Goal: Information Seeking & Learning: Learn about a topic

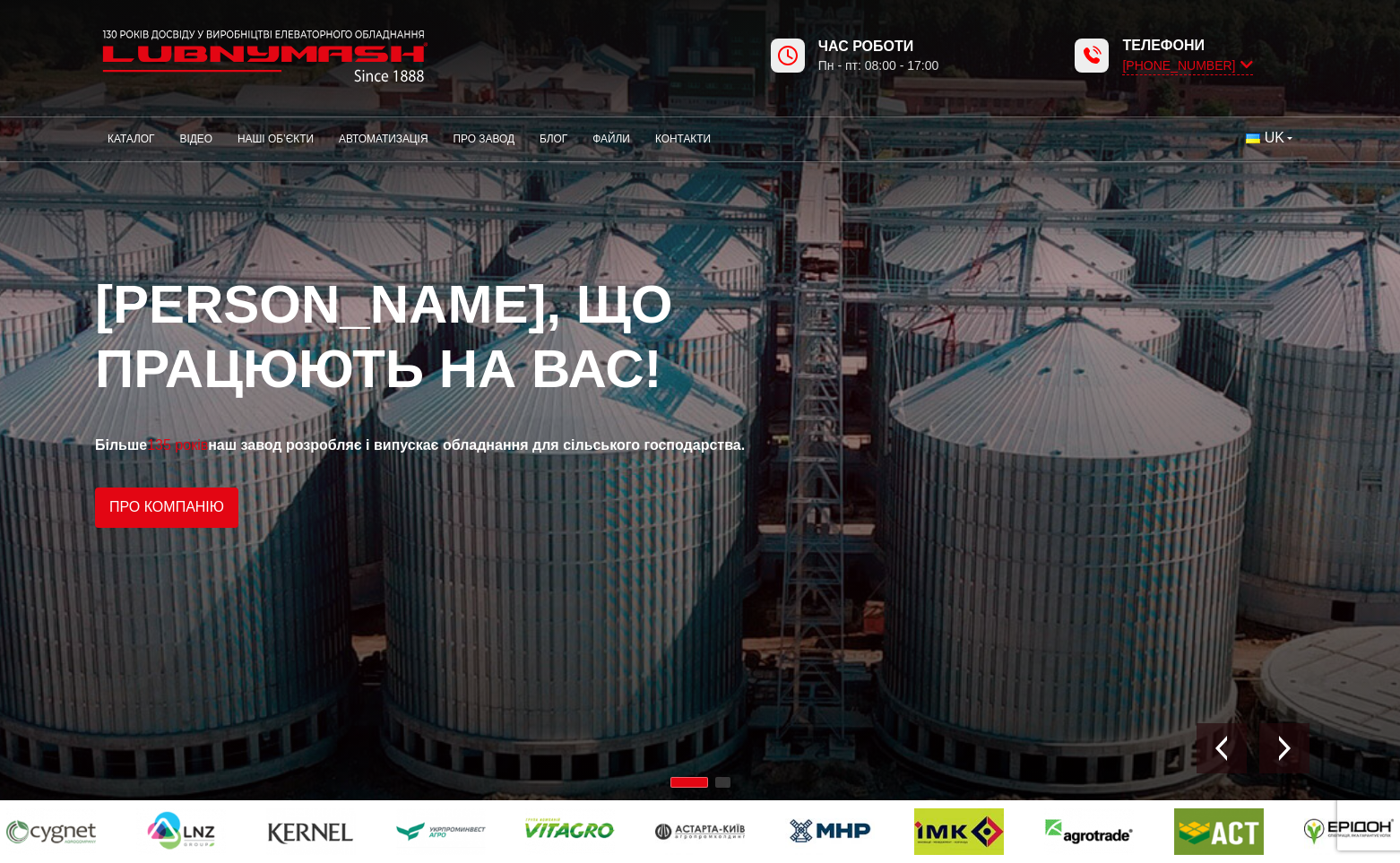
click at [1251, 63] on icon at bounding box center [1246, 65] width 13 height 17
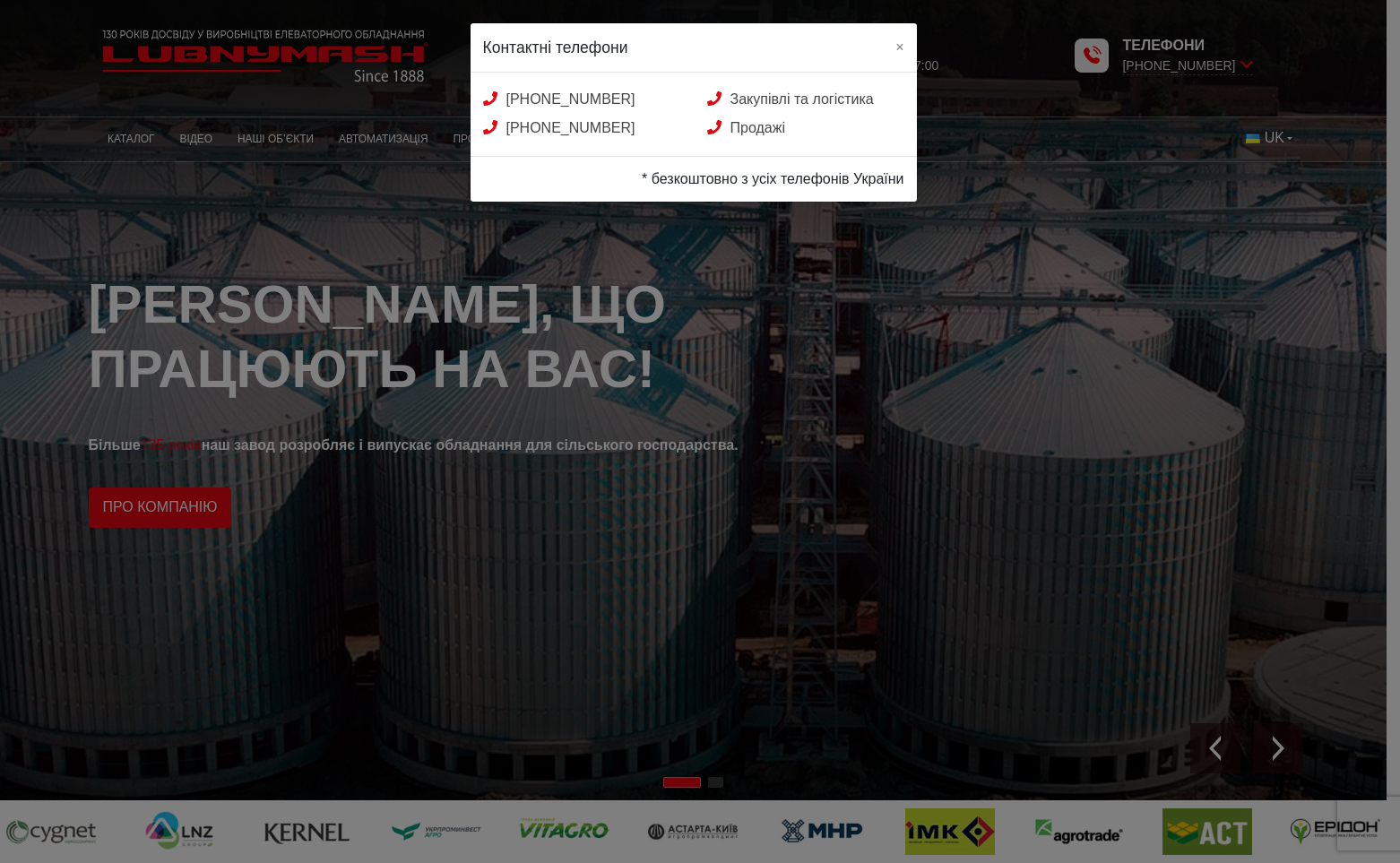
click at [1141, 80] on div "Контактні телефони × +38 (050) 580 22 36 Закупівлі та логістика +38 (050) 308 4…" at bounding box center [700, 432] width 1400 height 863
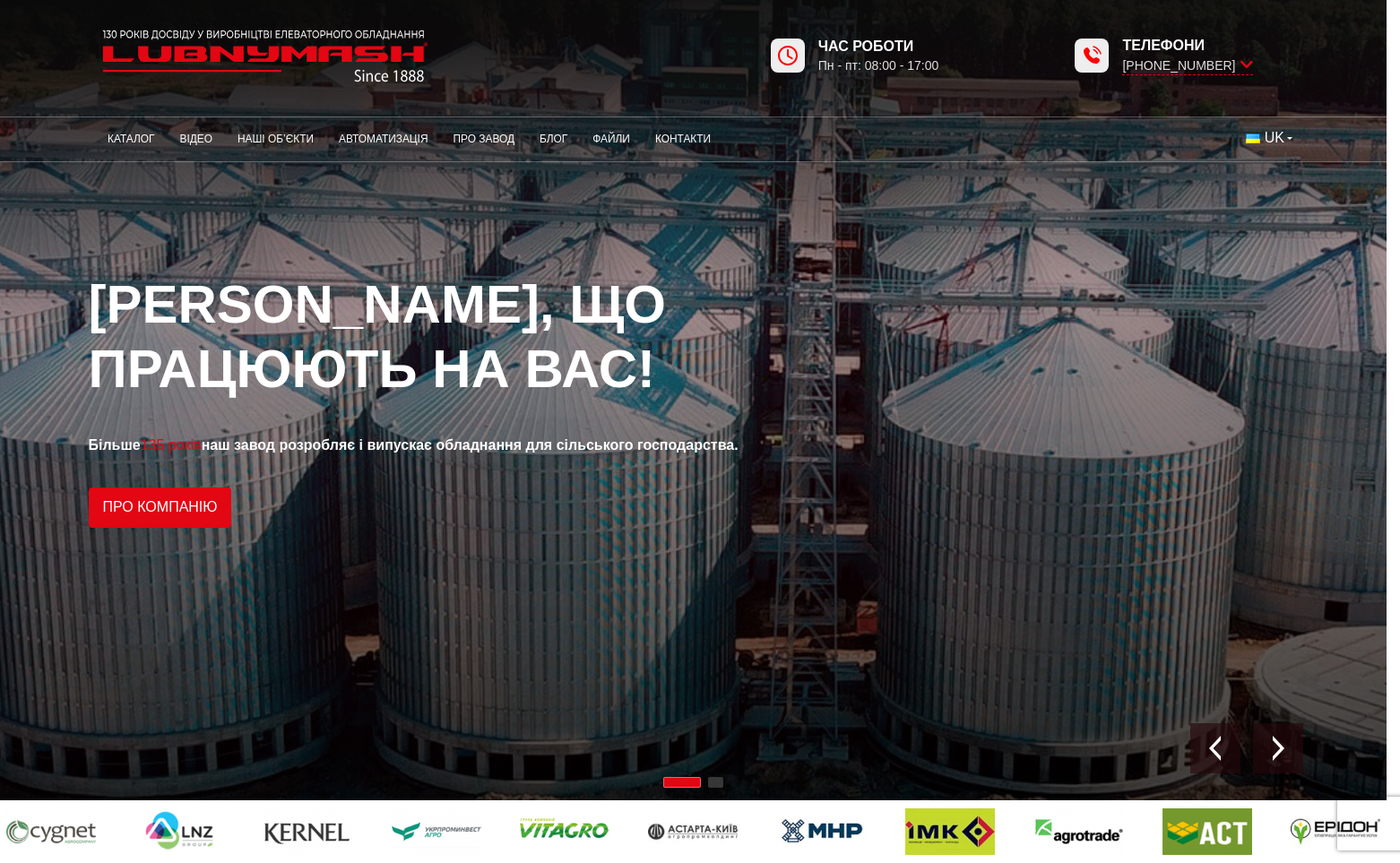
click at [1148, 44] on span "Телефони" at bounding box center [1186, 45] width 130 height 19
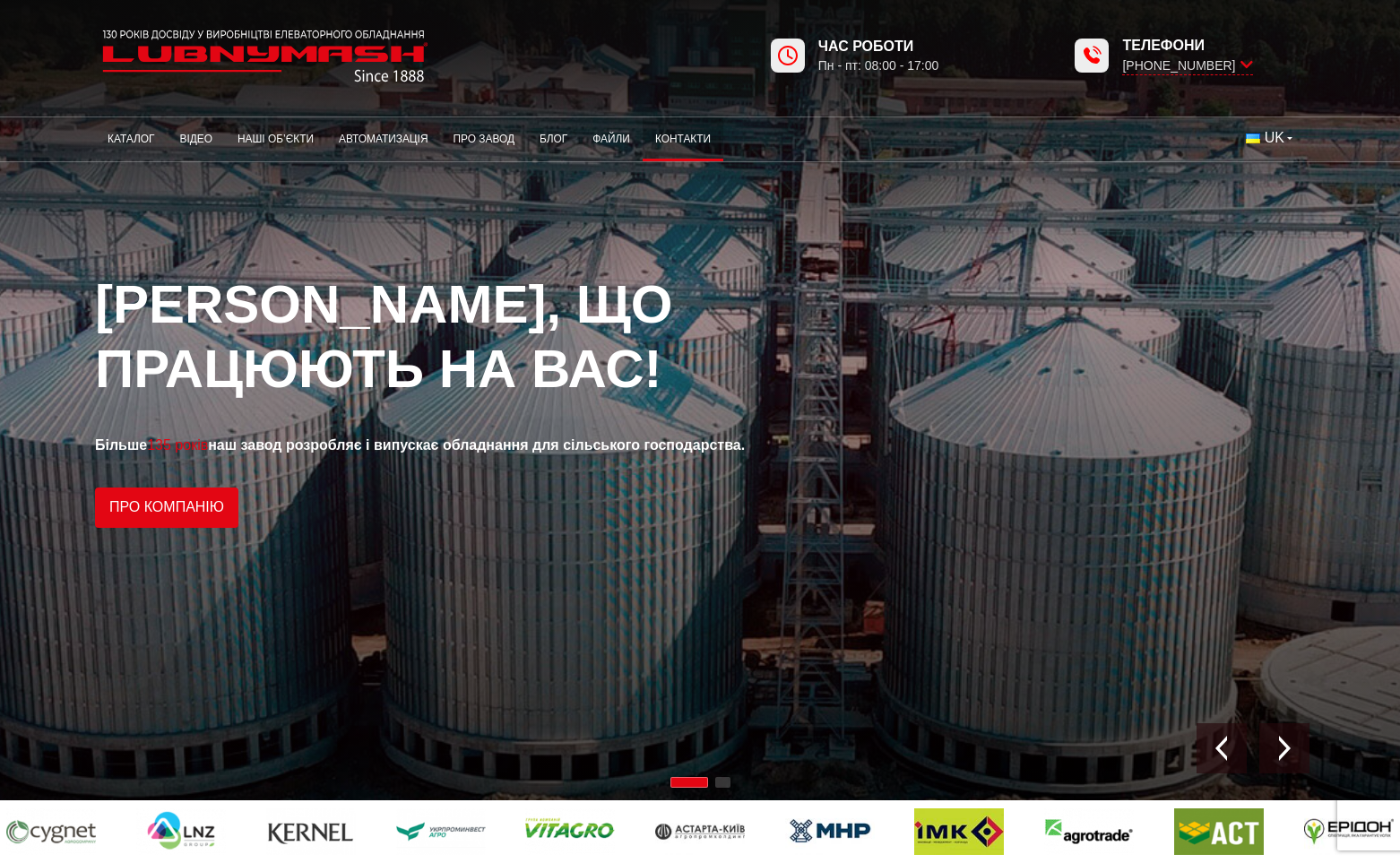
click at [653, 140] on link "Контакти" at bounding box center [683, 140] width 81 height 35
click at [631, 131] on link "Файли" at bounding box center [610, 140] width 63 height 35
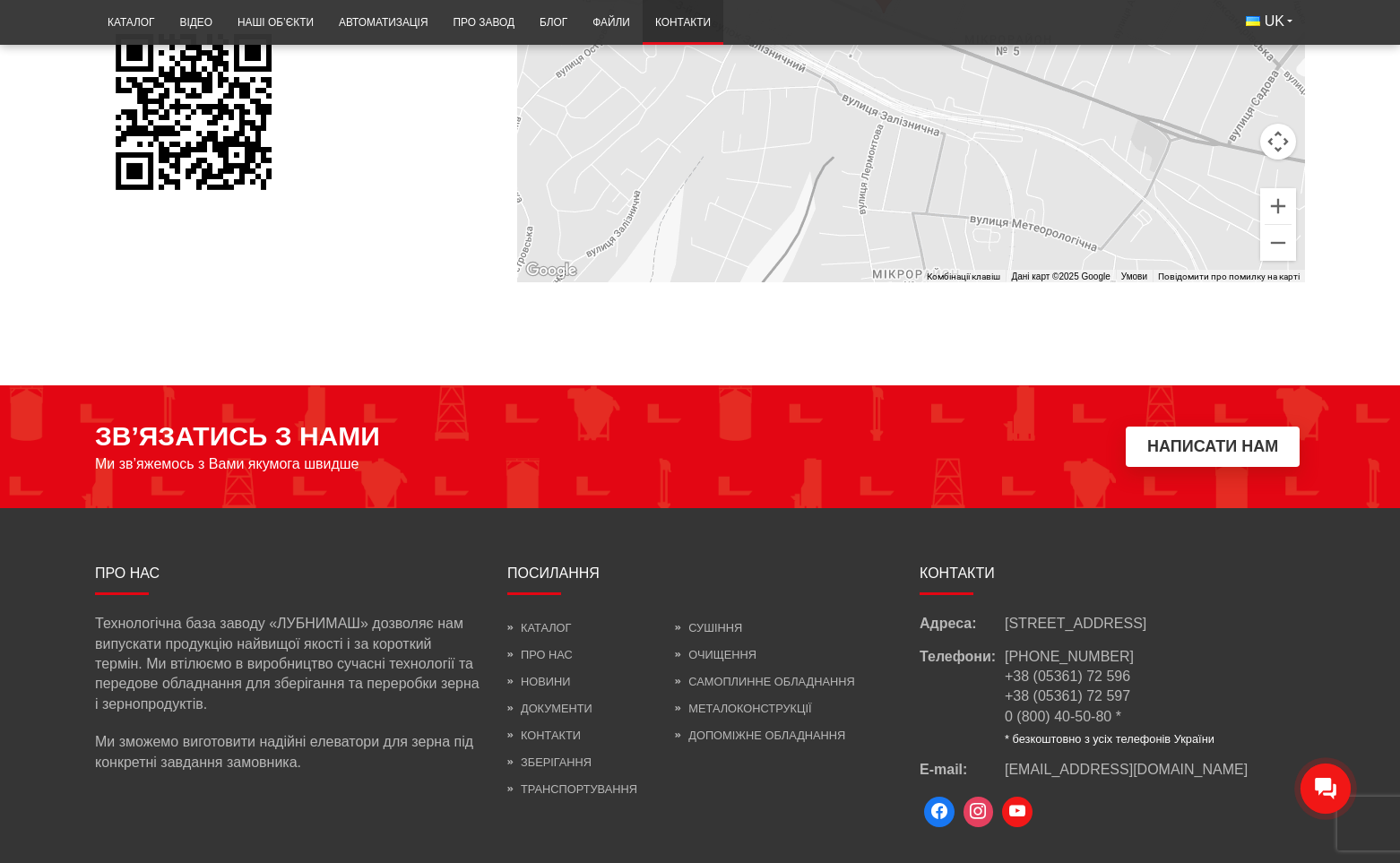
scroll to position [1486, 0]
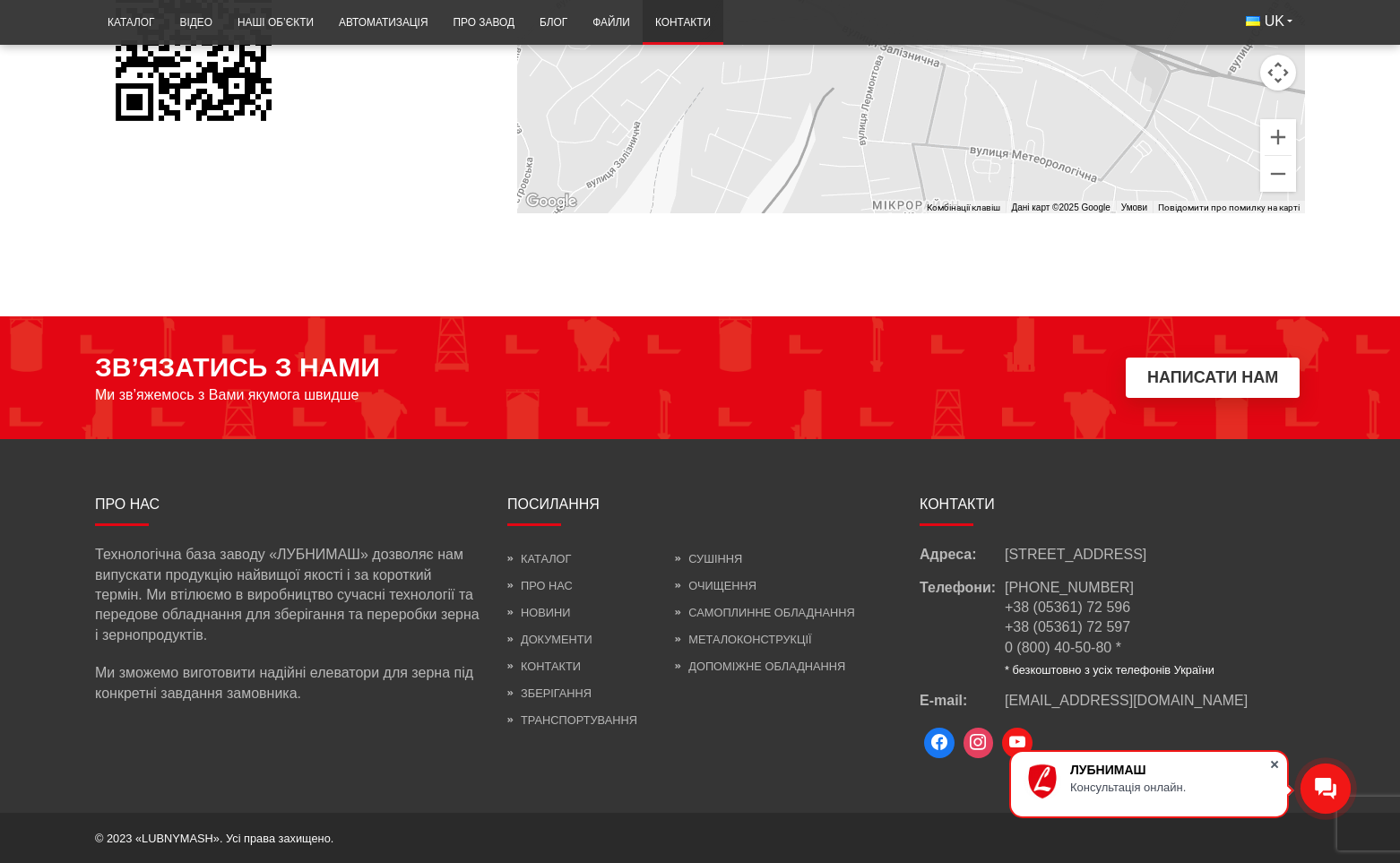
click at [1274, 764] on span at bounding box center [1274, 765] width 18 height 18
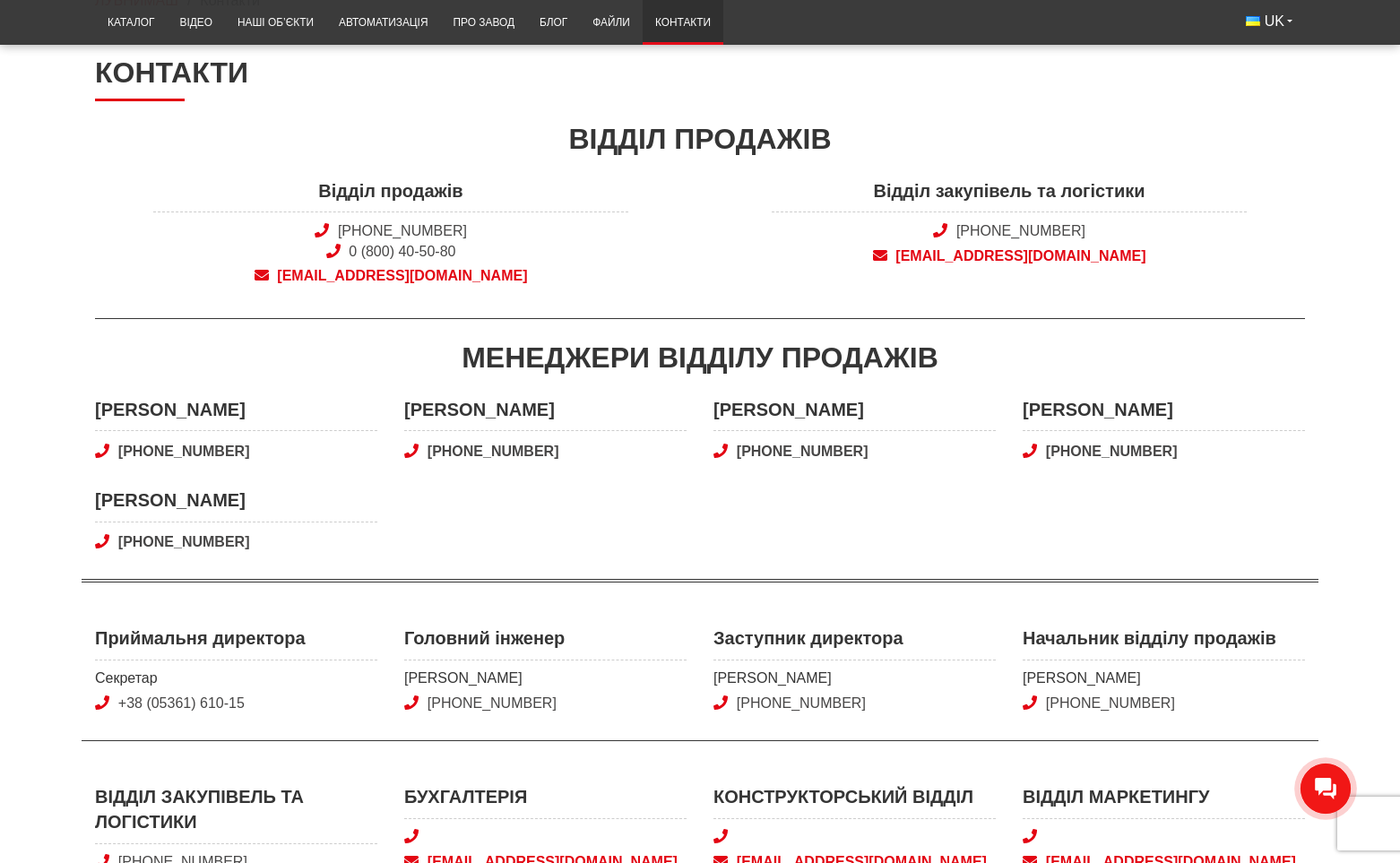
scroll to position [0, 0]
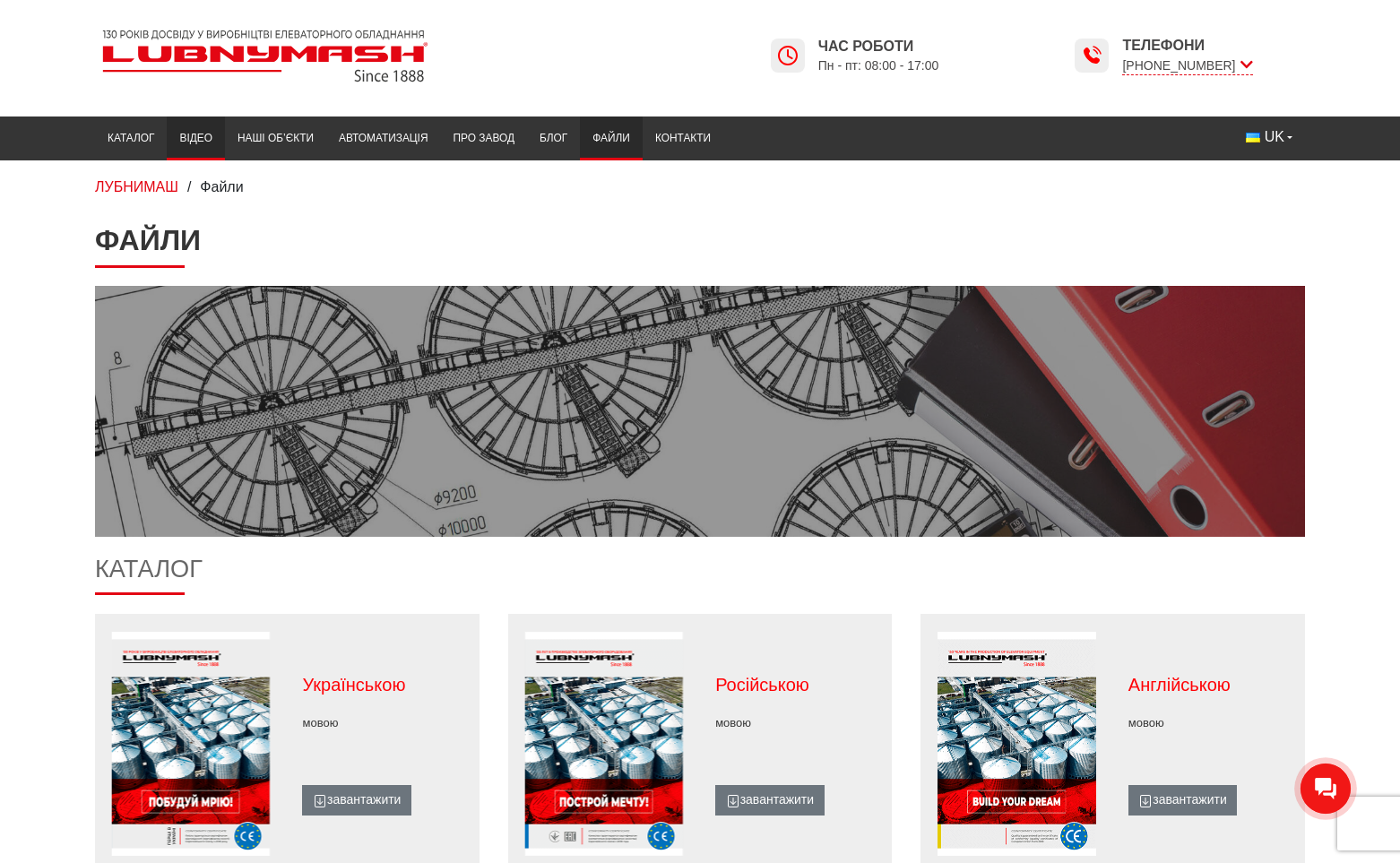
click at [188, 144] on link "Відео" at bounding box center [195, 139] width 58 height 35
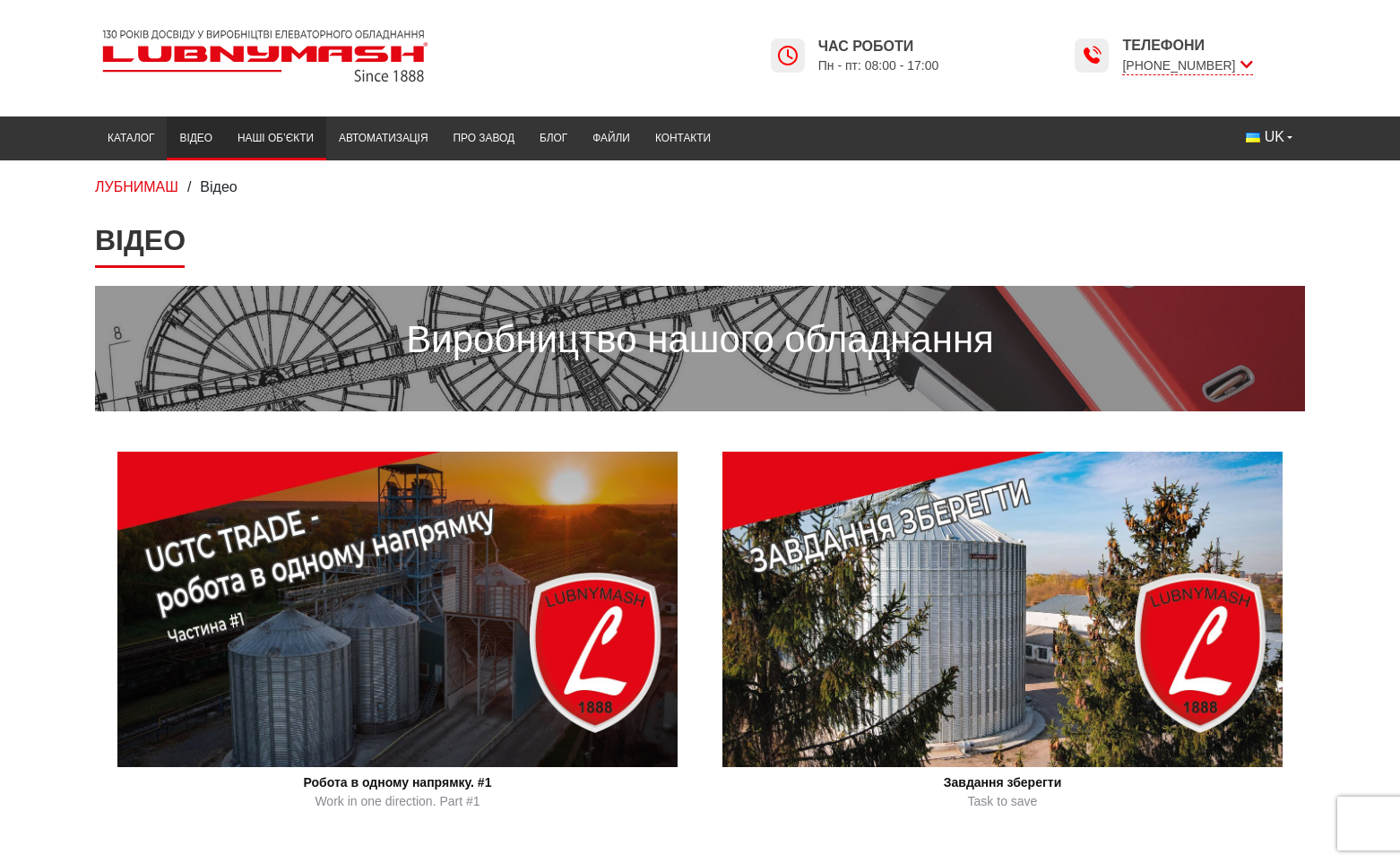
click at [297, 149] on link "Наші об’єкти" at bounding box center [275, 139] width 101 height 35
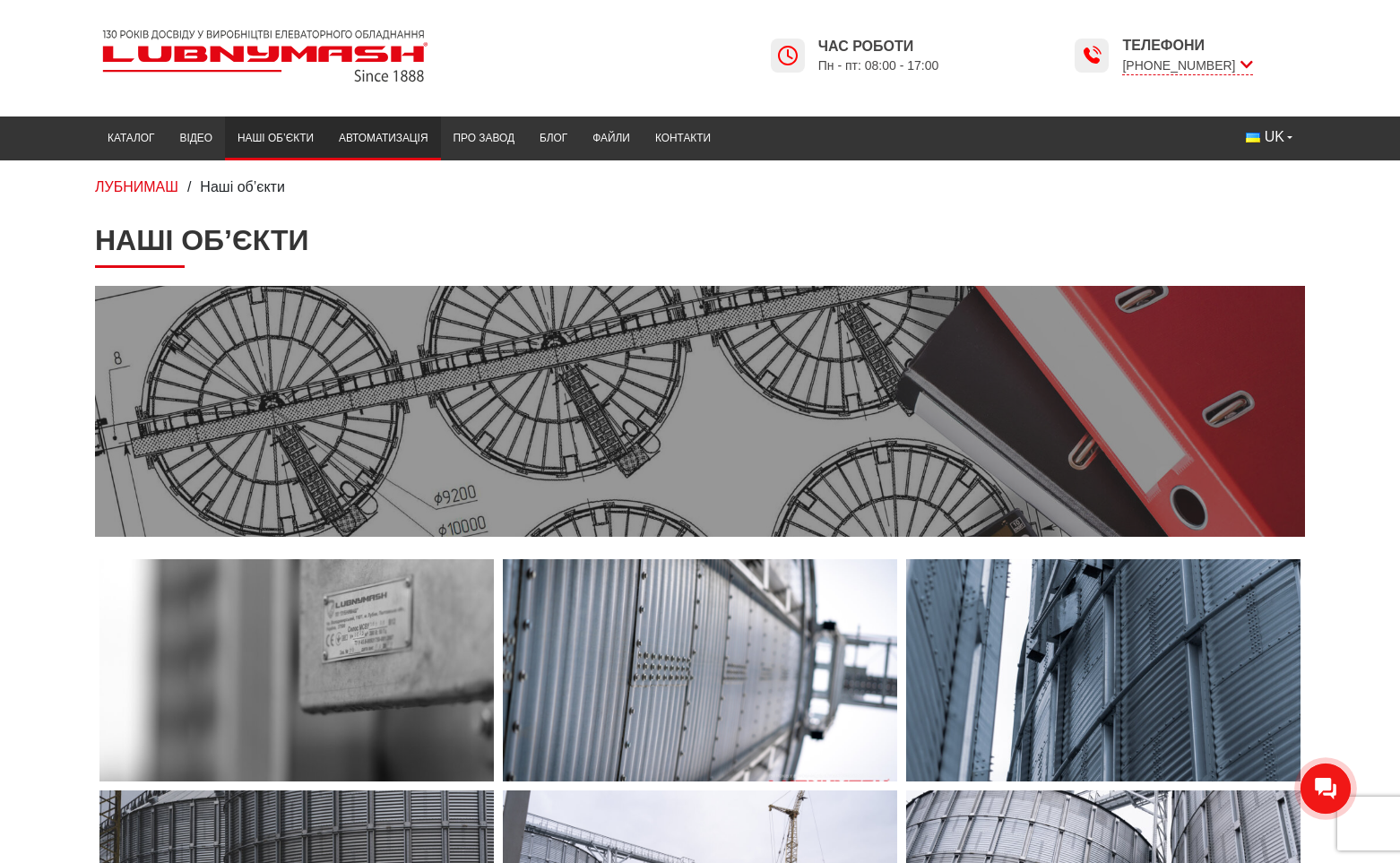
click at [388, 141] on link "Автоматизація" at bounding box center [383, 139] width 115 height 35
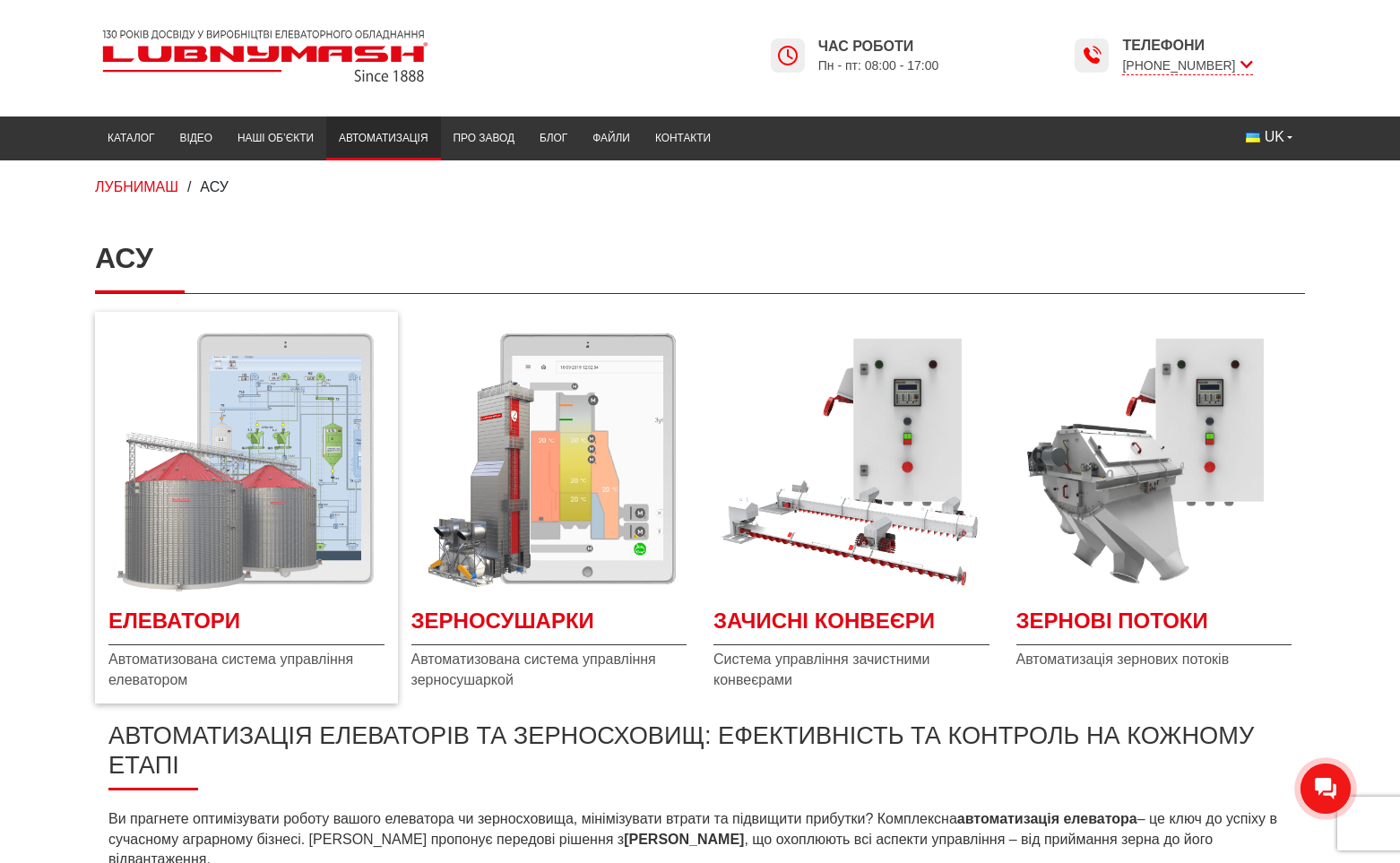
click at [228, 464] on img "Детальніше Елеватори" at bounding box center [246, 458] width 276 height 276
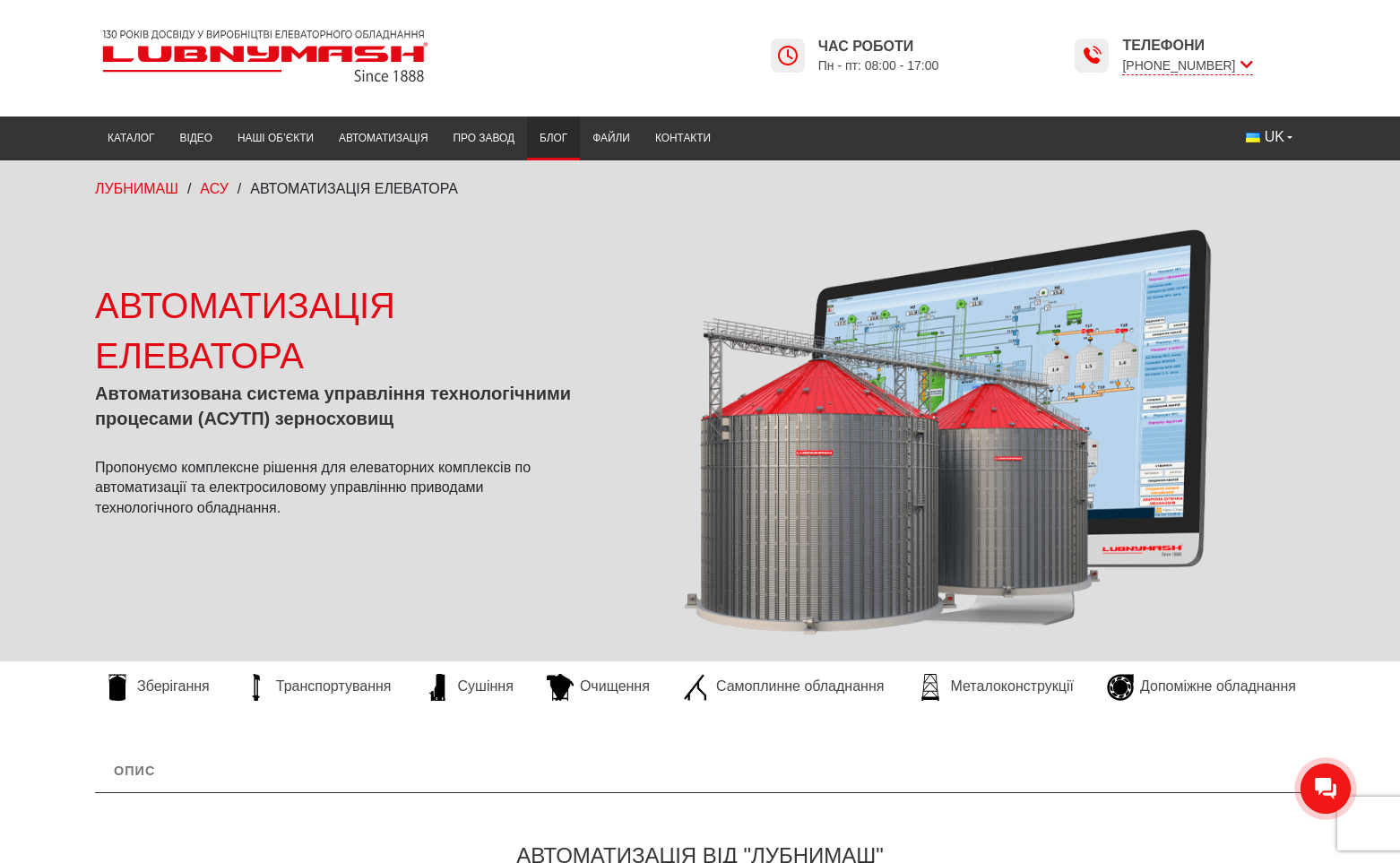
click at [550, 137] on link "Блог" at bounding box center [553, 139] width 53 height 35
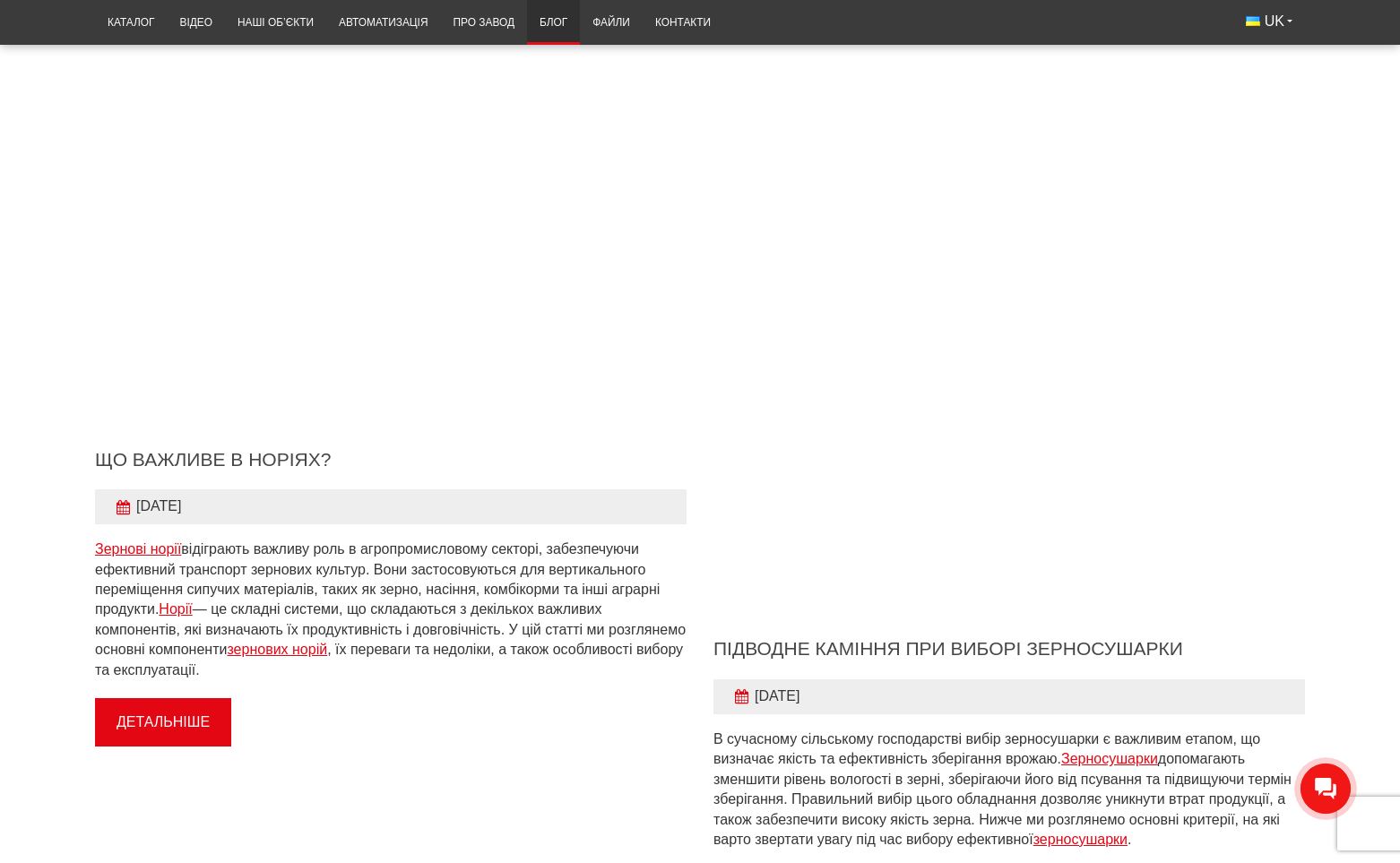
scroll to position [1100, 0]
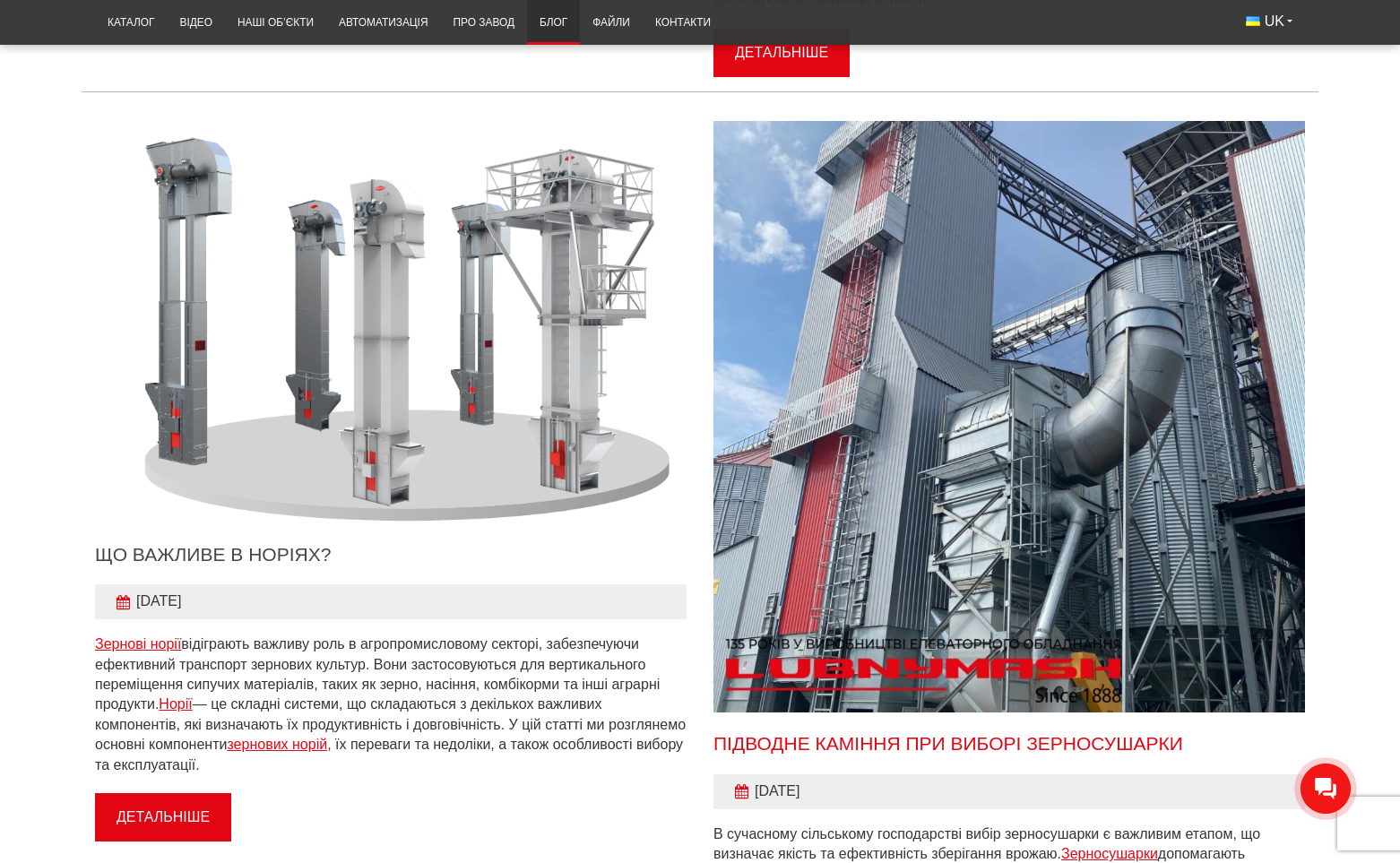
click at [835, 742] on link "Підводне каміння при виборі зерносушарки" at bounding box center [948, 743] width 470 height 20
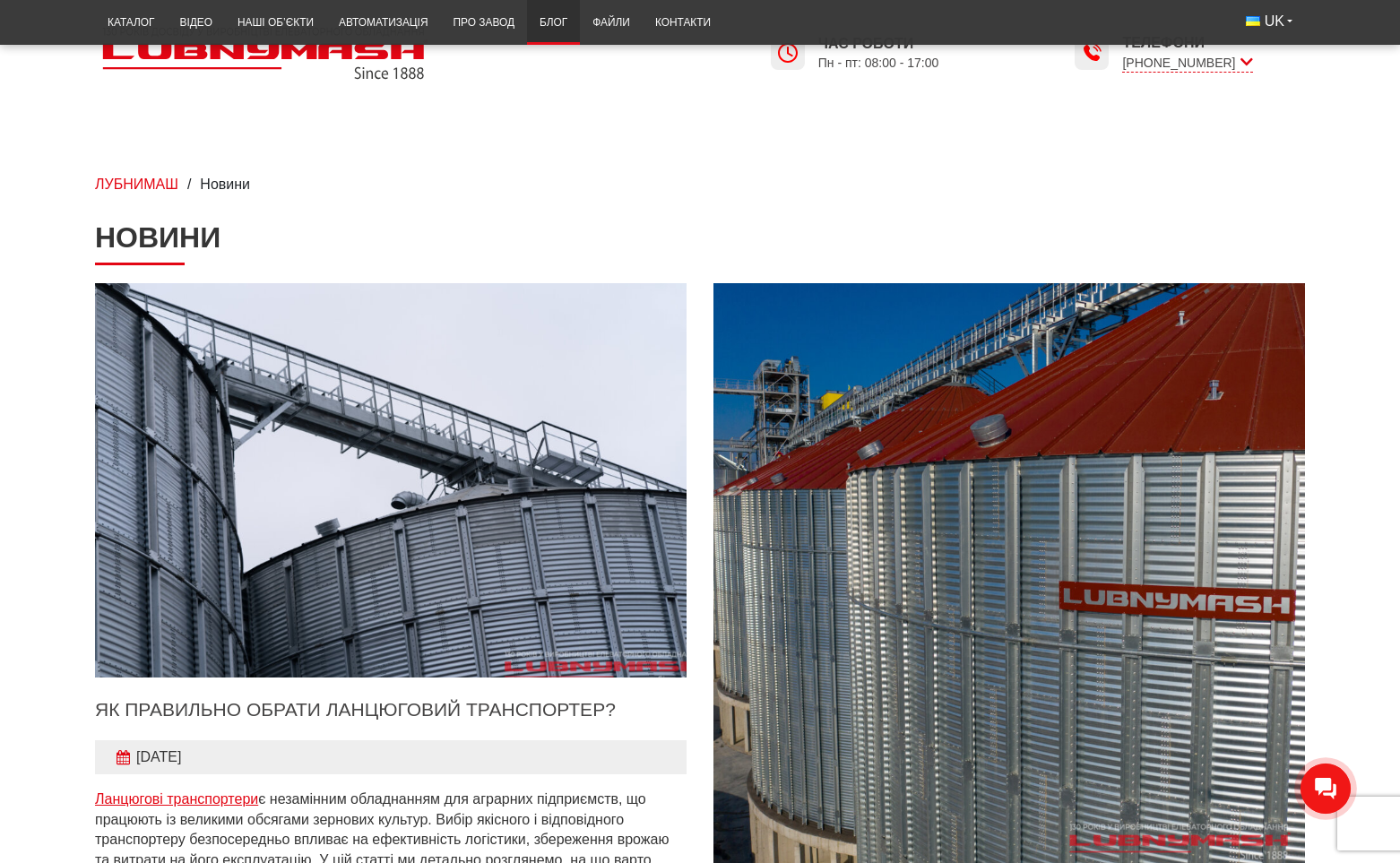
scroll to position [0, 0]
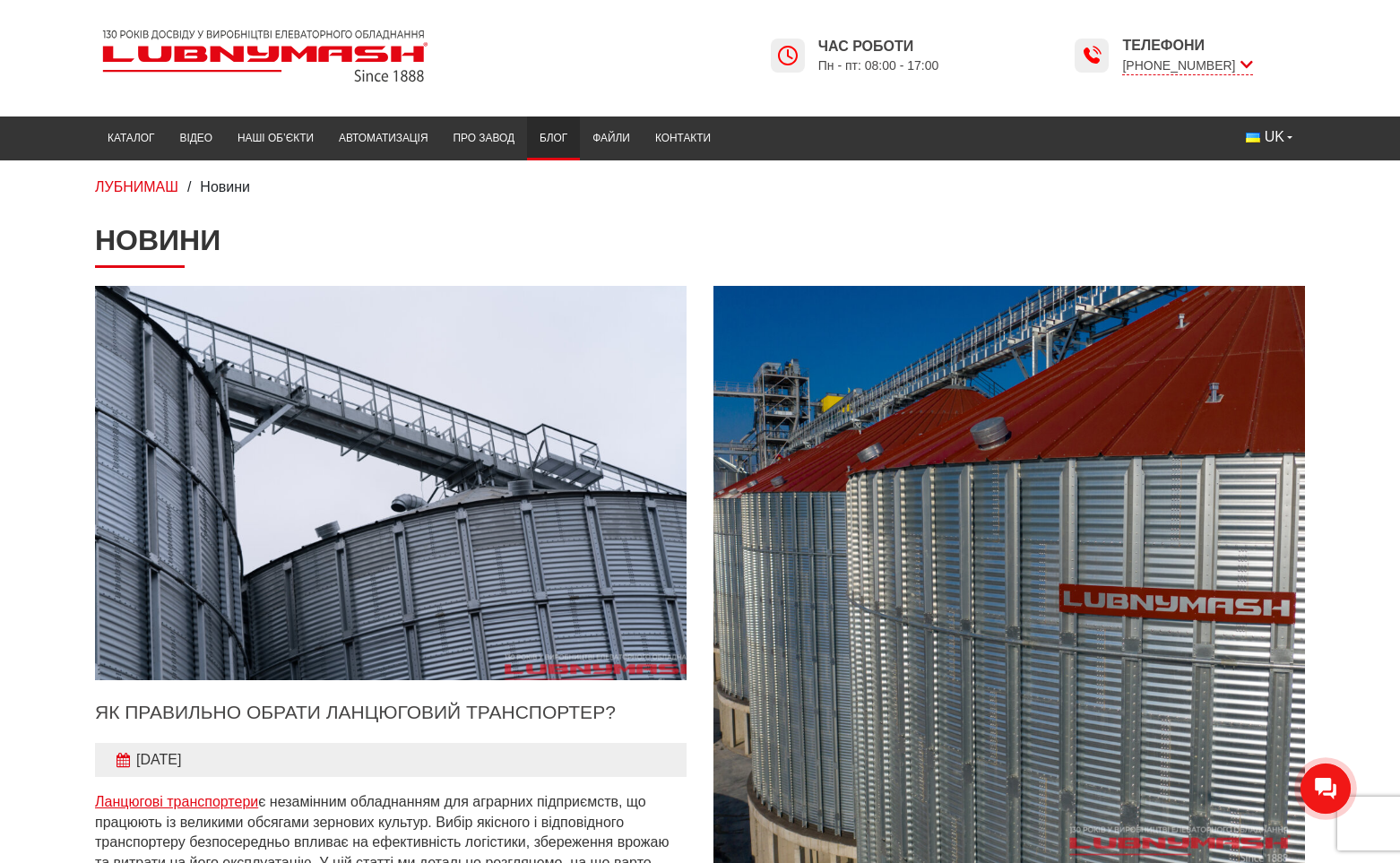
click at [439, 524] on img "Детальніше" at bounding box center [391, 483] width 651 height 433
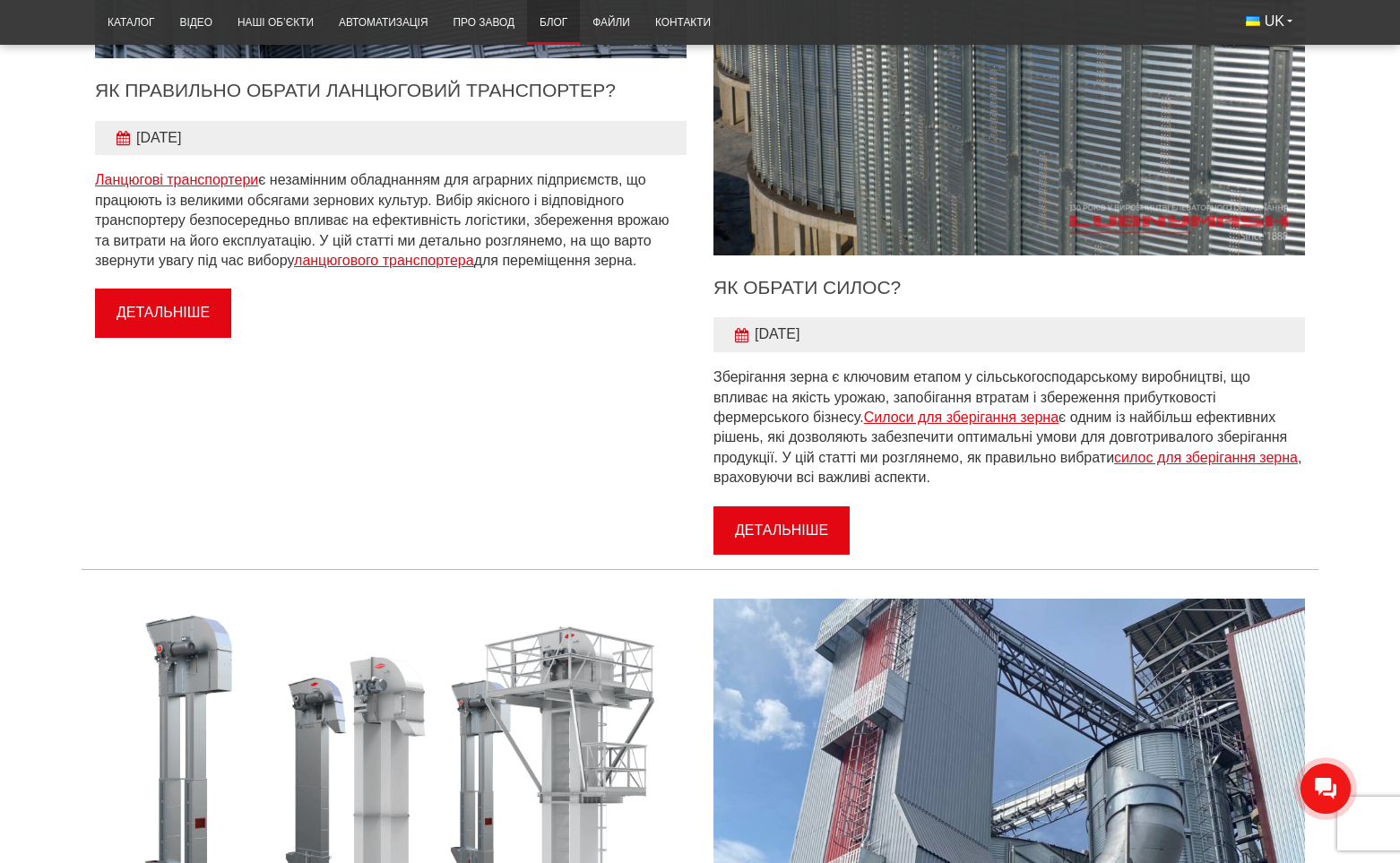
scroll to position [628, 0]
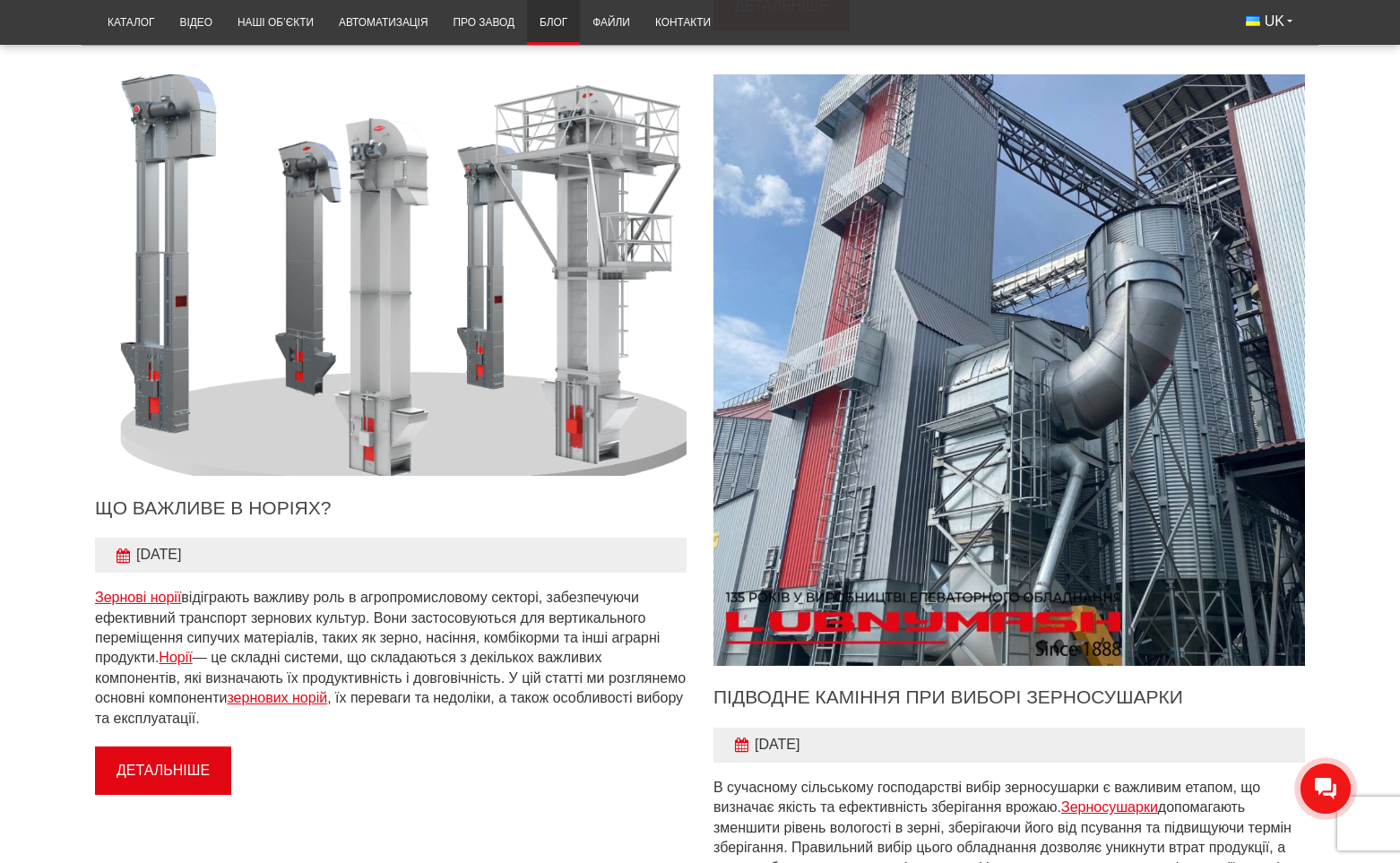
scroll to position [1165, 0]
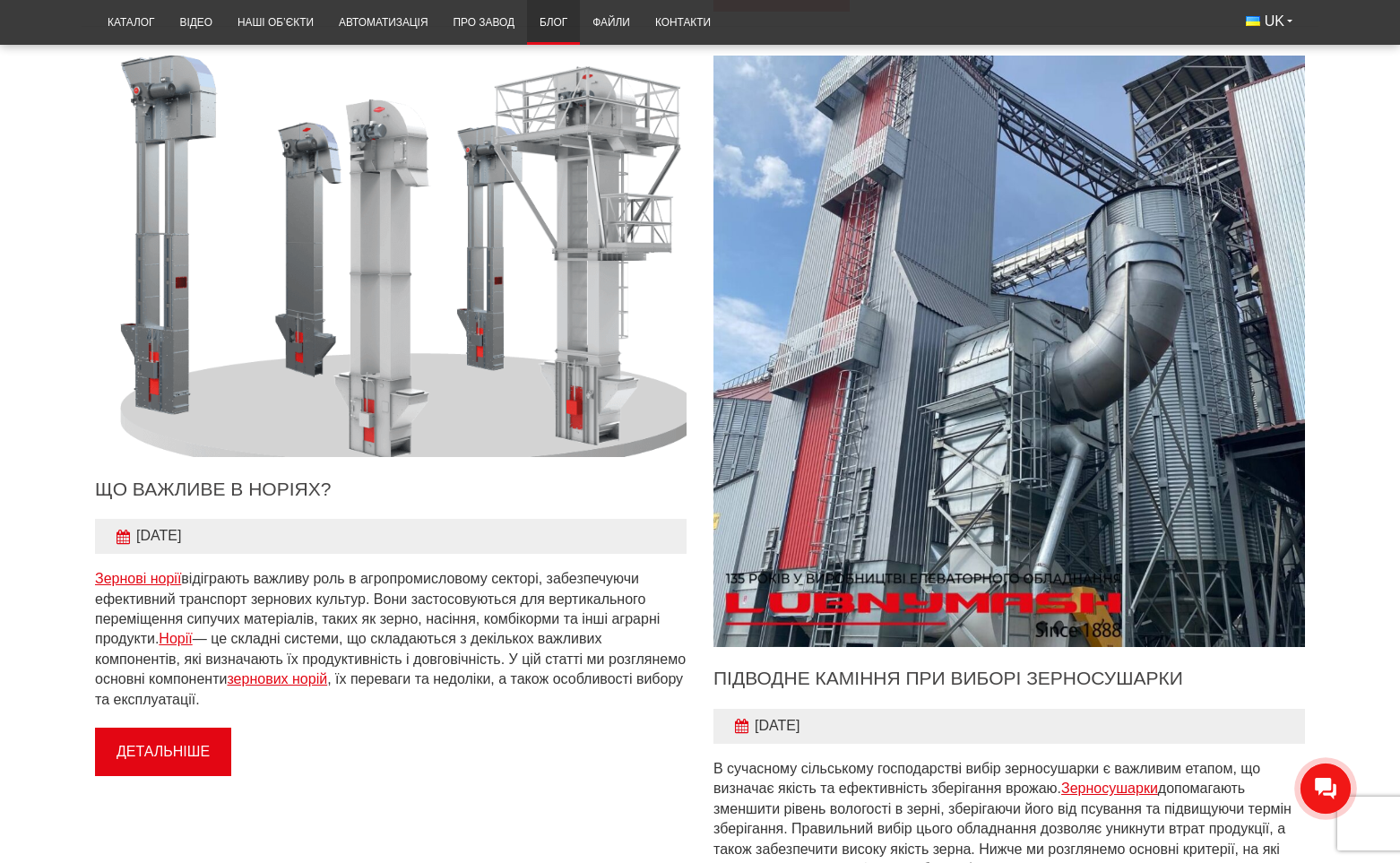
click at [303, 377] on img "Детальніше" at bounding box center [391, 256] width 651 height 442
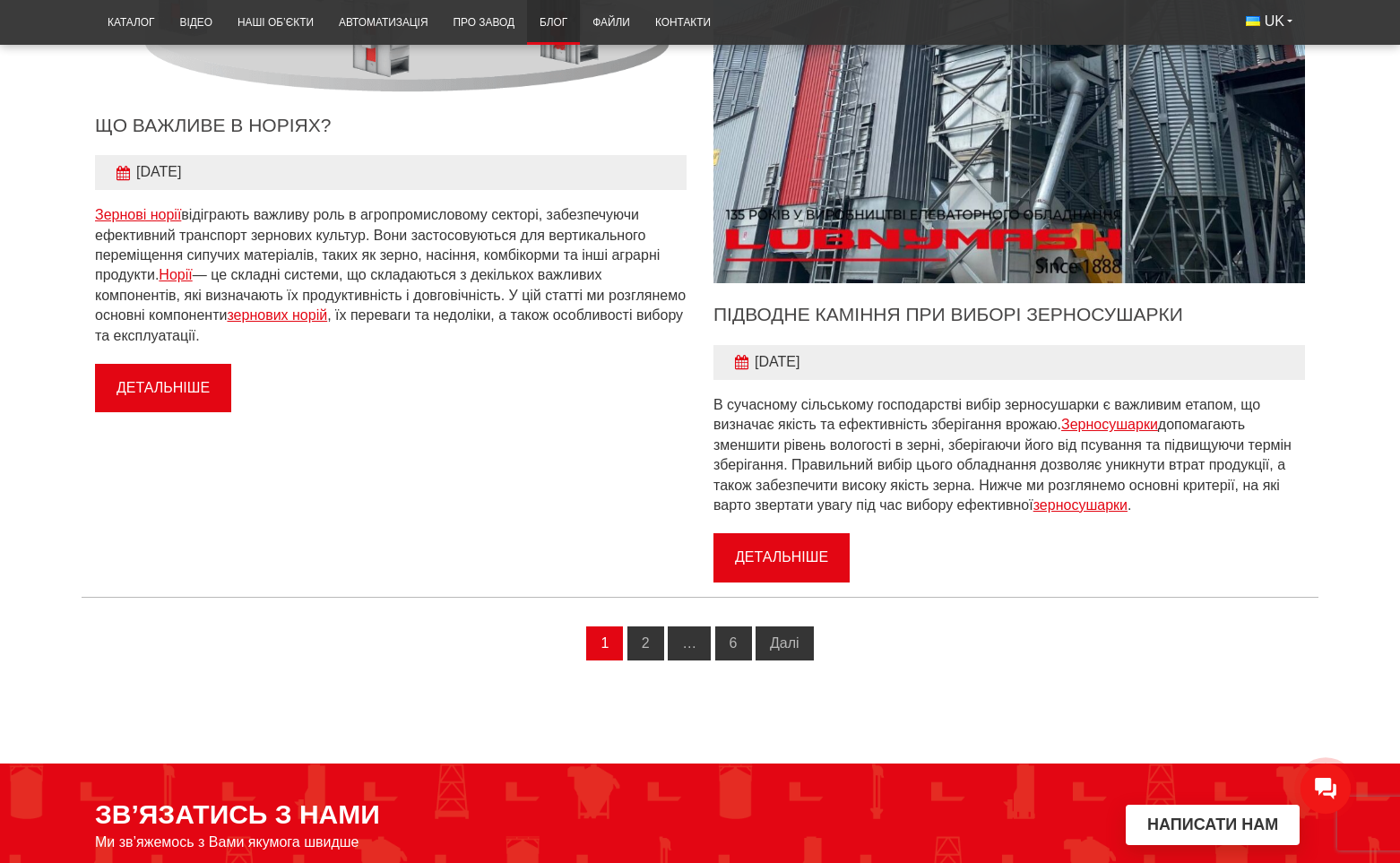
scroll to position [1703, 0]
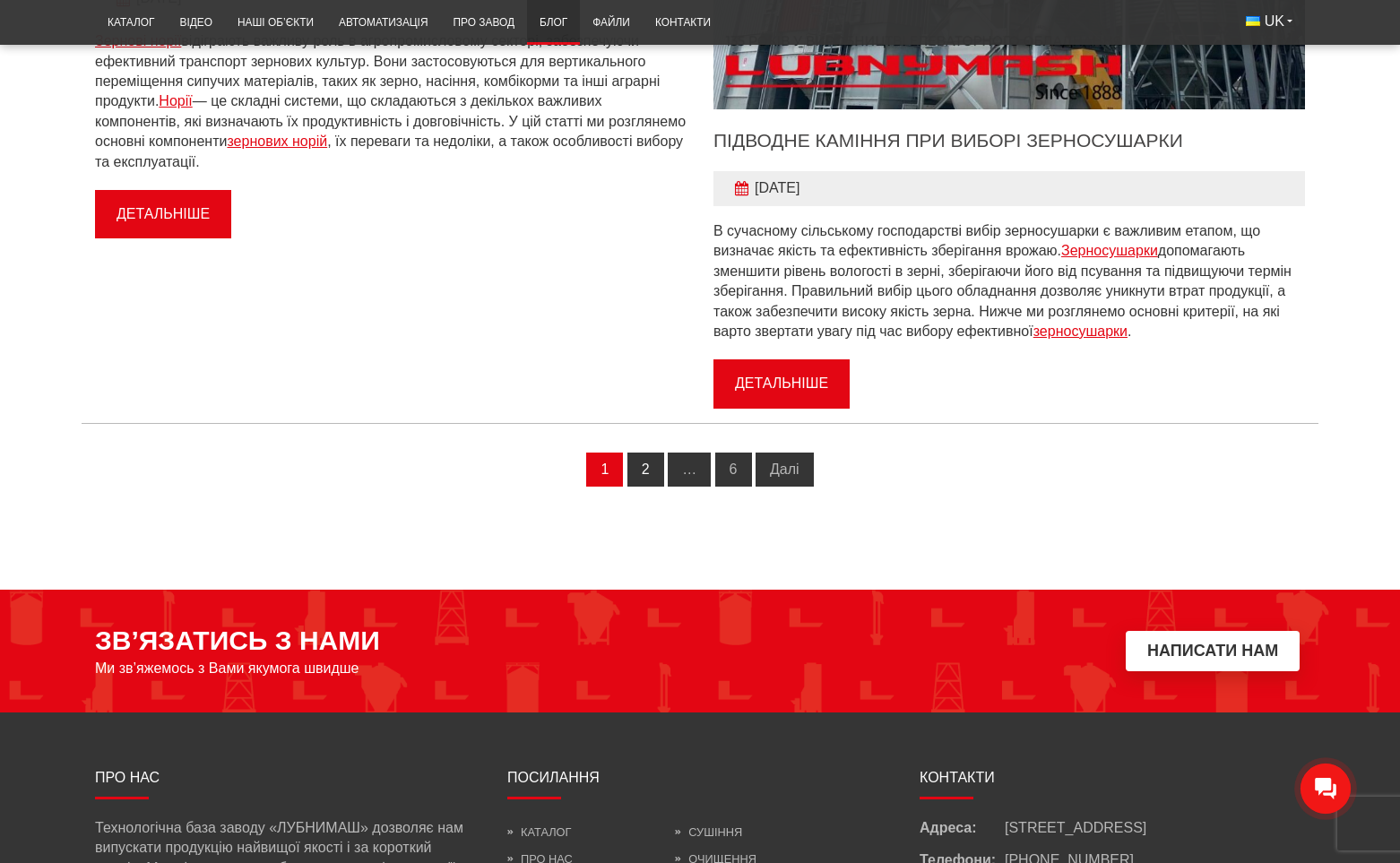
click at [644, 468] on link "2" at bounding box center [646, 469] width 37 height 34
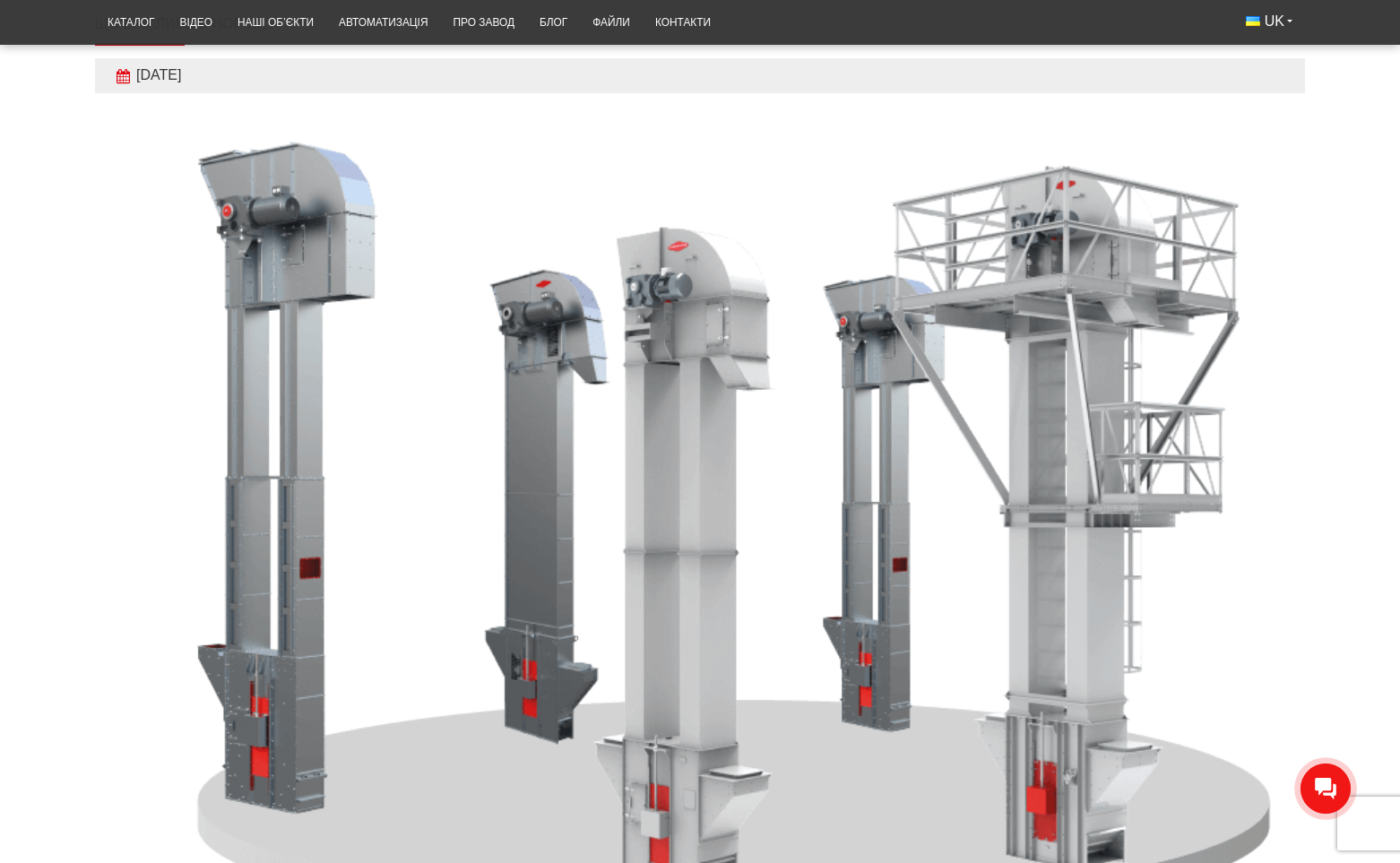
scroll to position [39, 0]
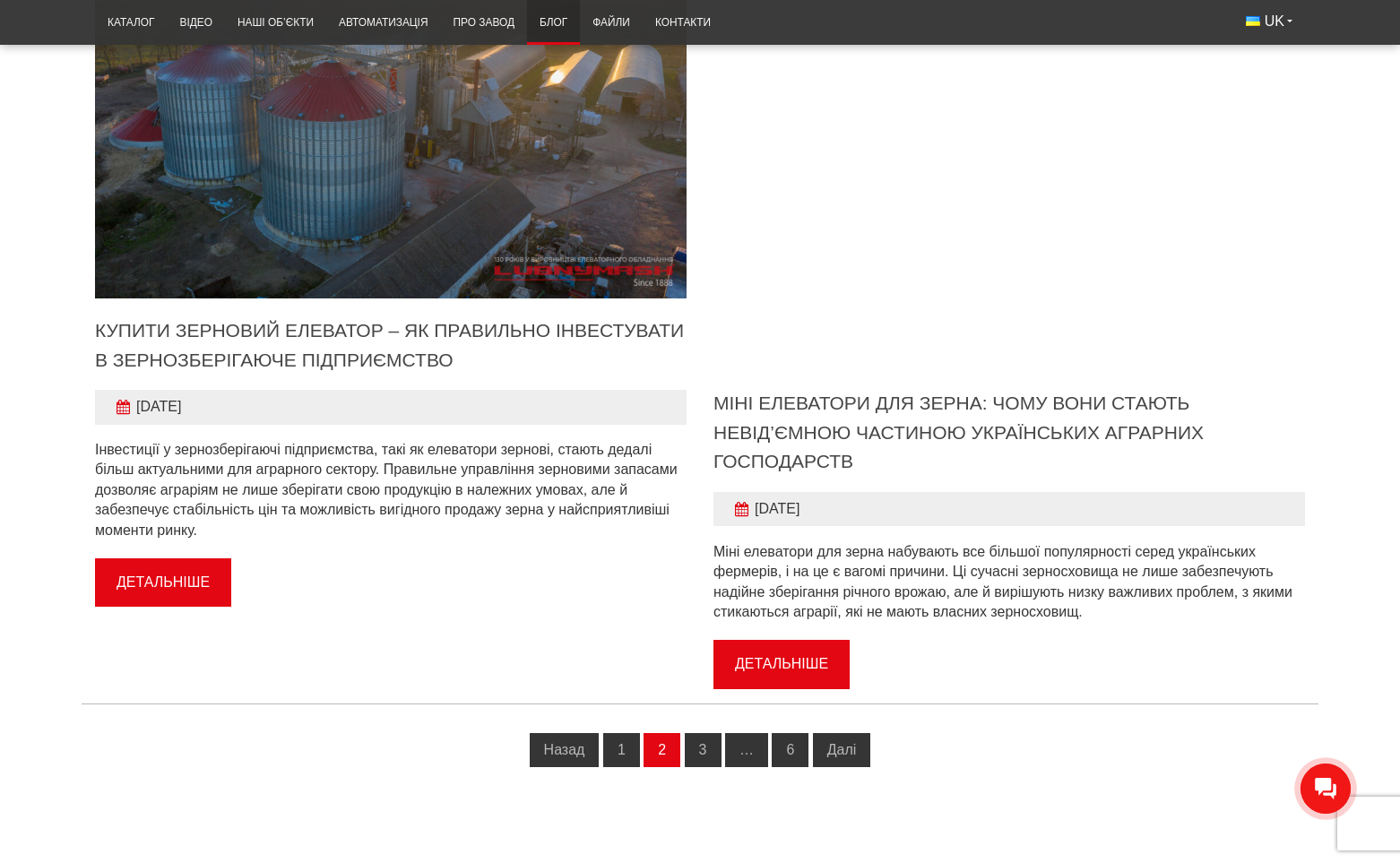
scroll to position [1345, 0]
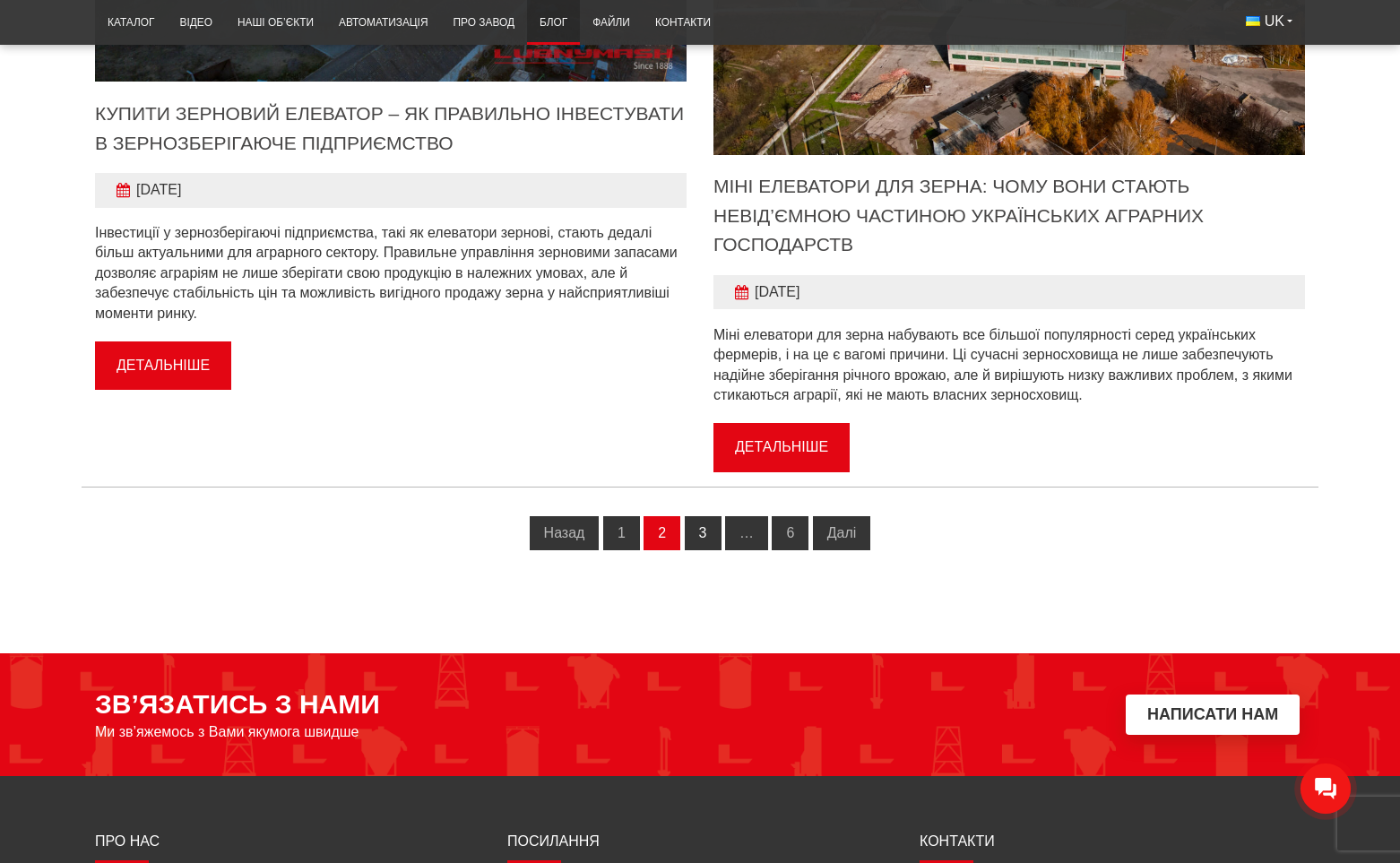
click at [692, 541] on link "3" at bounding box center [703, 533] width 37 height 34
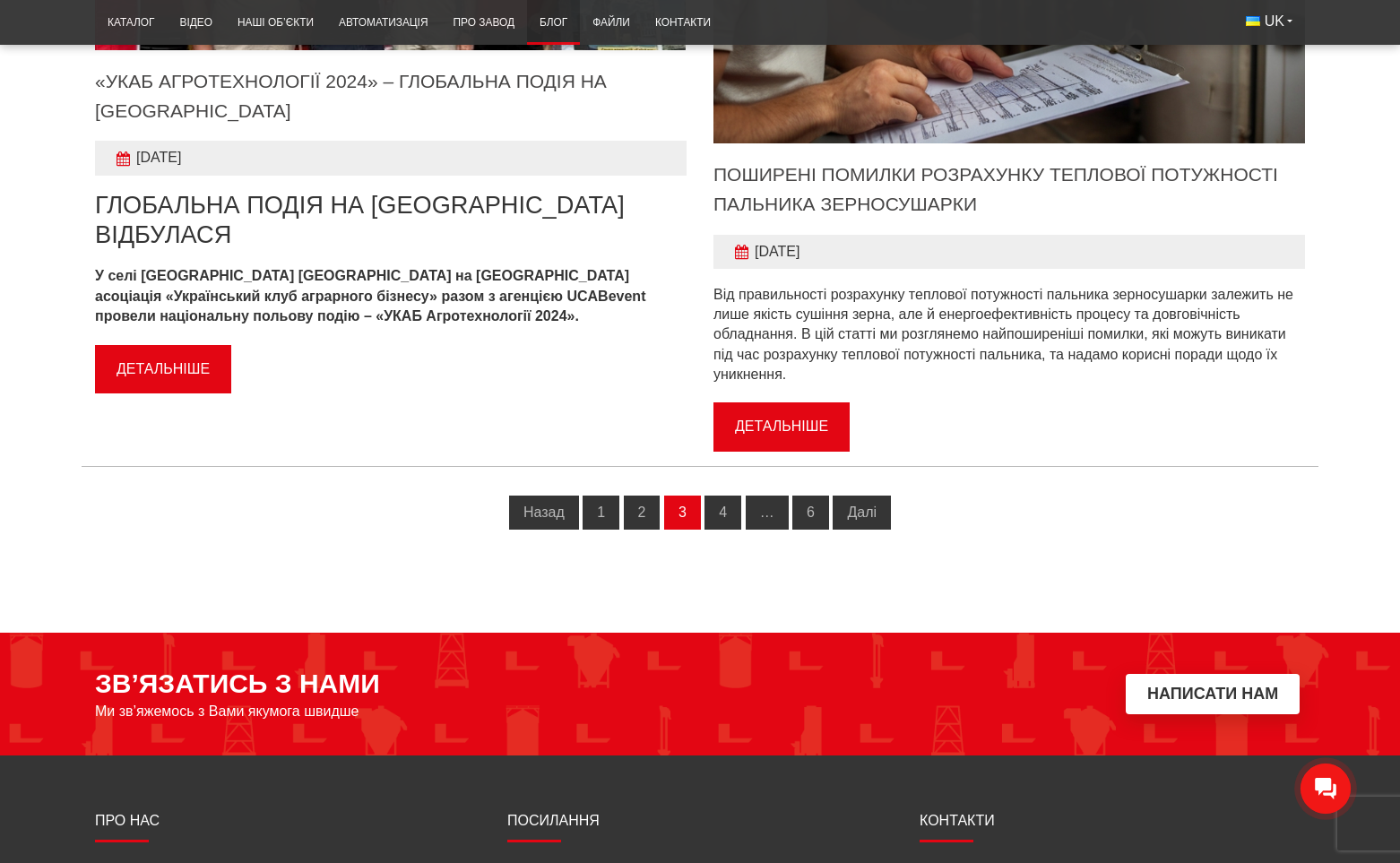
scroll to position [1524, 0]
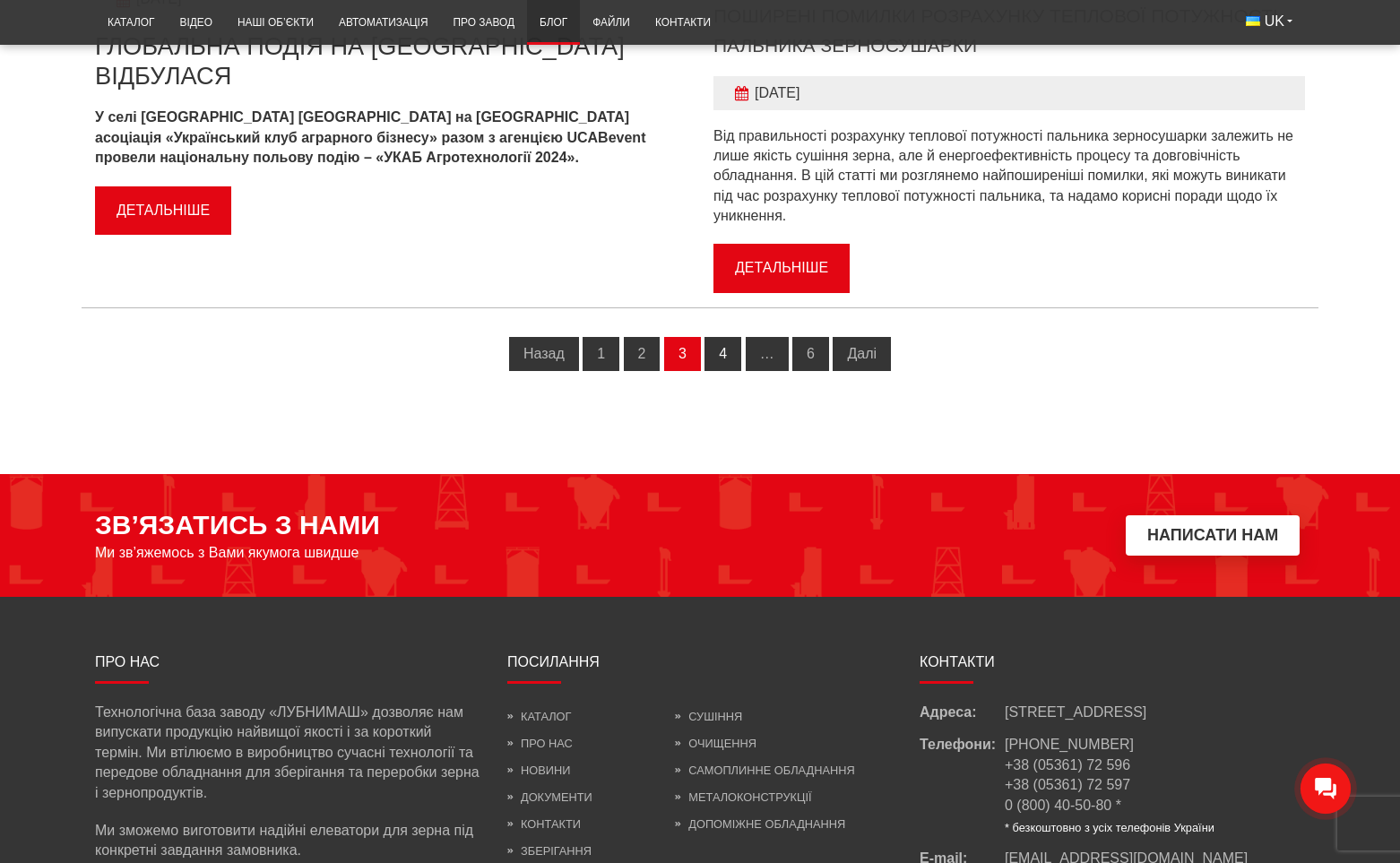
click at [726, 363] on link "4" at bounding box center [723, 353] width 37 height 34
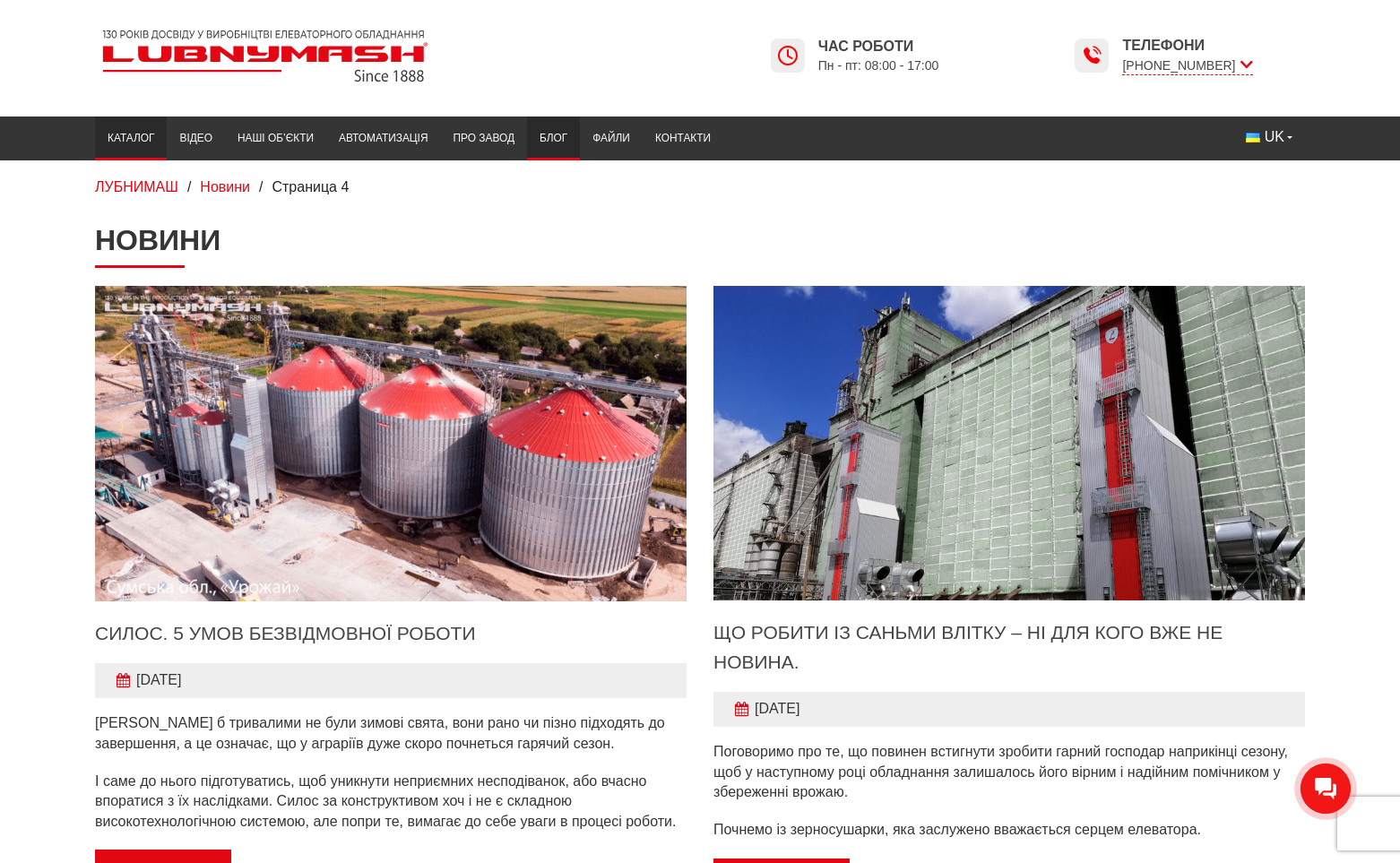
click at [146, 142] on link "Каталог" at bounding box center [131, 139] width 71 height 35
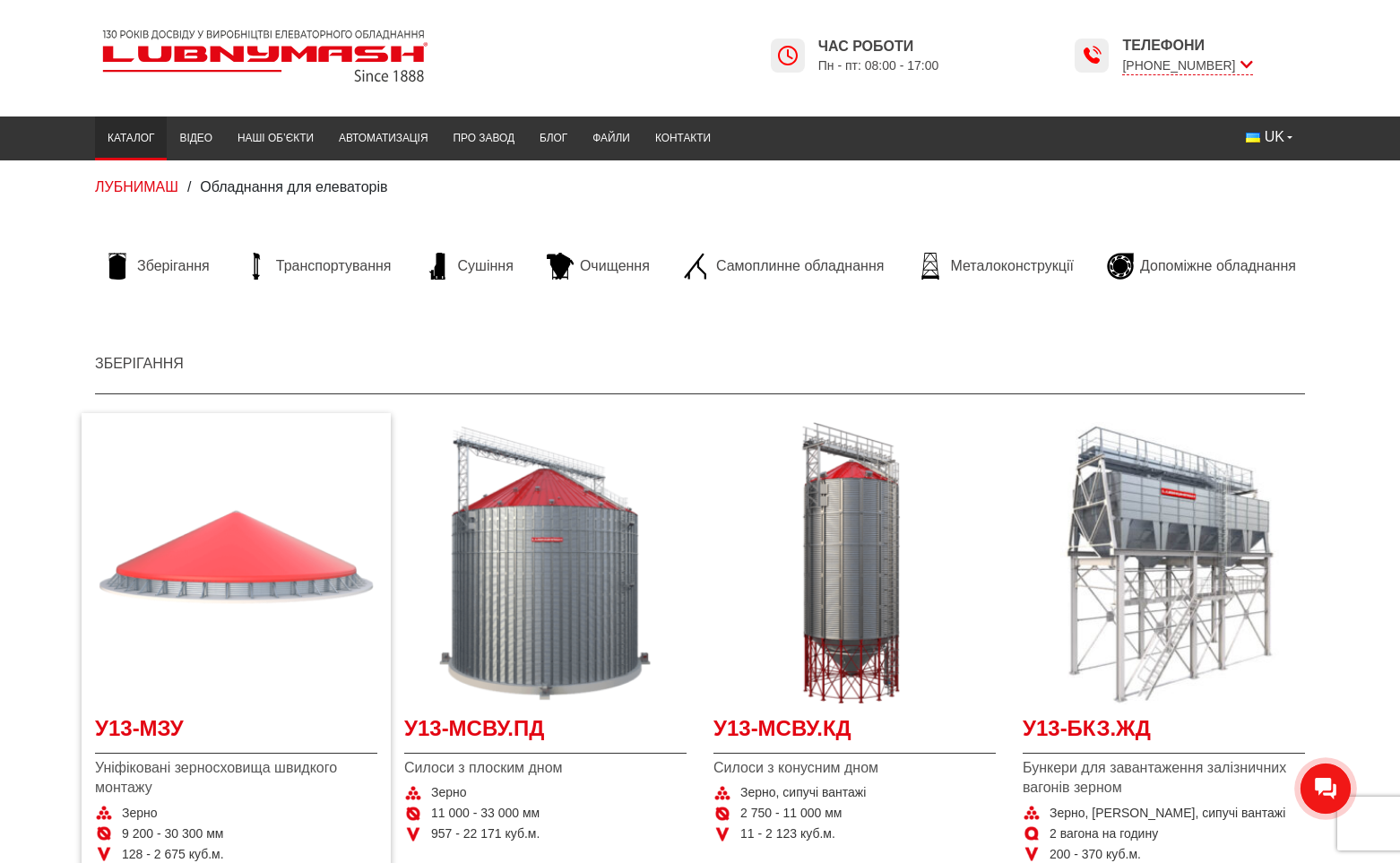
click at [189, 530] on img "Детальніше У13-МЗУ" at bounding box center [236, 562] width 282 height 282
click at [166, 533] on img "Детальніше У13-МЗУ" at bounding box center [236, 562] width 282 height 282
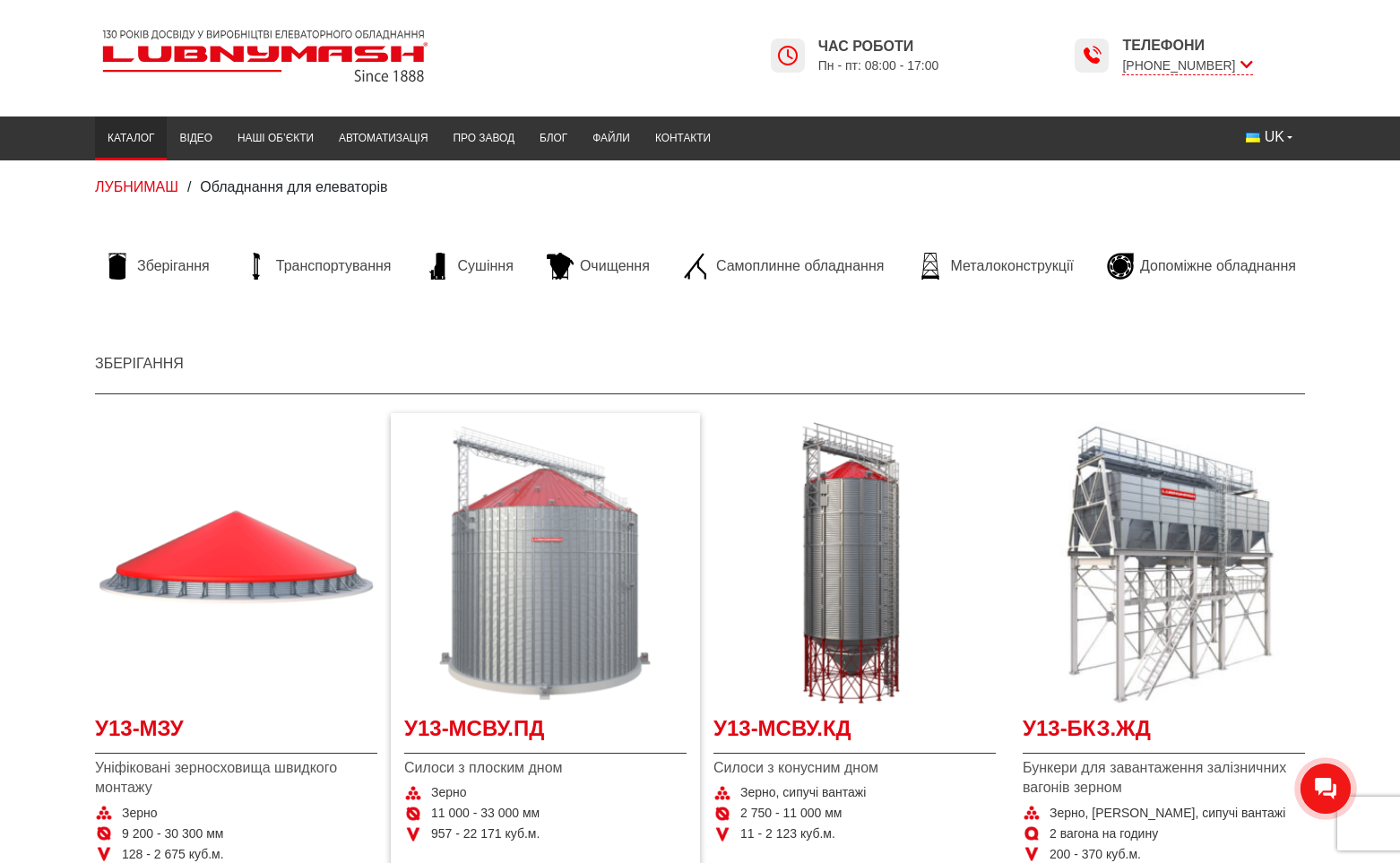
click at [438, 602] on img "Детальніше У13-МСВУ.ПД" at bounding box center [545, 562] width 282 height 282
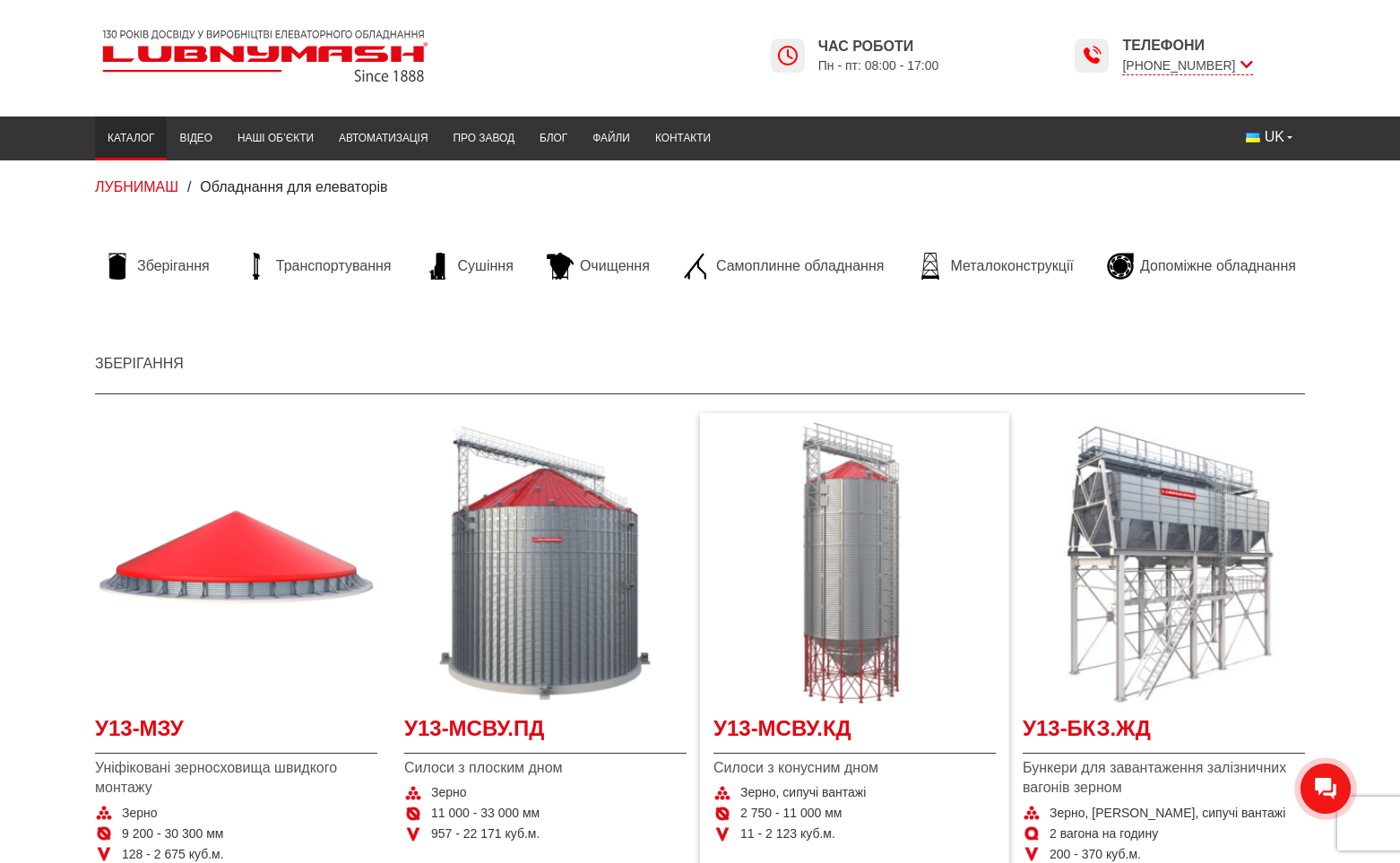
click at [816, 633] on img "Детальніше У13-МСВУ.КД" at bounding box center [854, 562] width 282 height 282
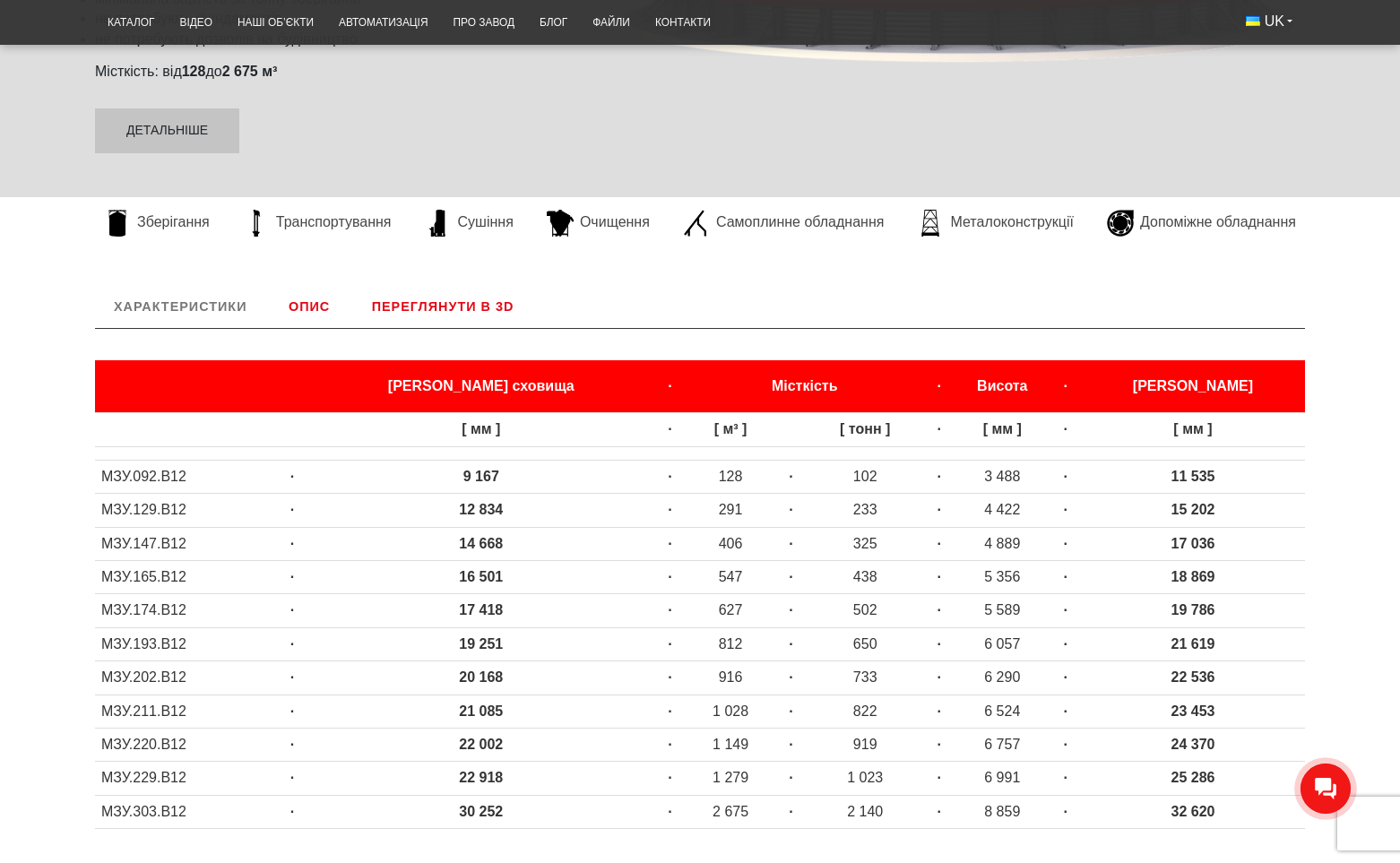
scroll to position [422, 0]
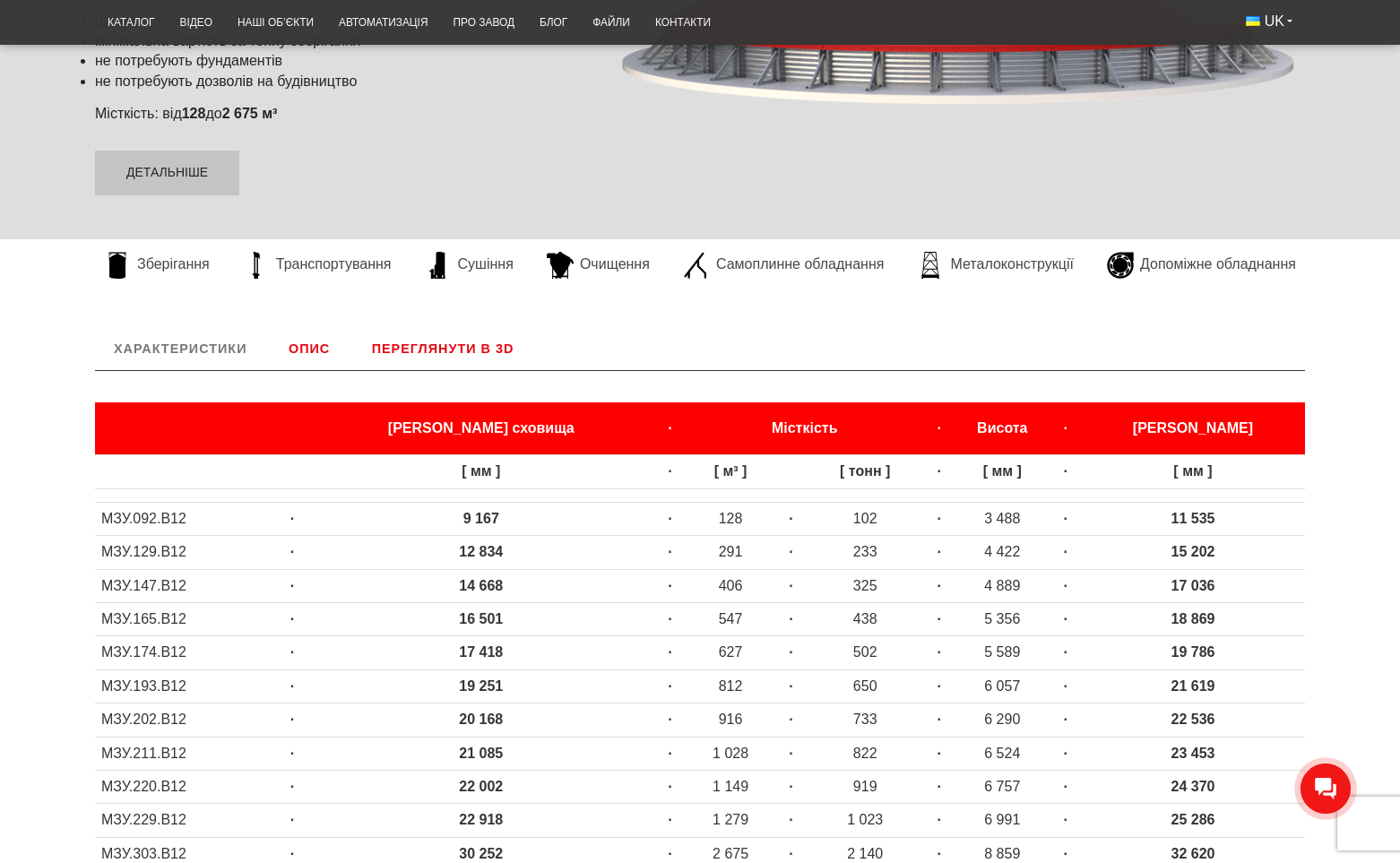
click at [455, 338] on link "Переглянути в 3D" at bounding box center [443, 349] width 180 height 43
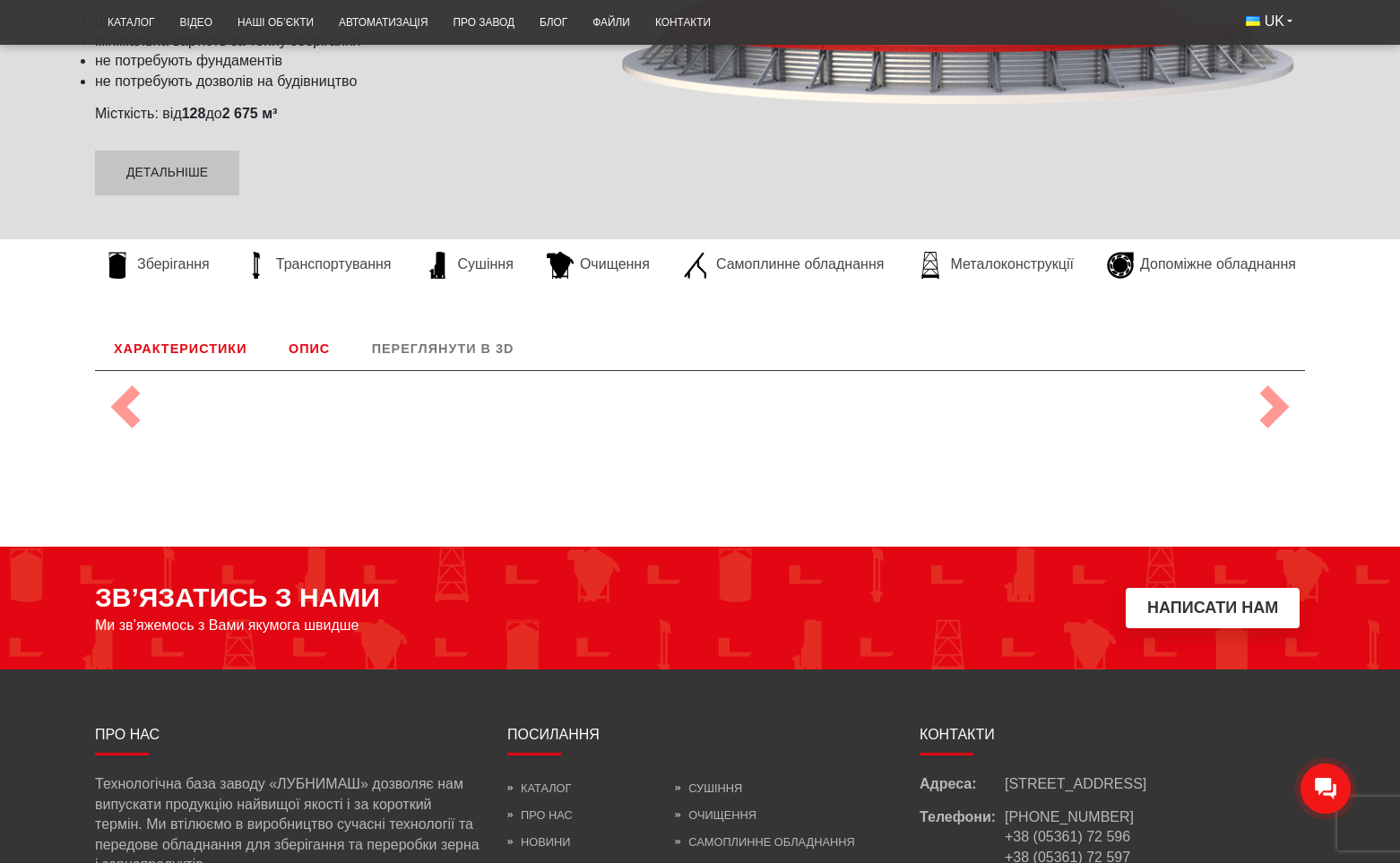
scroll to position [672, 0]
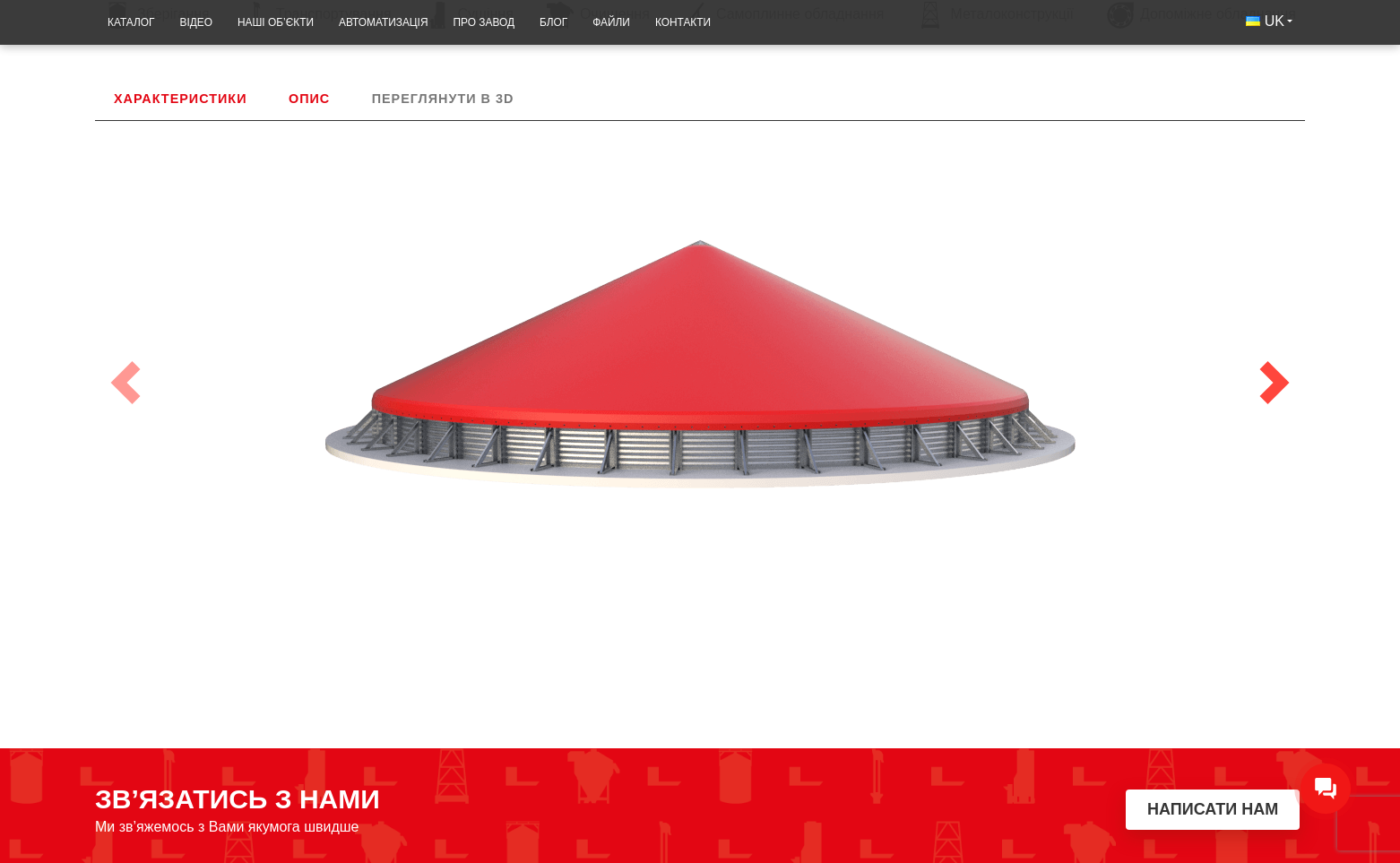
click at [1266, 404] on span at bounding box center [1274, 382] width 43 height 43
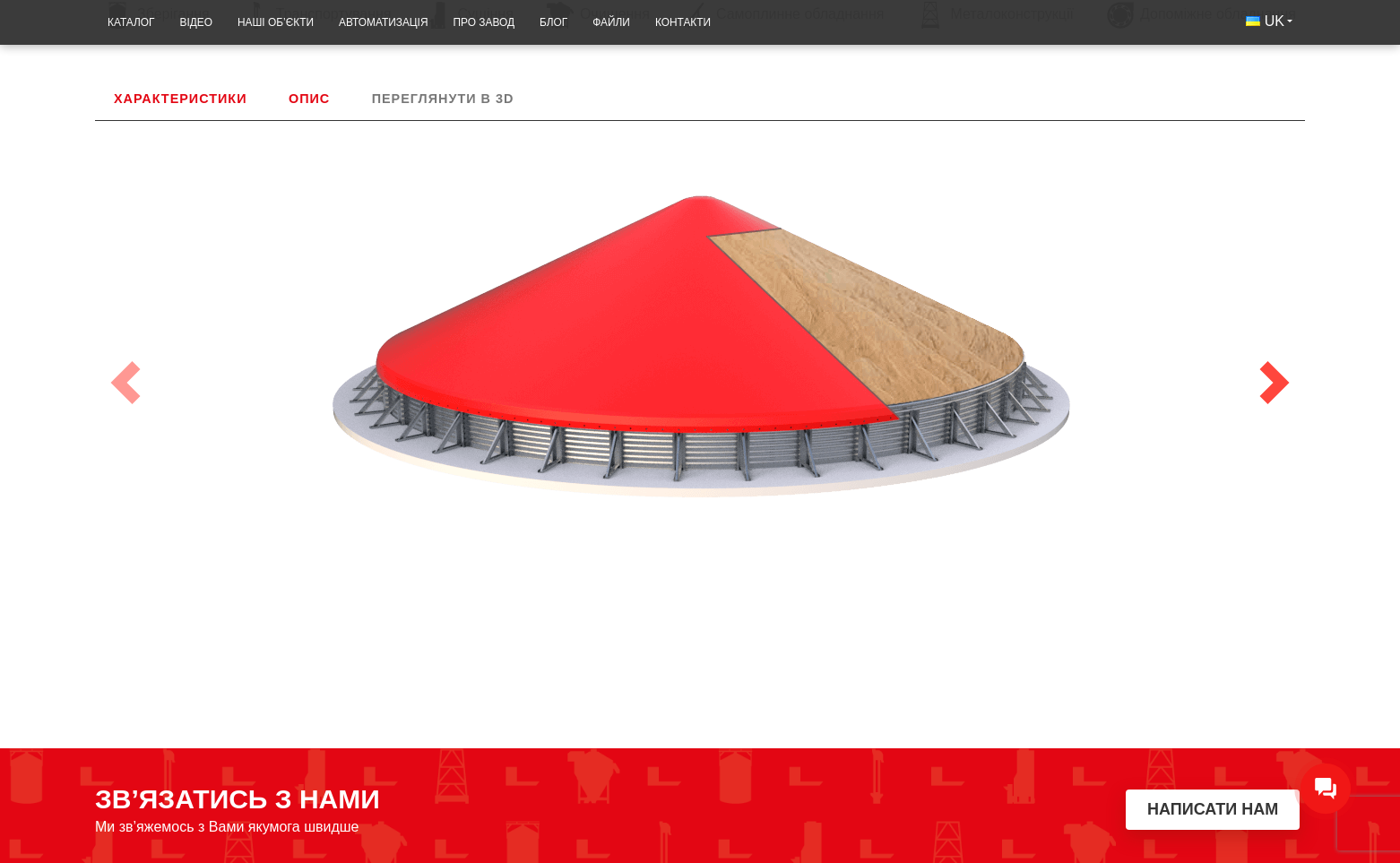
click at [1257, 400] on span at bounding box center [1274, 382] width 43 height 43
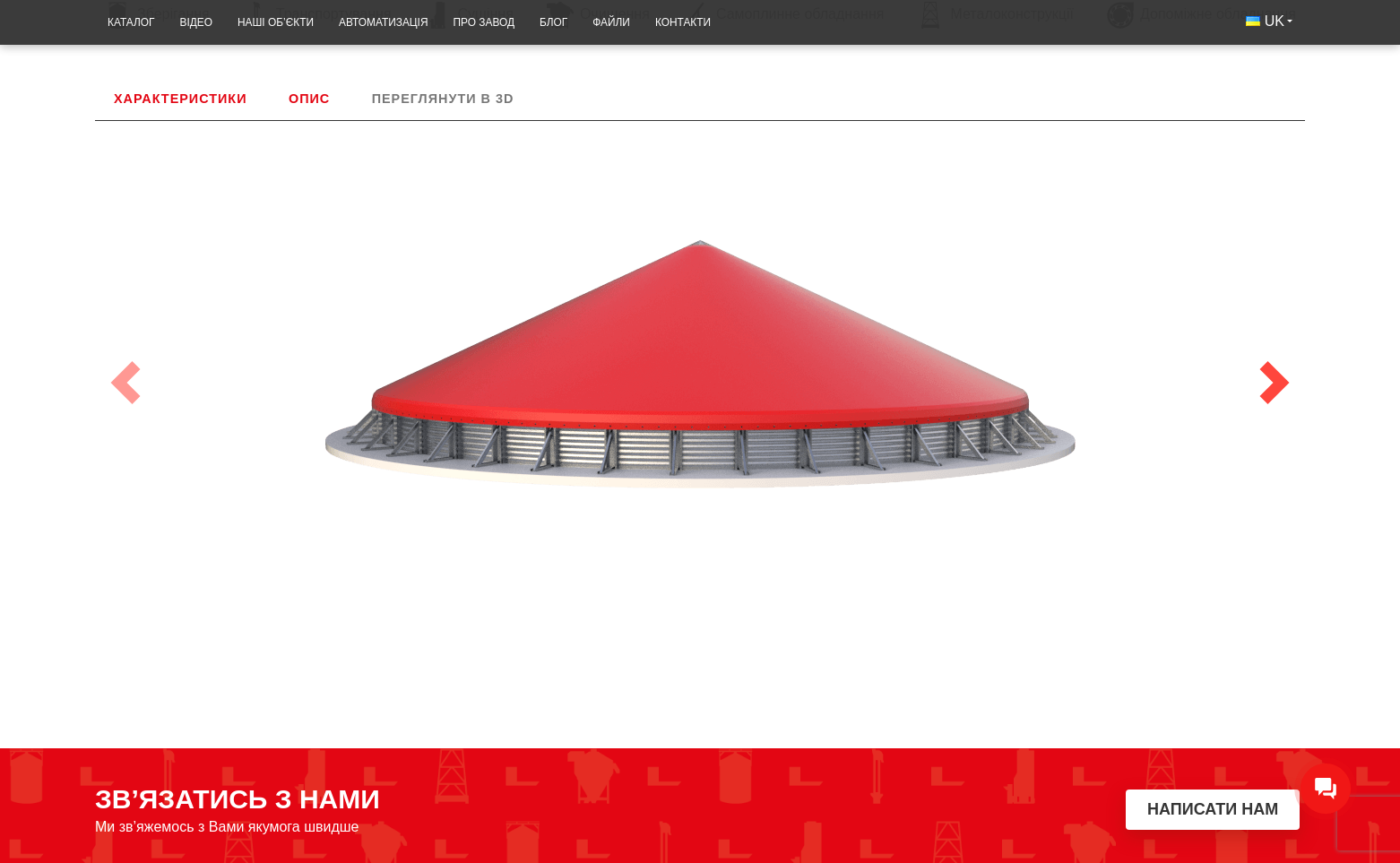
click at [1255, 400] on span at bounding box center [1274, 382] width 43 height 43
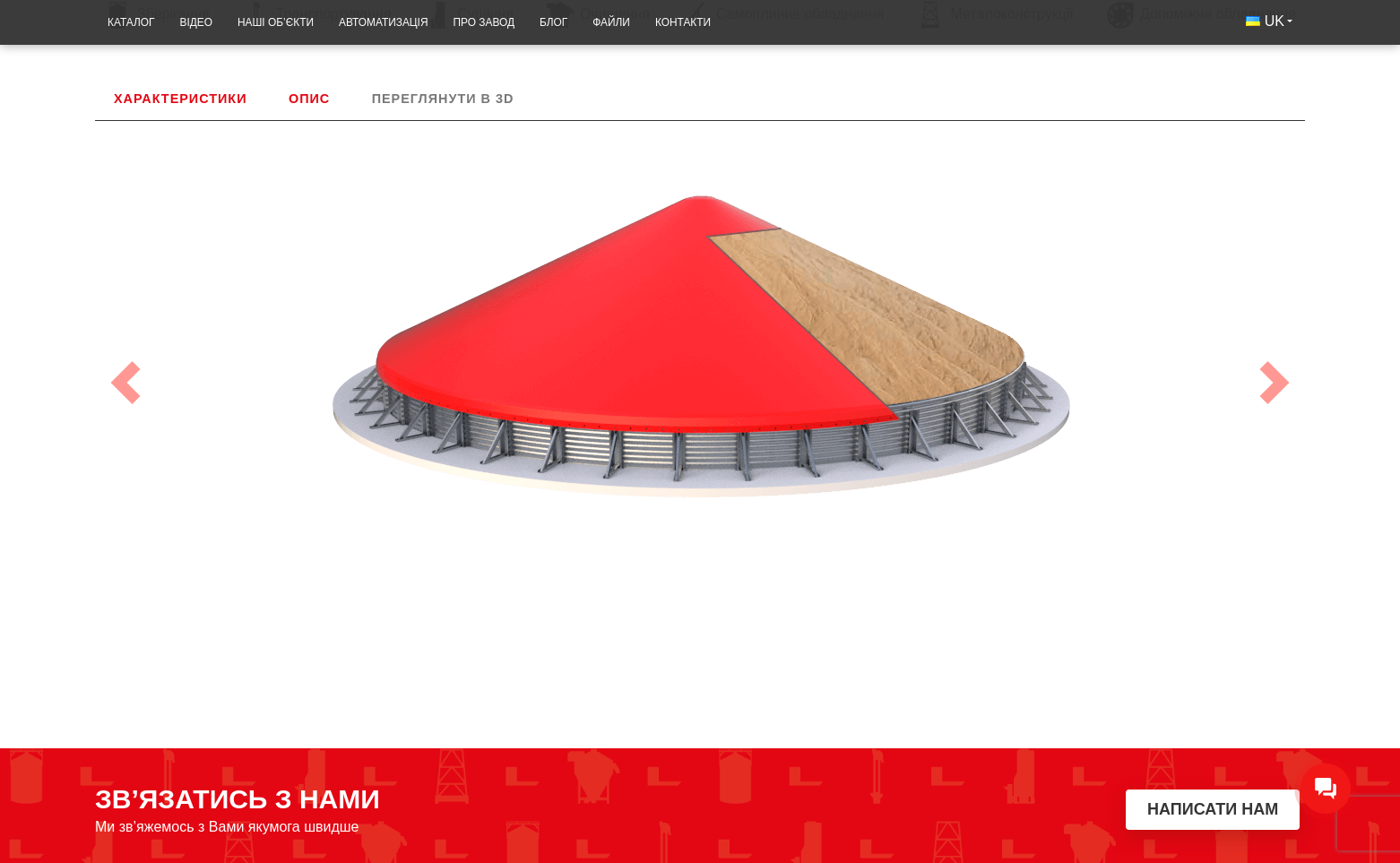
click at [1242, 398] on div at bounding box center [700, 383] width 1209 height 453
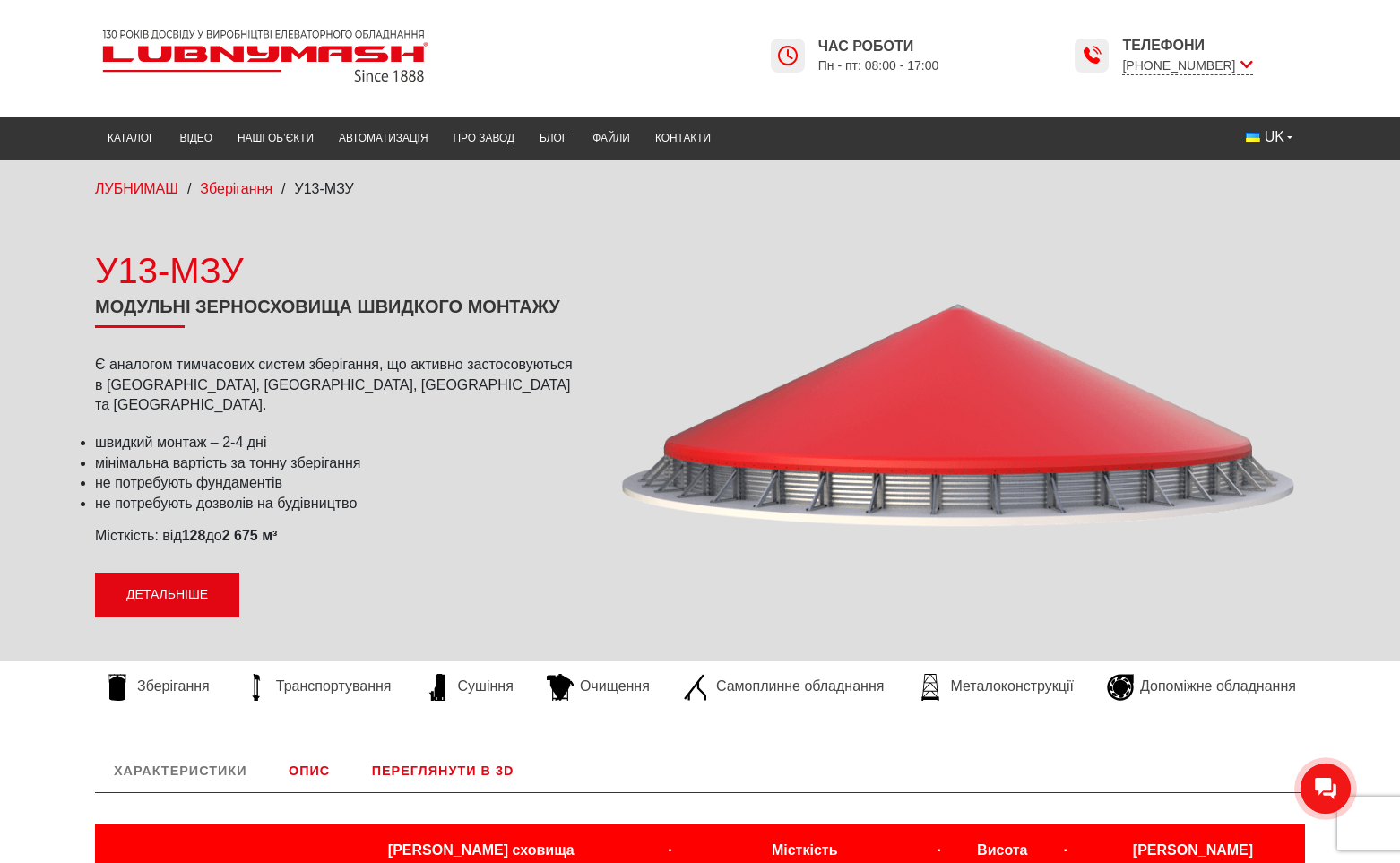
click at [180, 603] on link "Детальніше" at bounding box center [168, 595] width 144 height 45
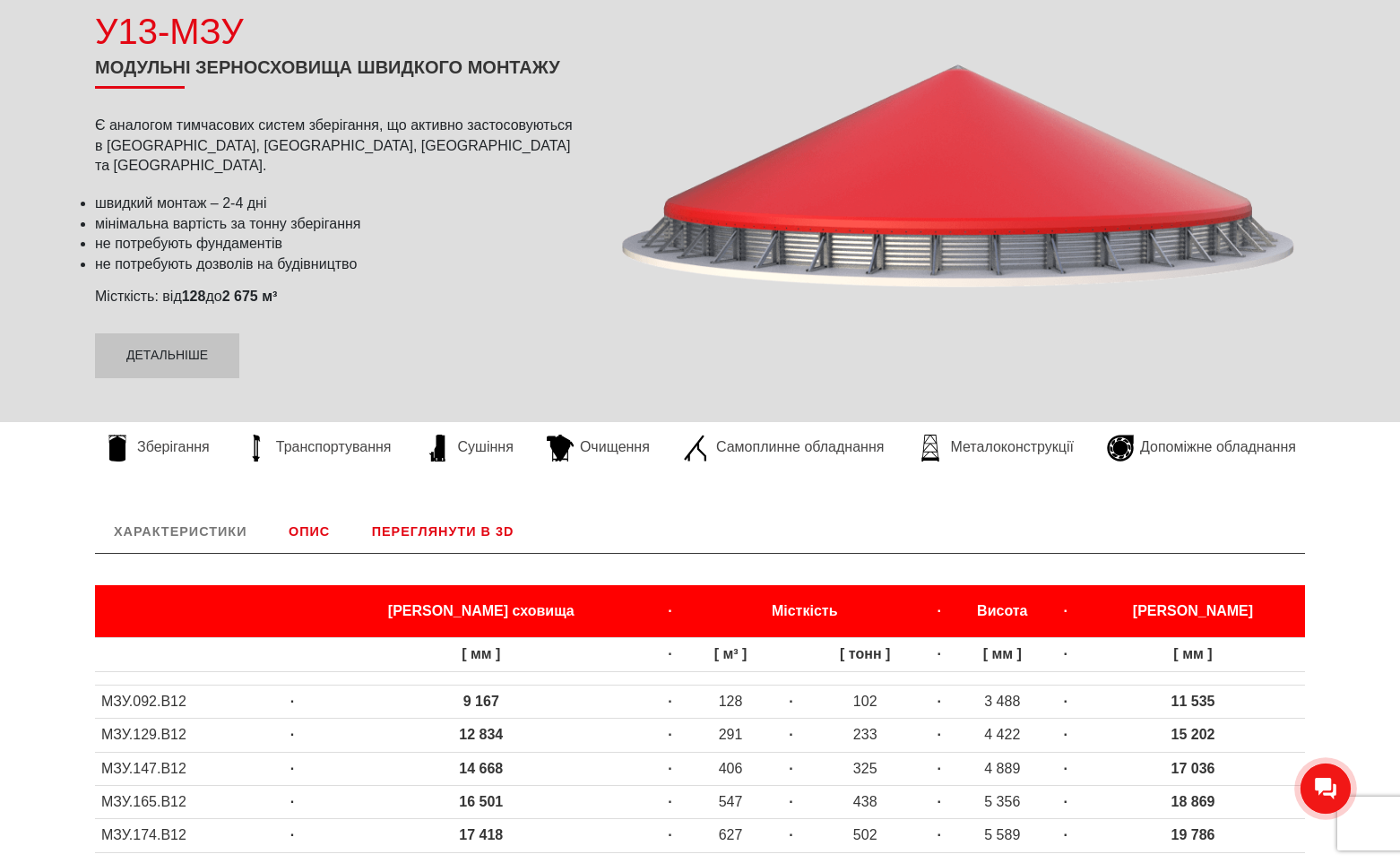
scroll to position [358, 0]
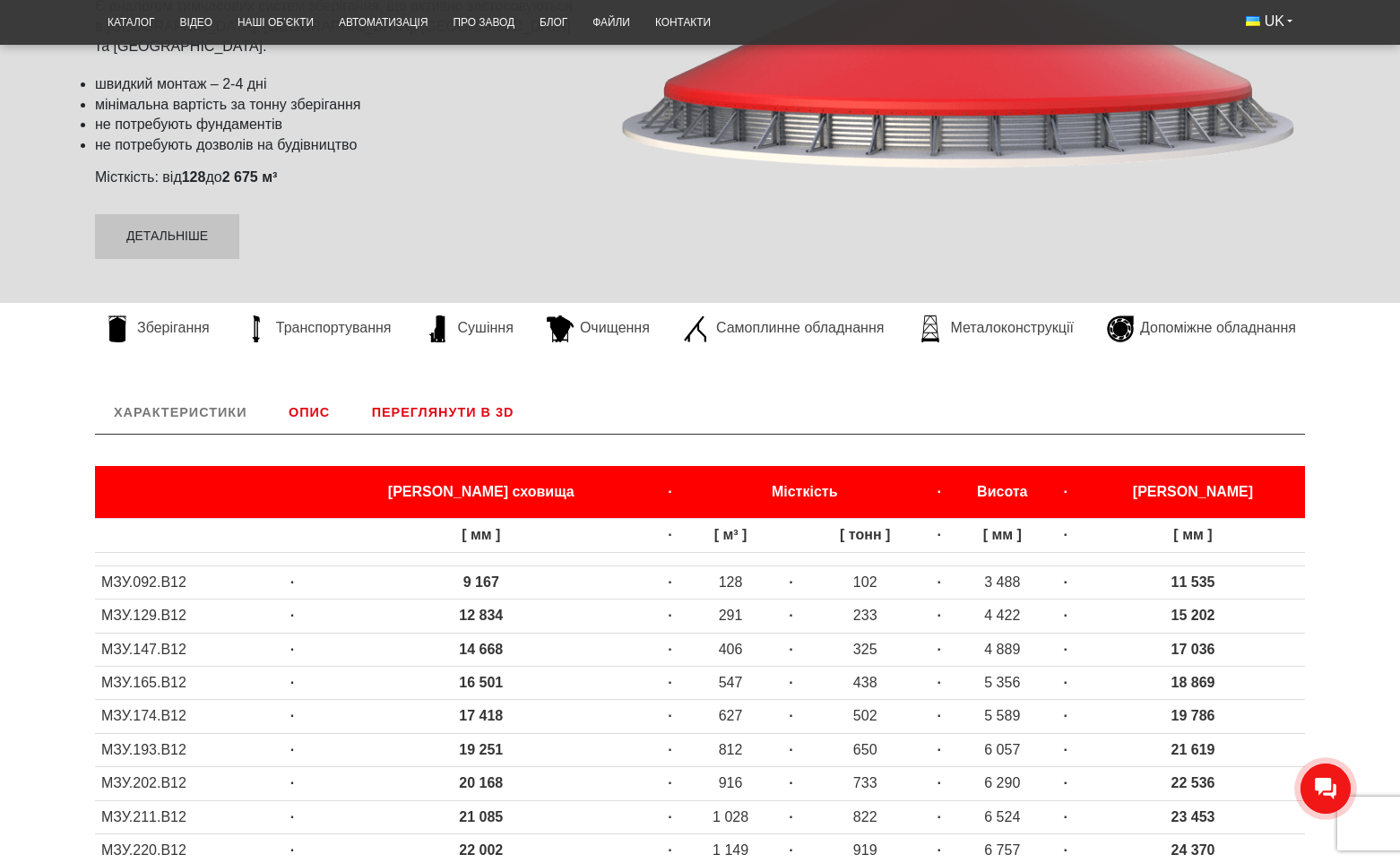
click at [317, 423] on link "Опис" at bounding box center [309, 412] width 79 height 43
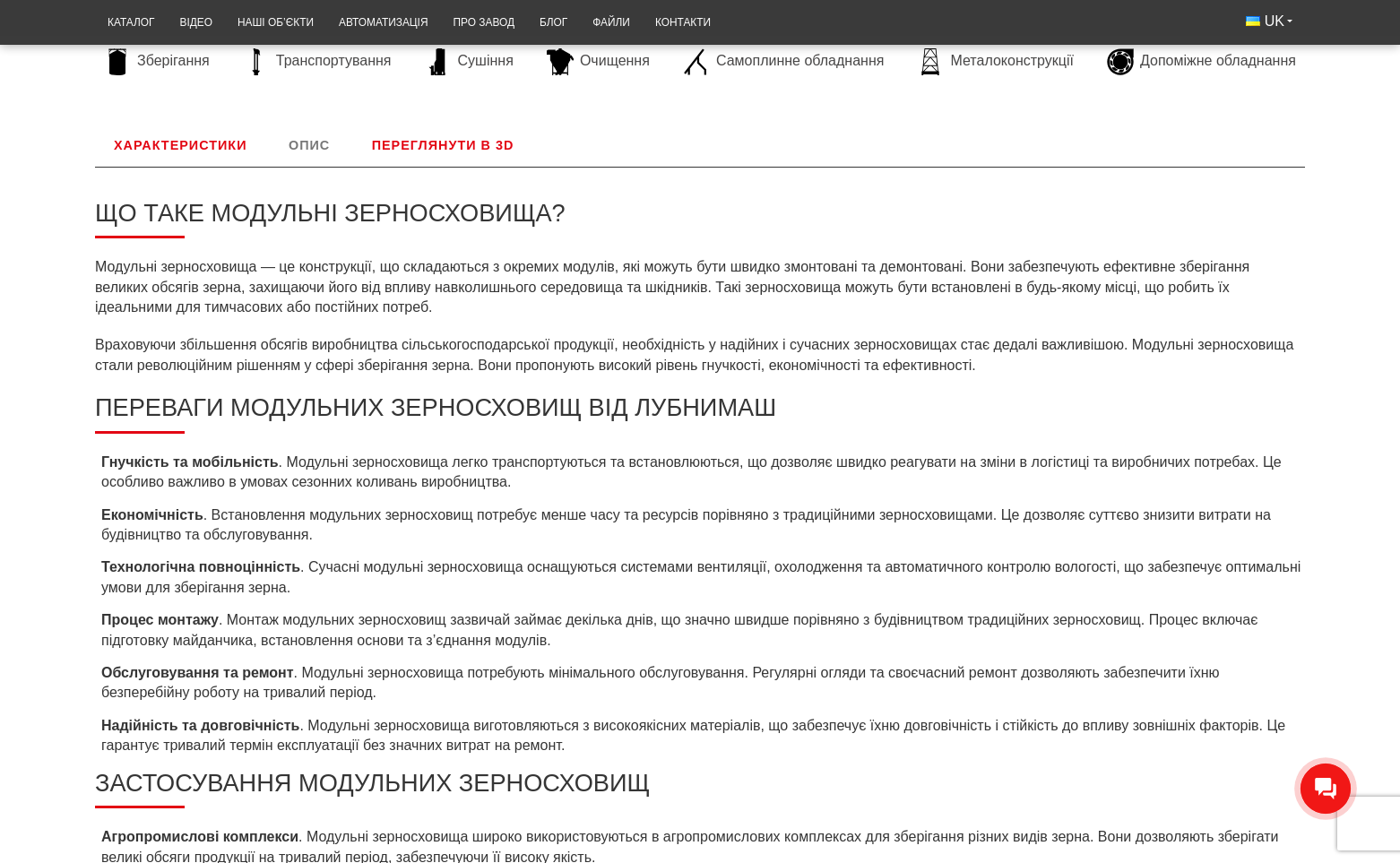
scroll to position [560, 0]
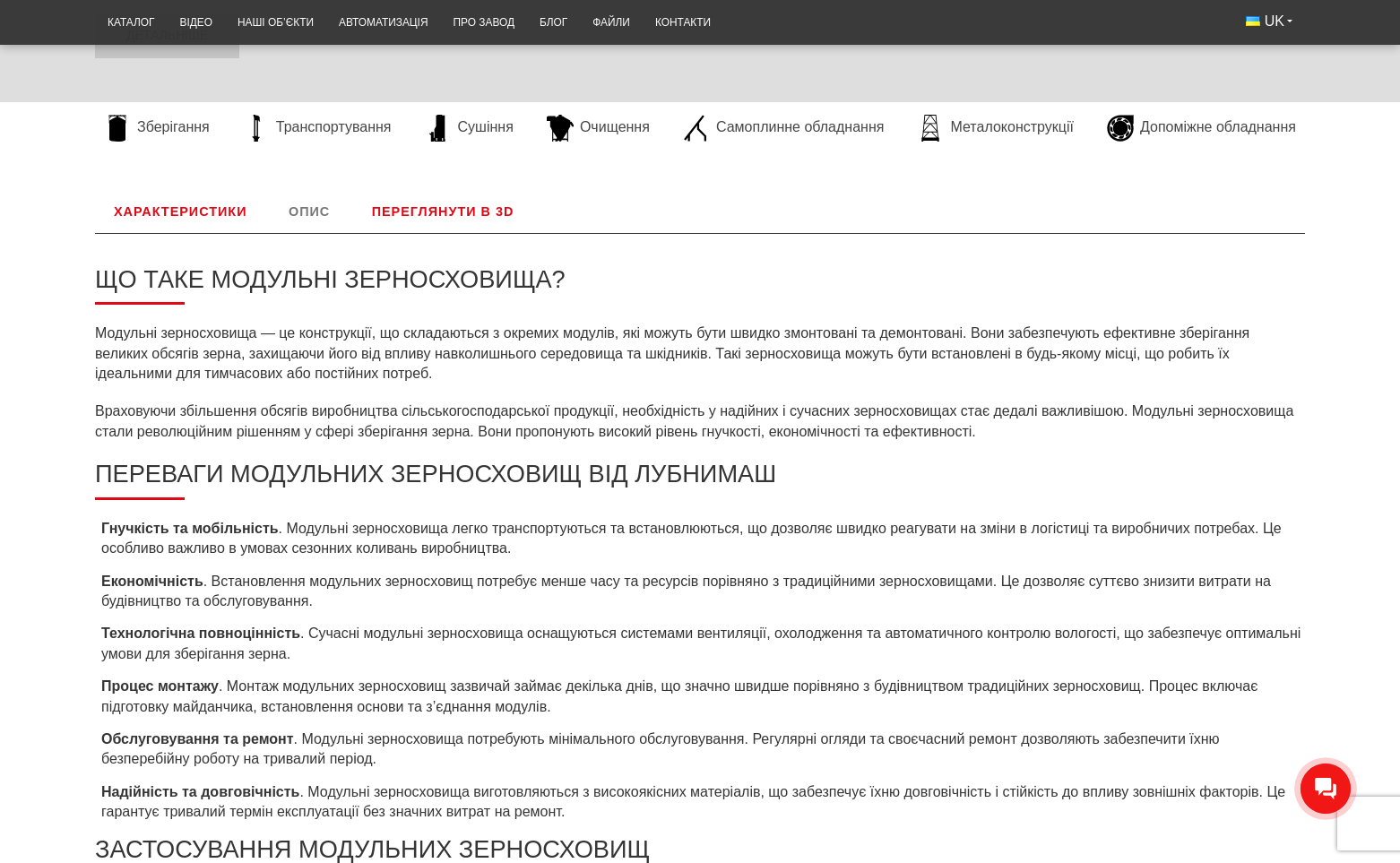
drag, startPoint x: 149, startPoint y: 435, endPoint x: 624, endPoint y: 549, distance: 488.5
click at [624, 549] on li "Гнучкість та мобільність . Модульні зерносховища легко транспортуються та встан…" at bounding box center [700, 539] width 1209 height 40
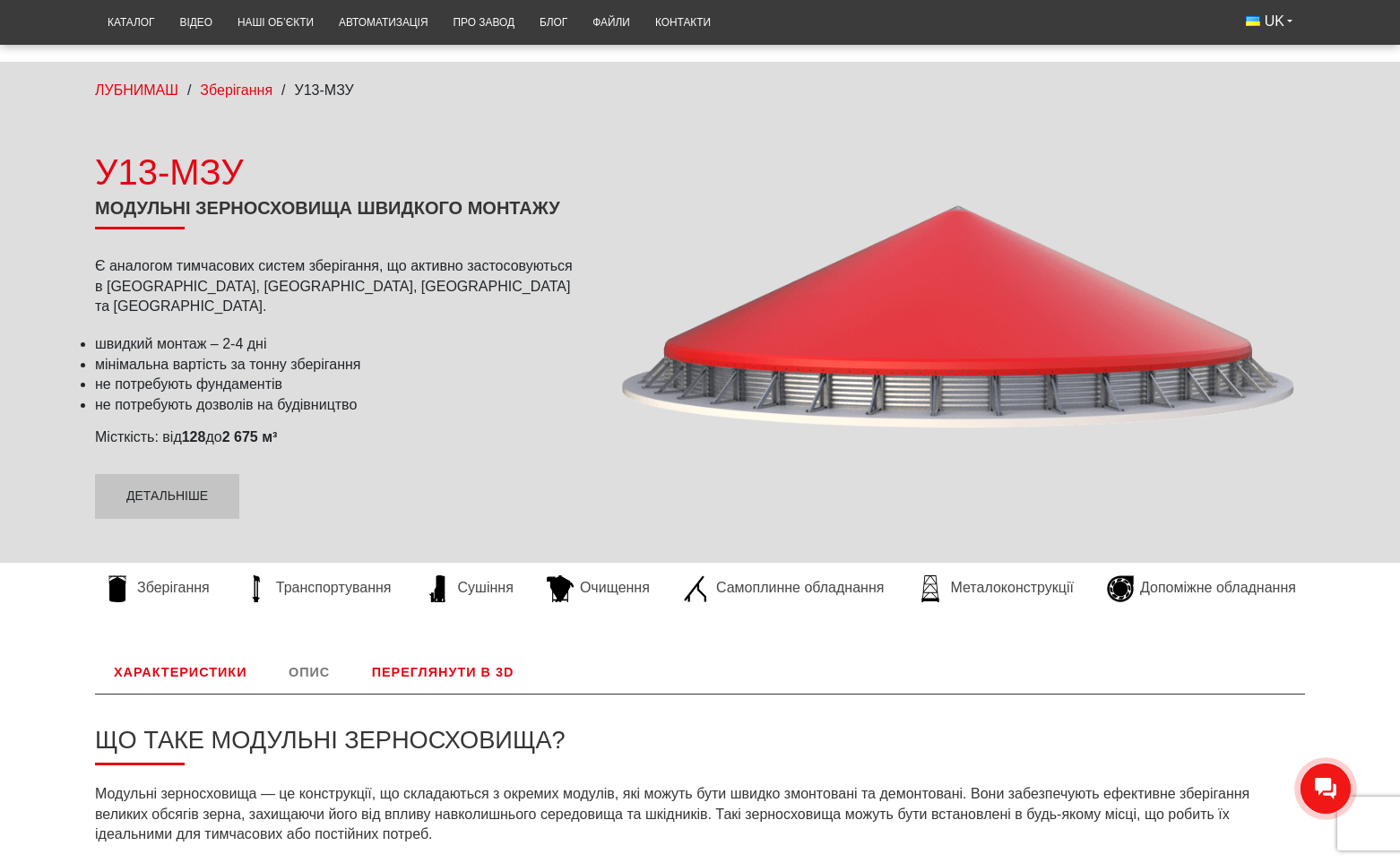
scroll to position [179, 0]
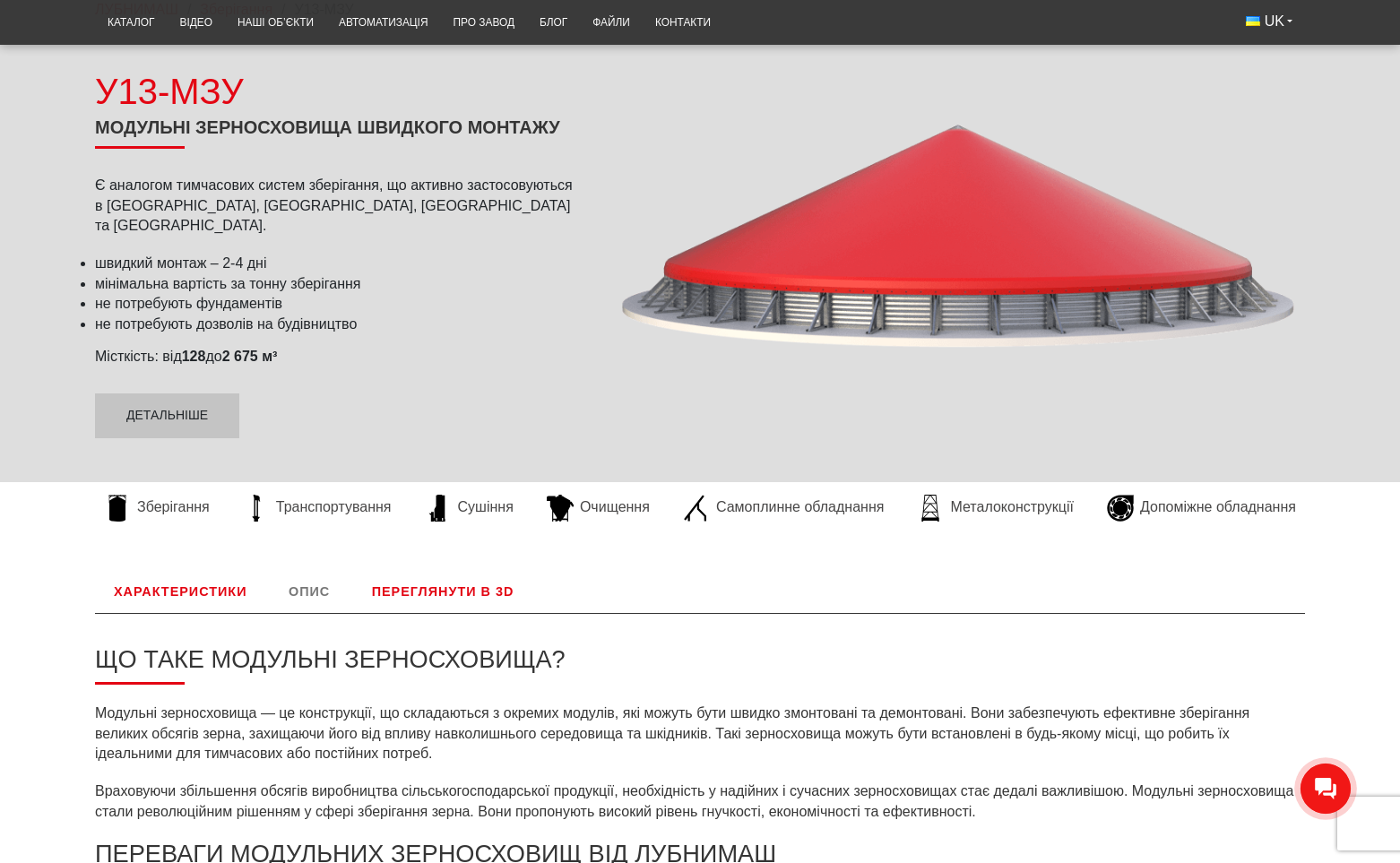
click at [207, 581] on link "Характеристики" at bounding box center [180, 591] width 170 height 43
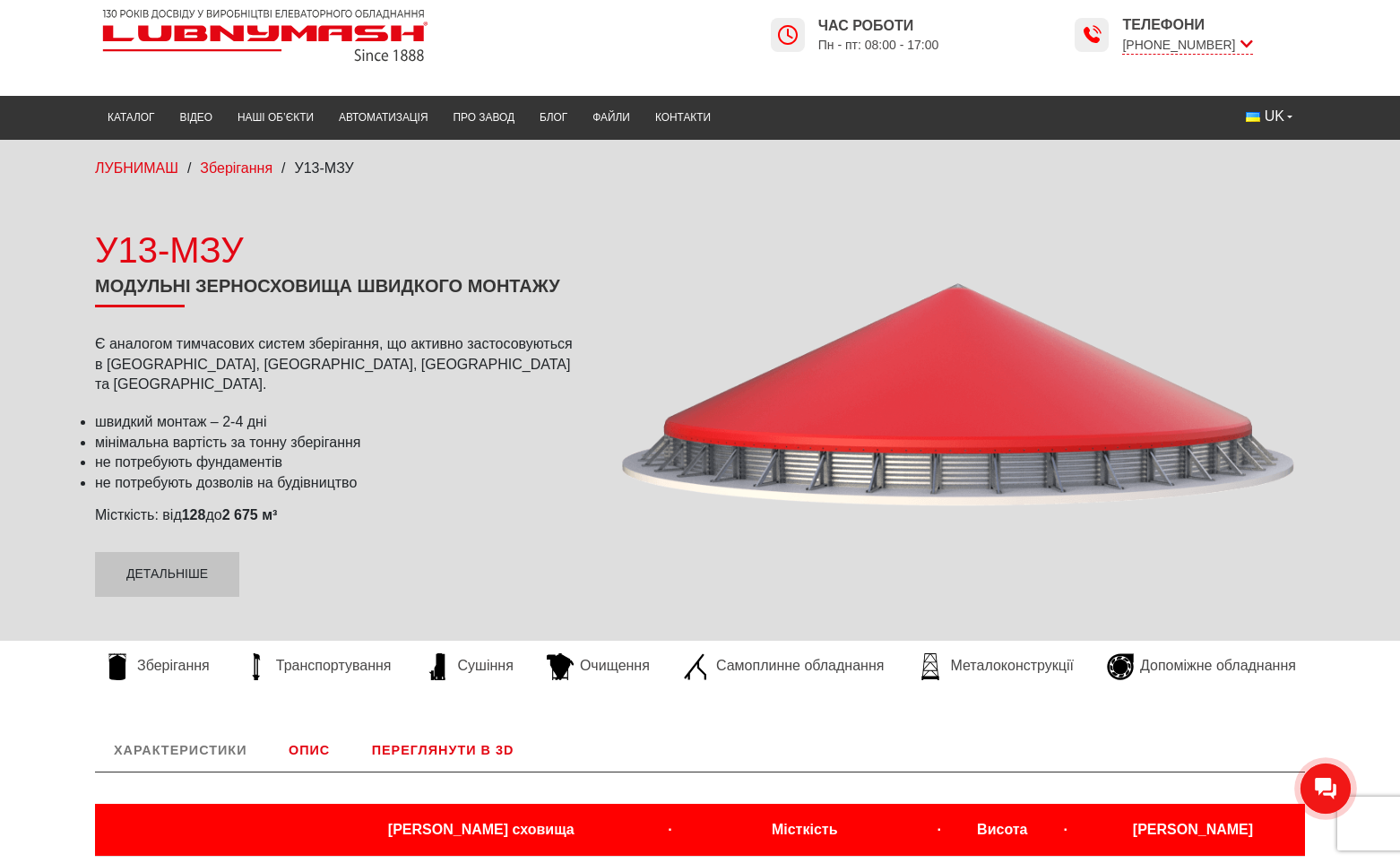
scroll to position [0, 0]
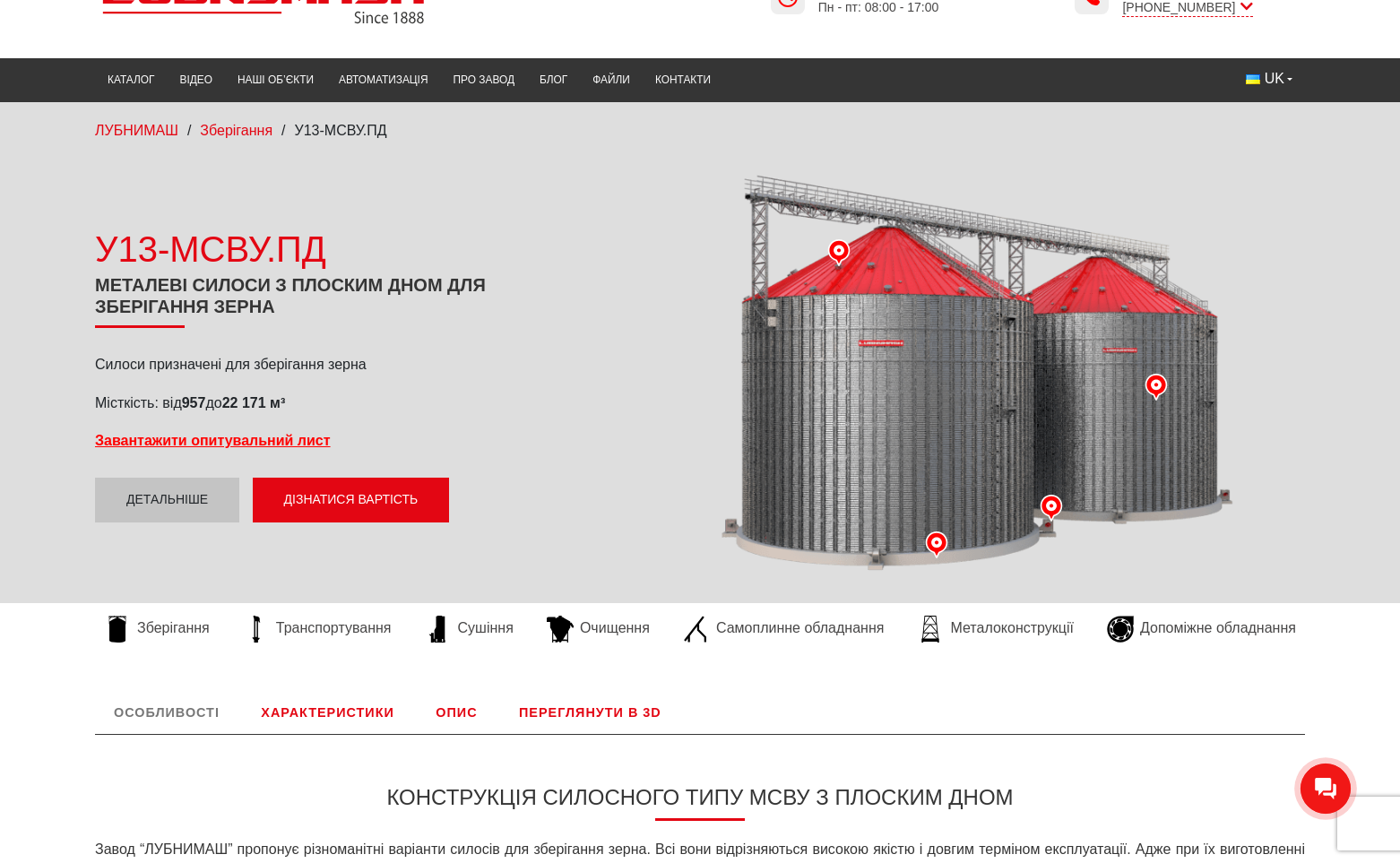
scroll to position [90, 0]
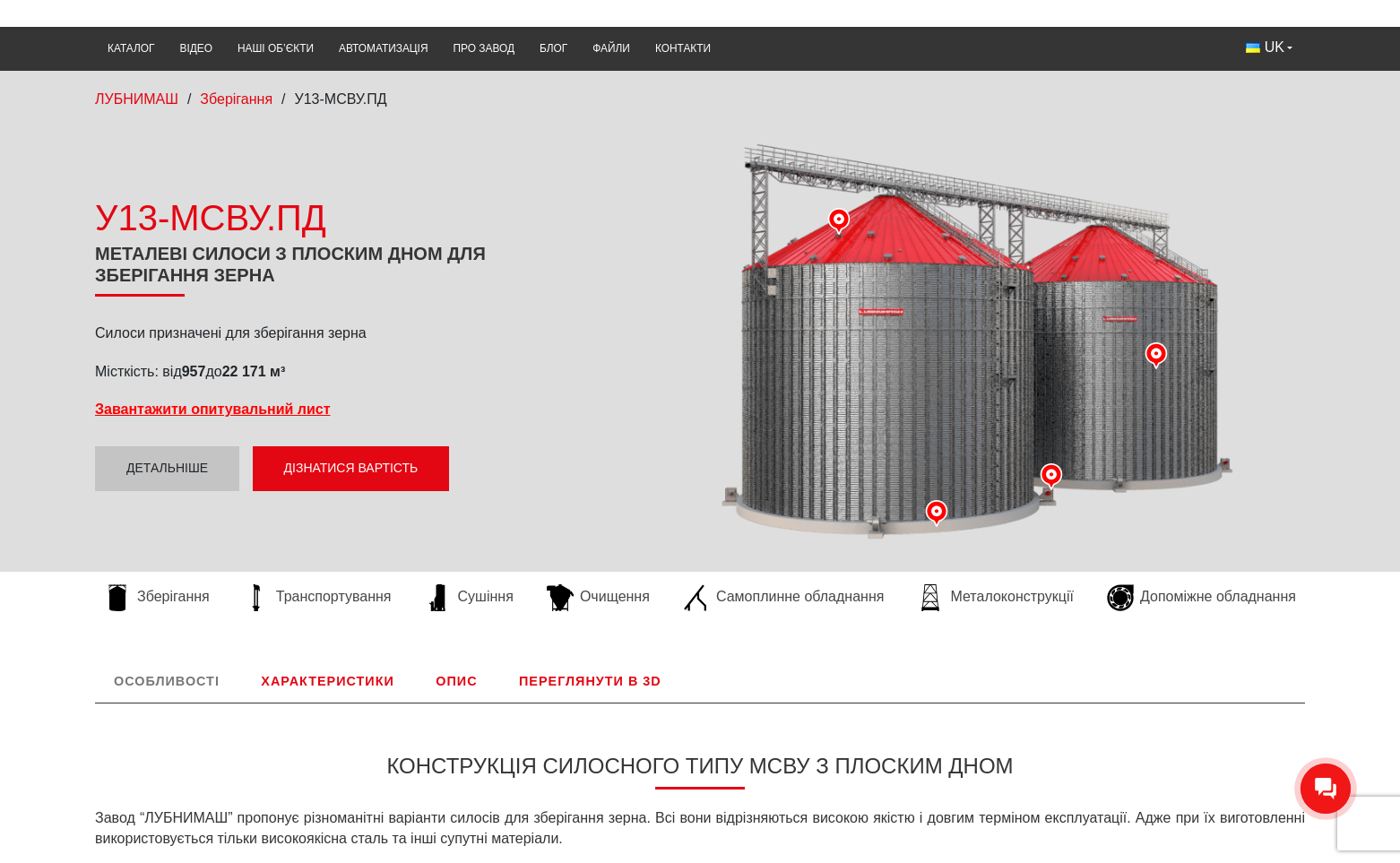
click at [288, 691] on link "Характеристики" at bounding box center [326, 681] width 170 height 43
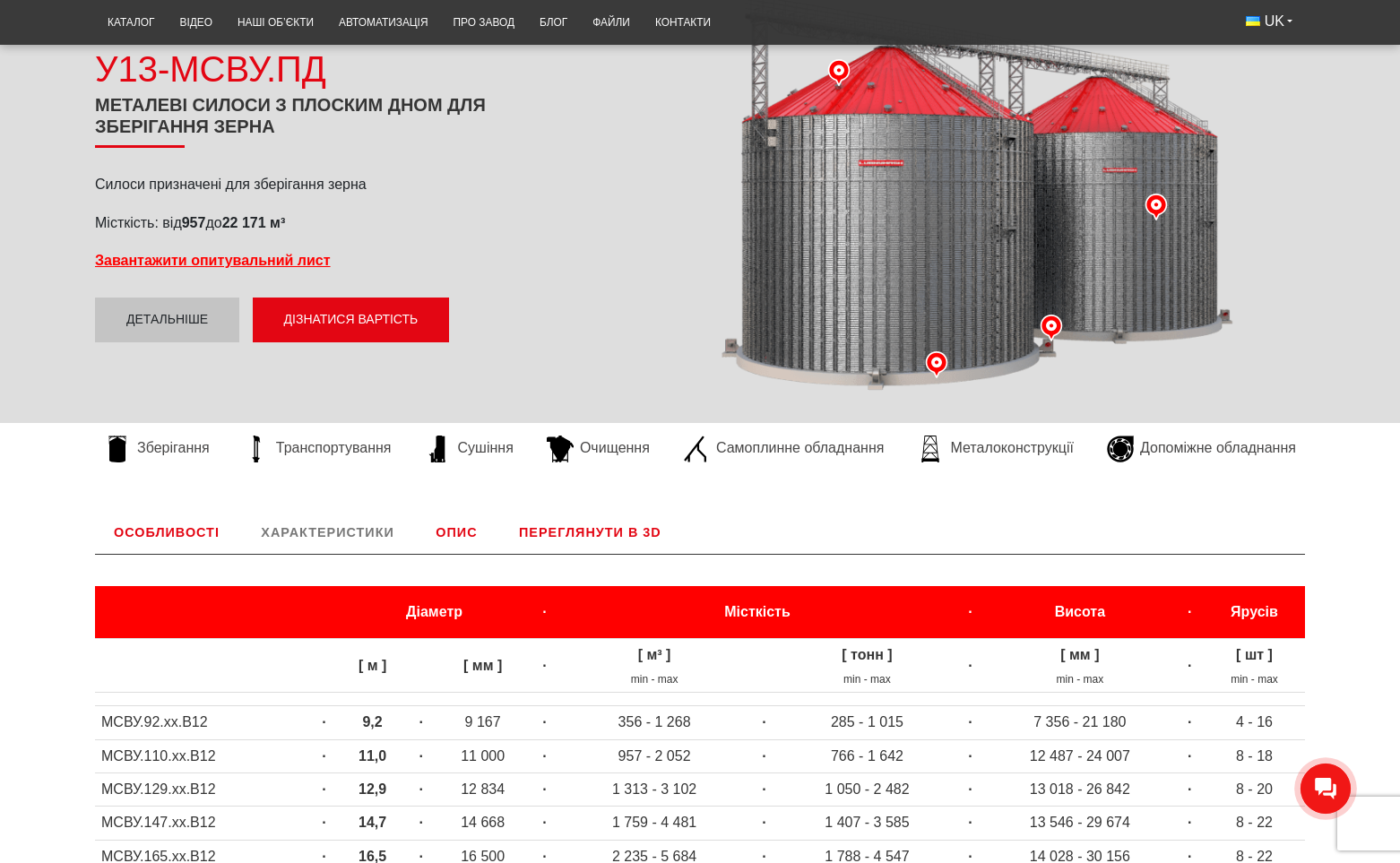
click at [462, 536] on link "Опис" at bounding box center [456, 533] width 79 height 43
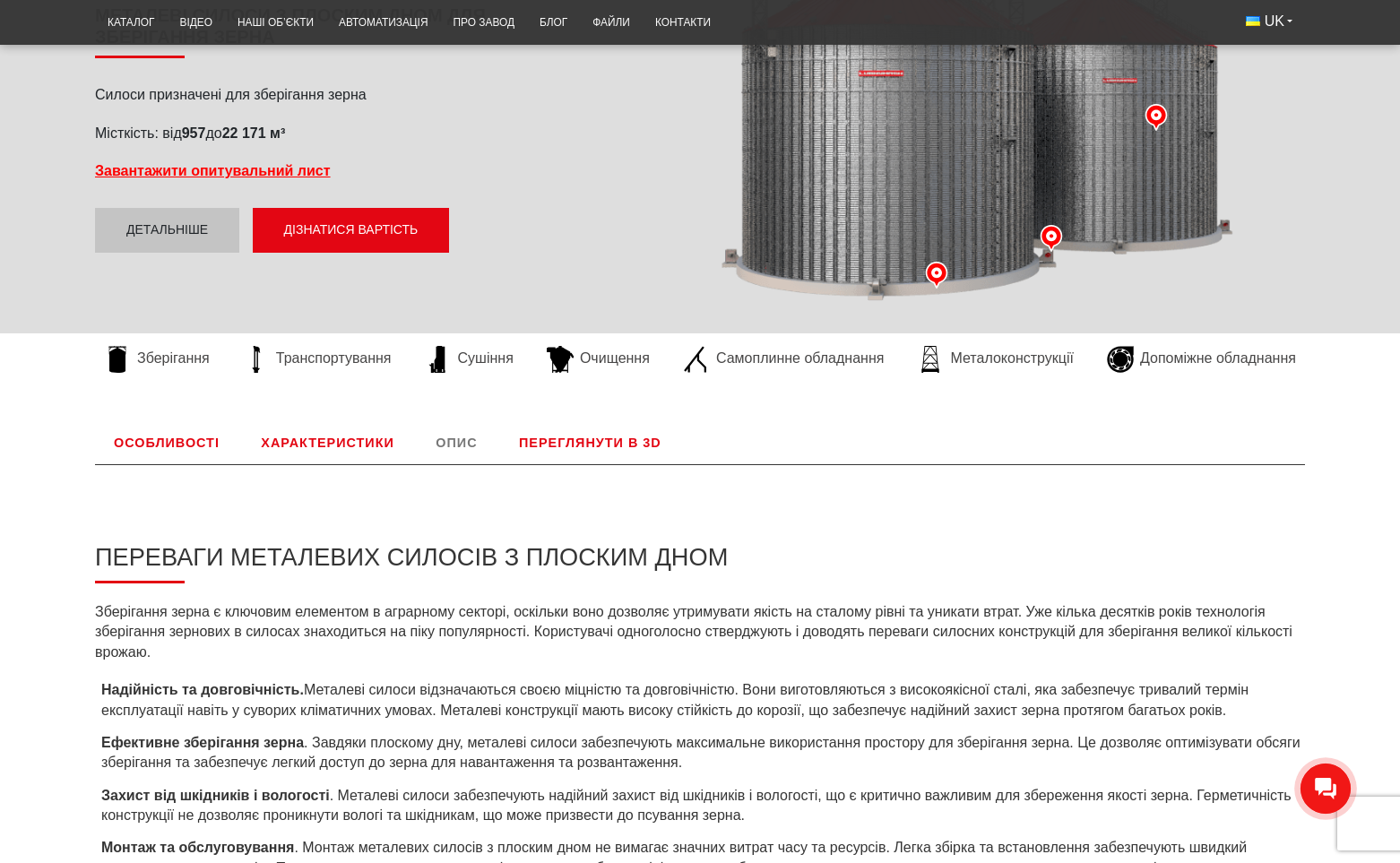
click at [568, 454] on link "Переглянути в 3D" at bounding box center [589, 442] width 180 height 43
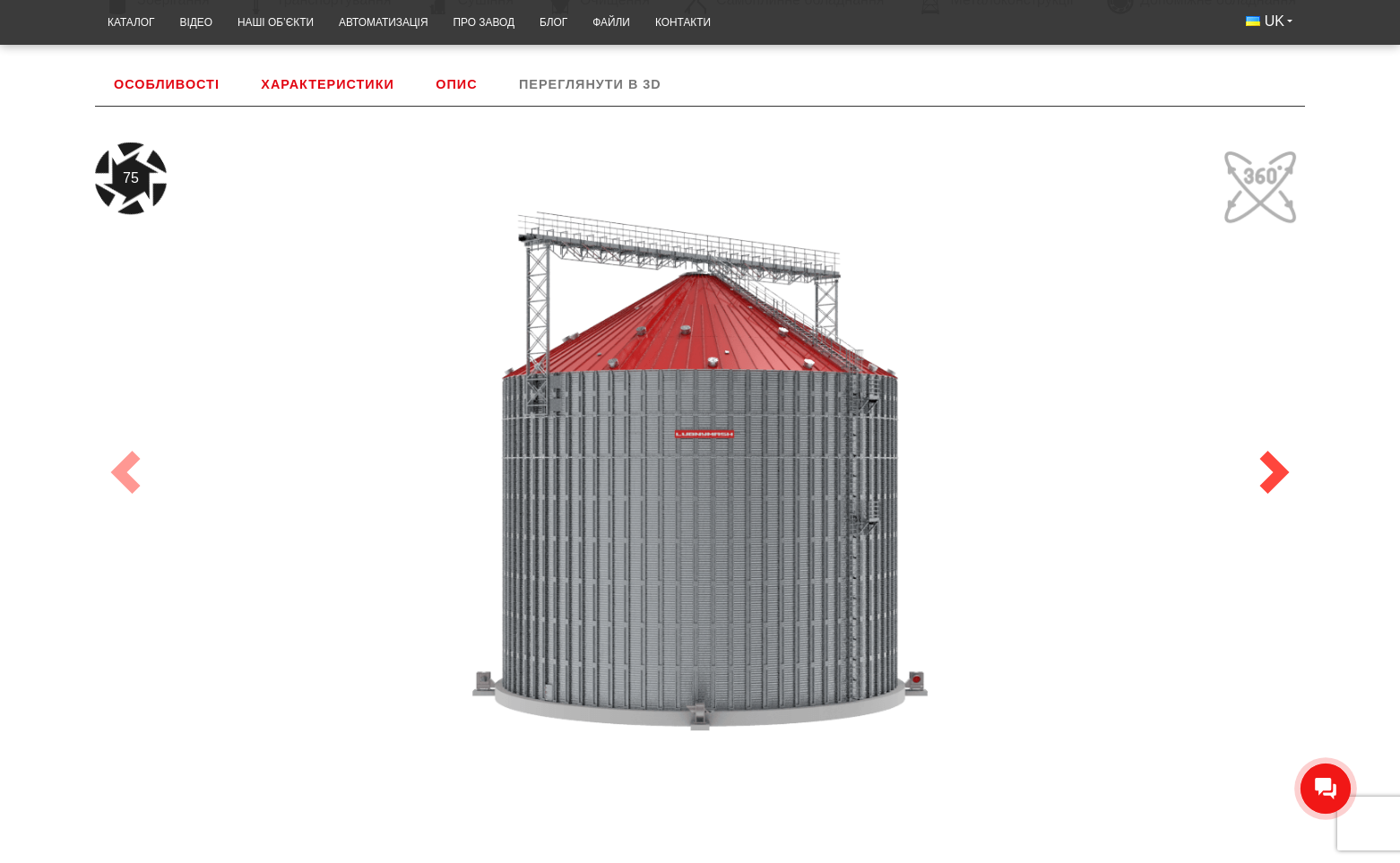
click at [1290, 466] on span at bounding box center [1274, 472] width 43 height 43
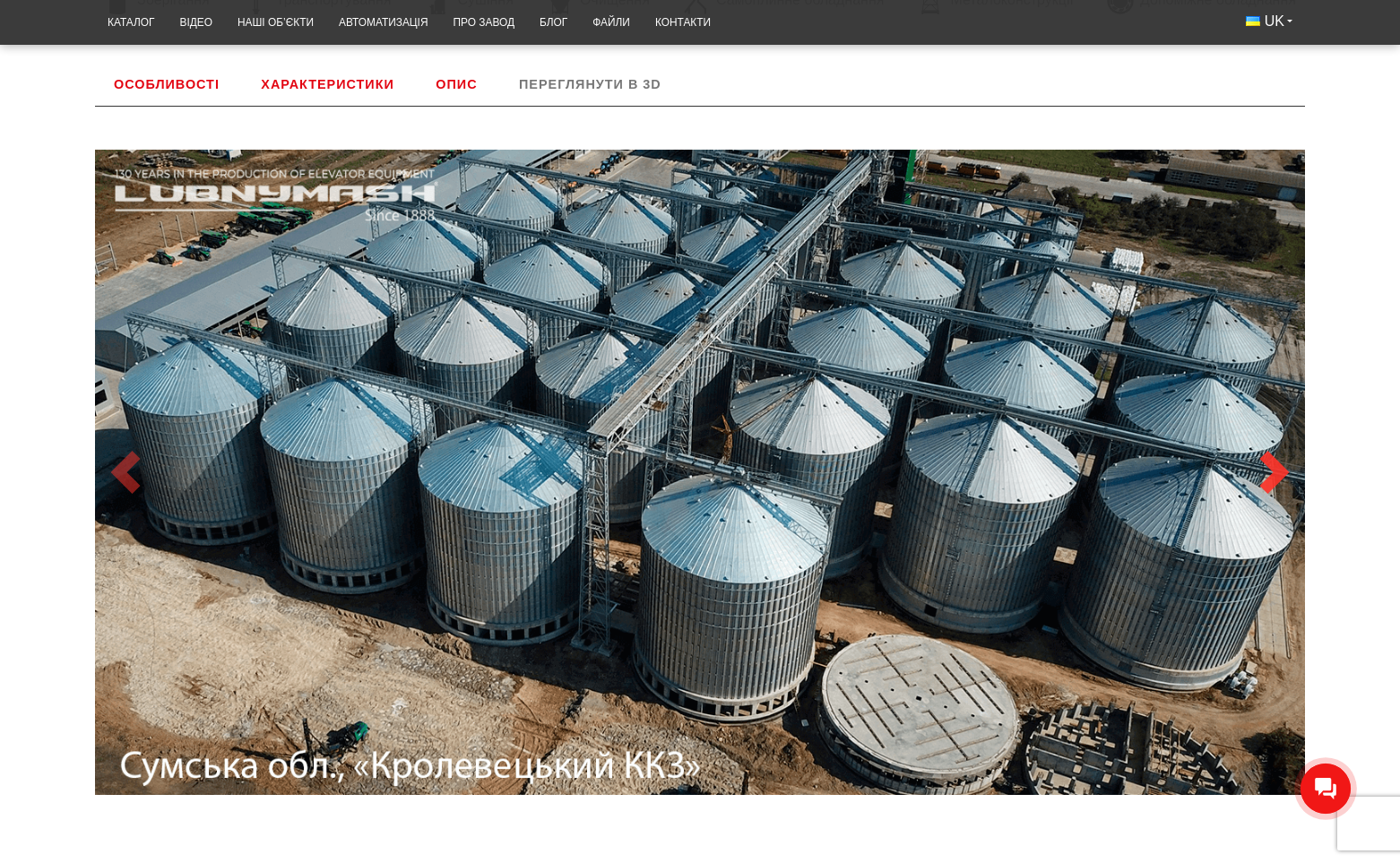
click at [1274, 466] on span at bounding box center [1274, 472] width 43 height 43
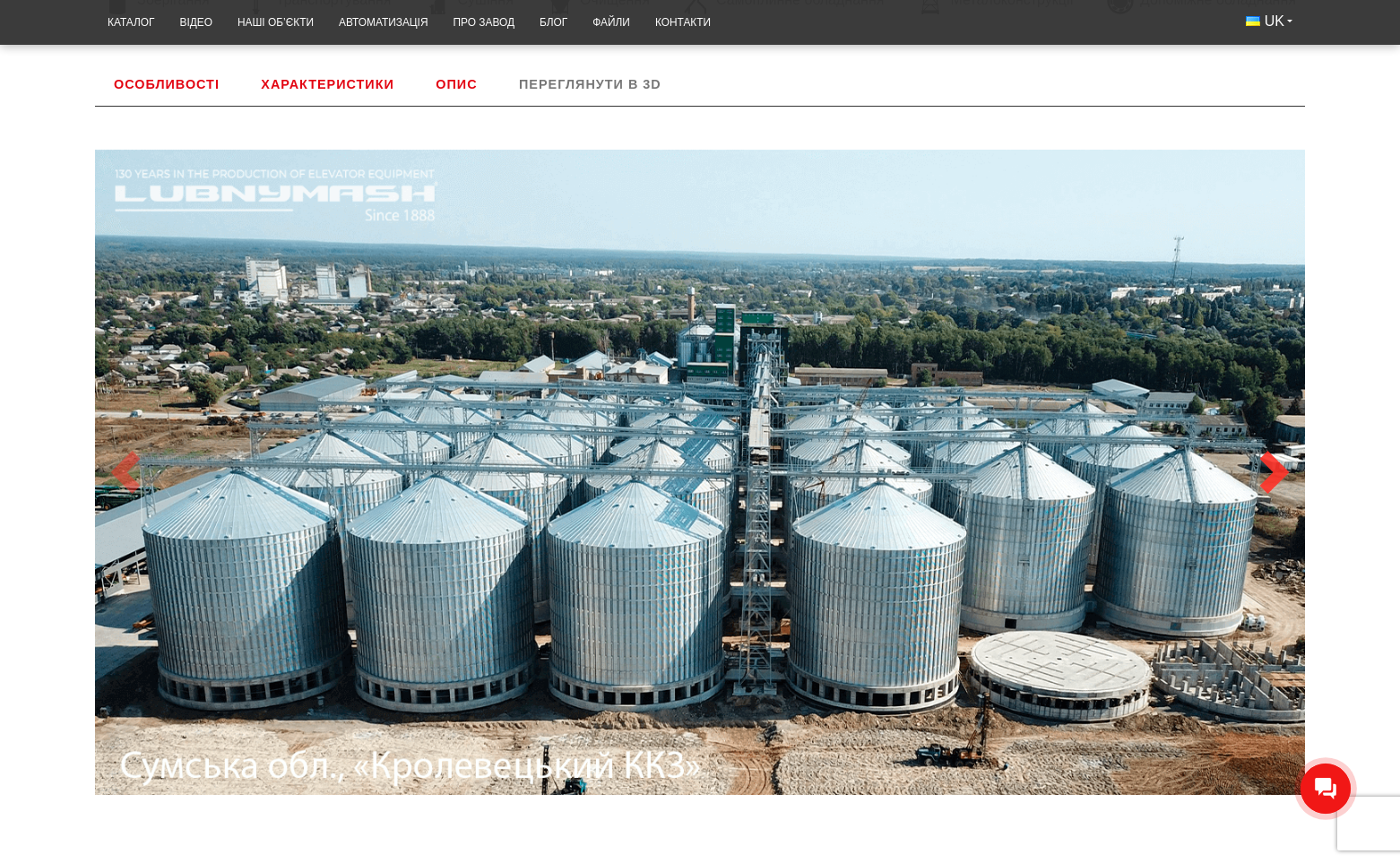
click at [1257, 469] on span at bounding box center [1274, 472] width 43 height 43
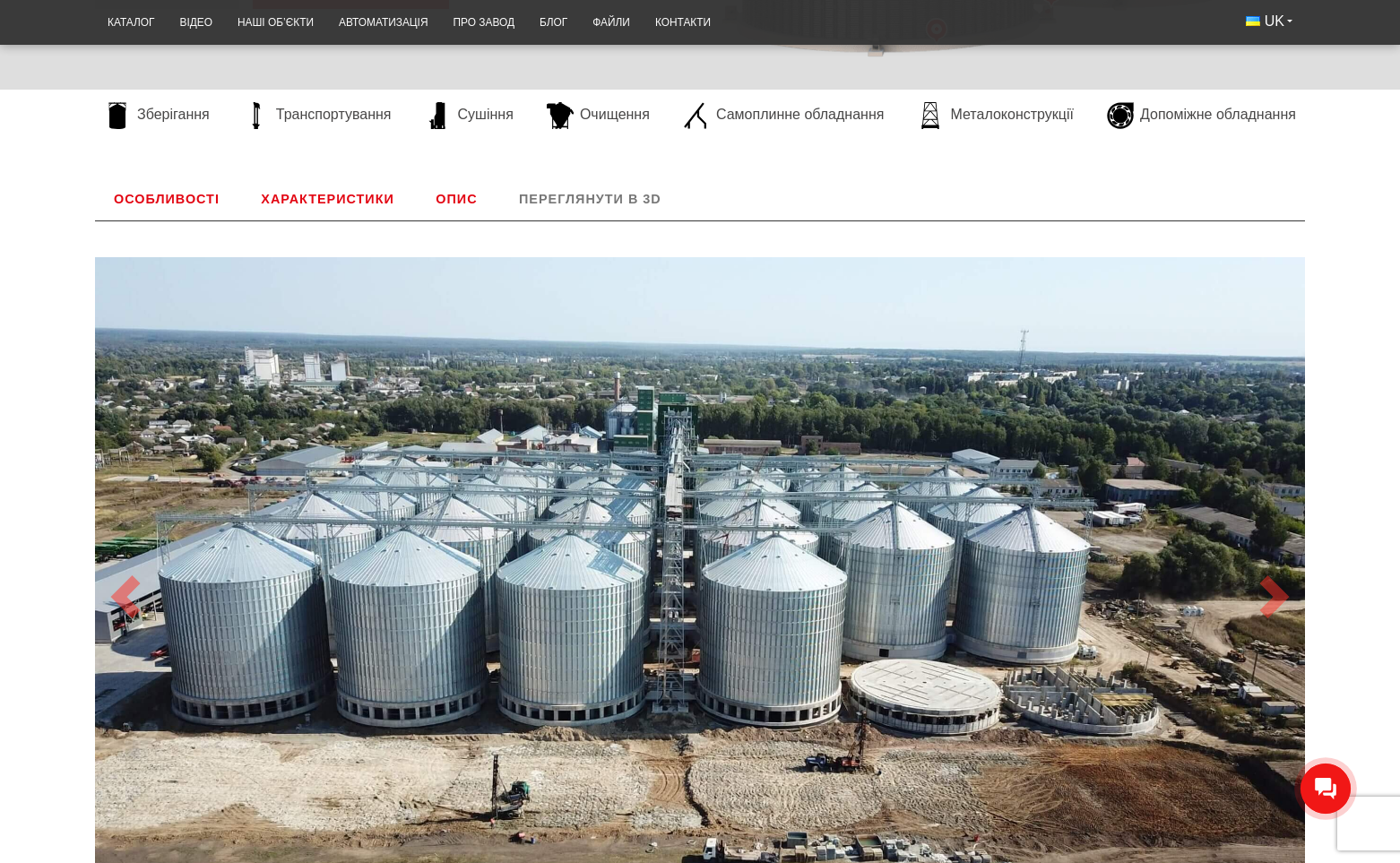
scroll to position [597, 0]
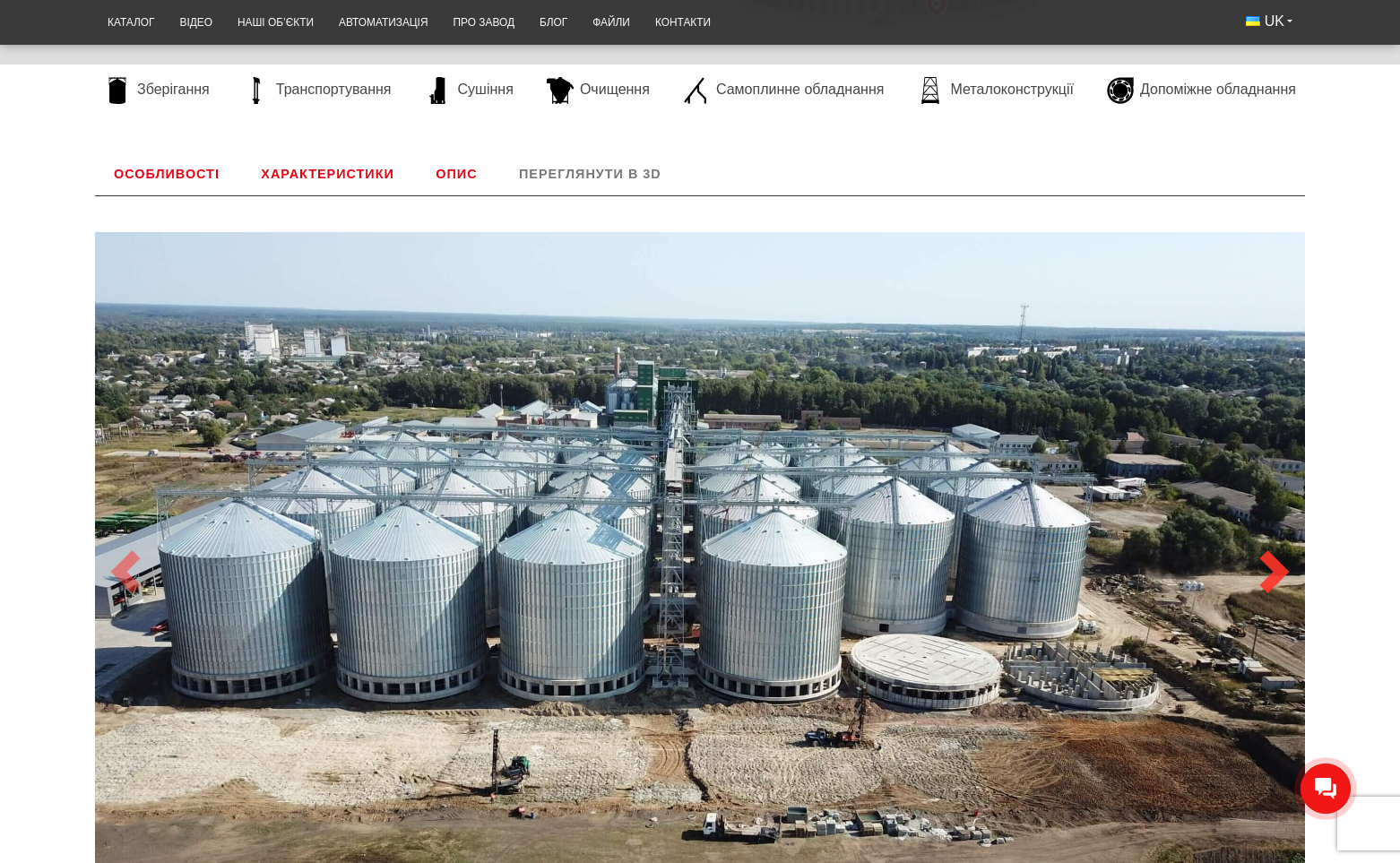
click at [1288, 569] on span at bounding box center [1274, 571] width 43 height 43
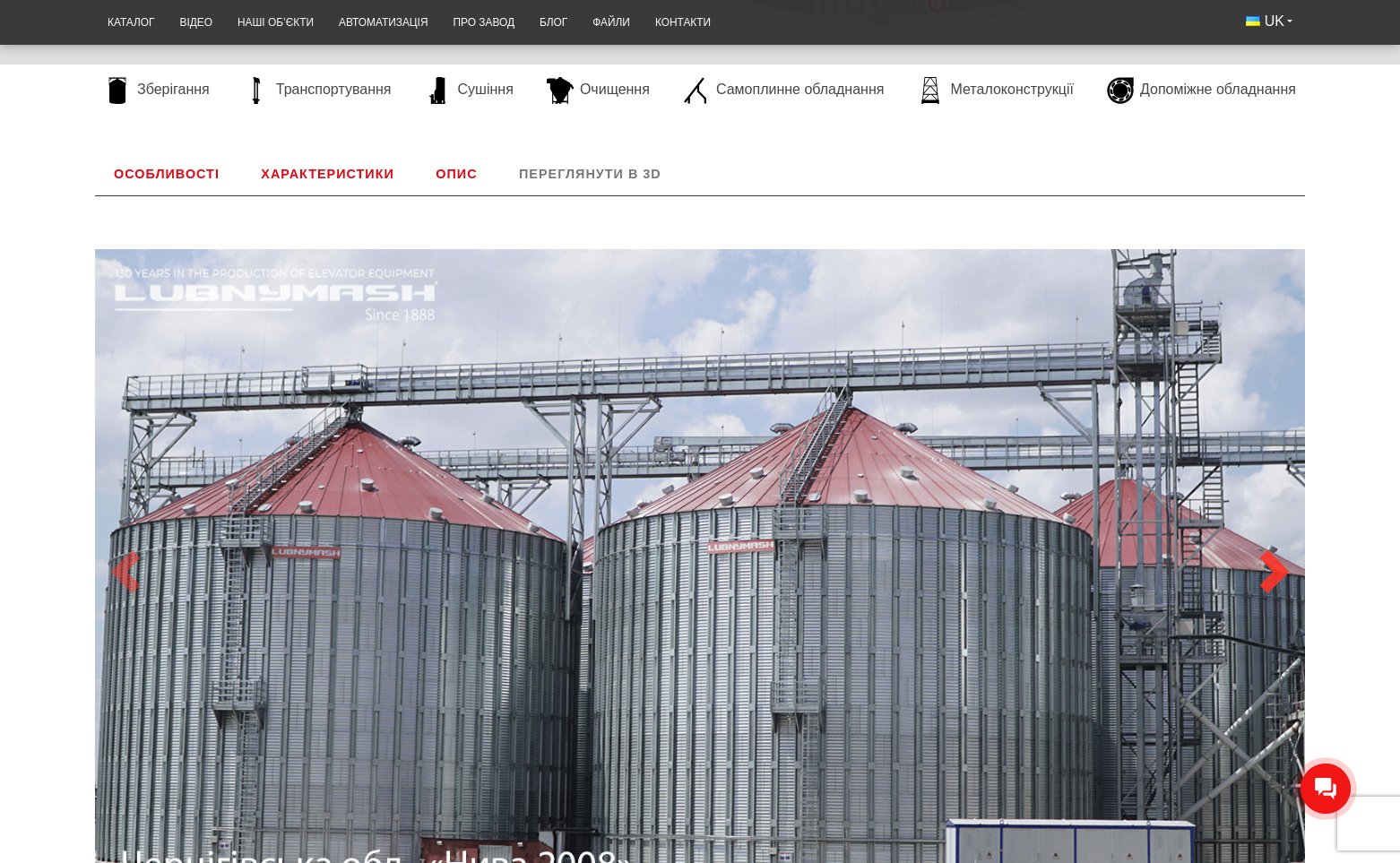
click at [1262, 566] on span at bounding box center [1274, 571] width 43 height 43
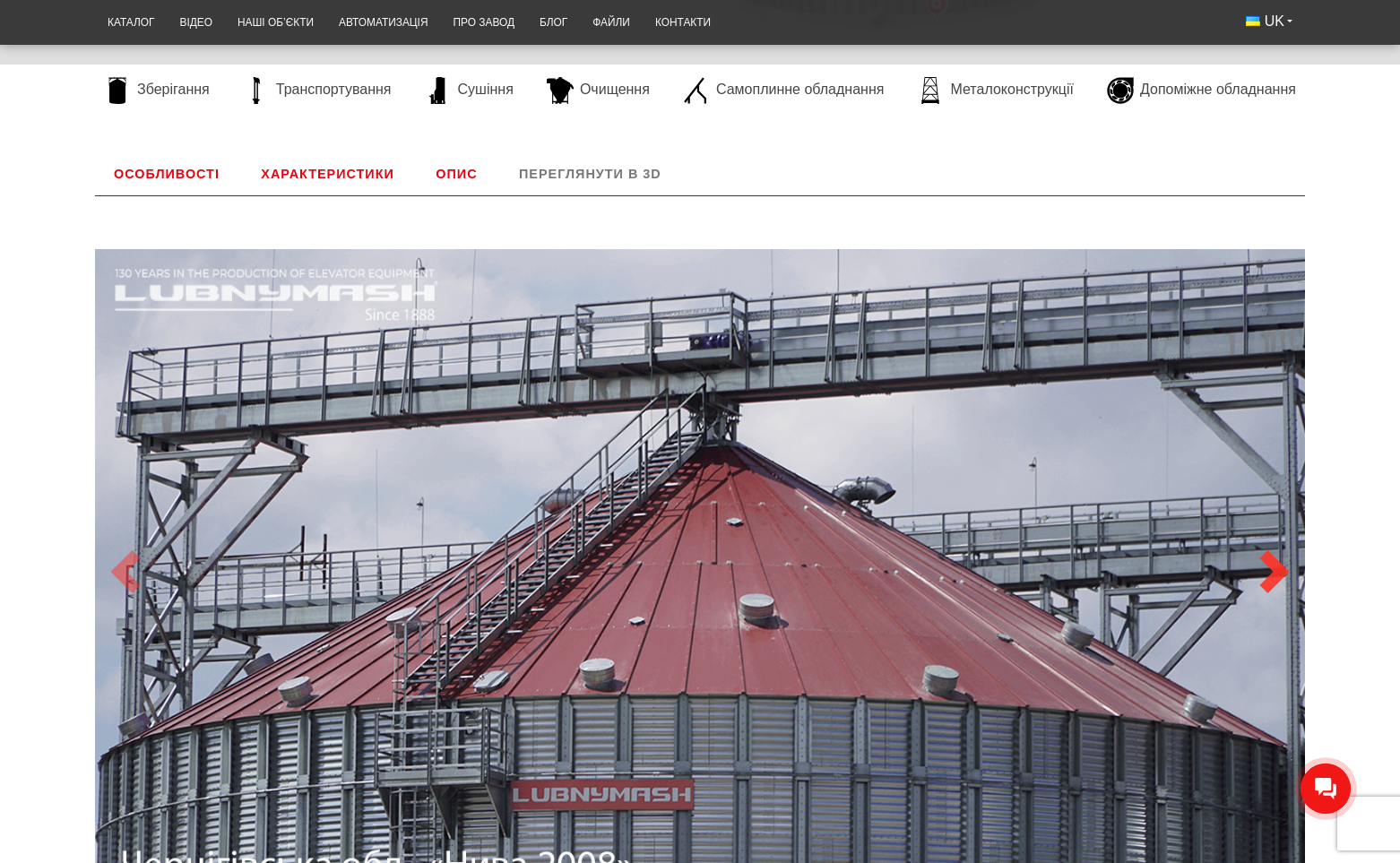
click at [1254, 566] on span at bounding box center [1274, 571] width 43 height 43
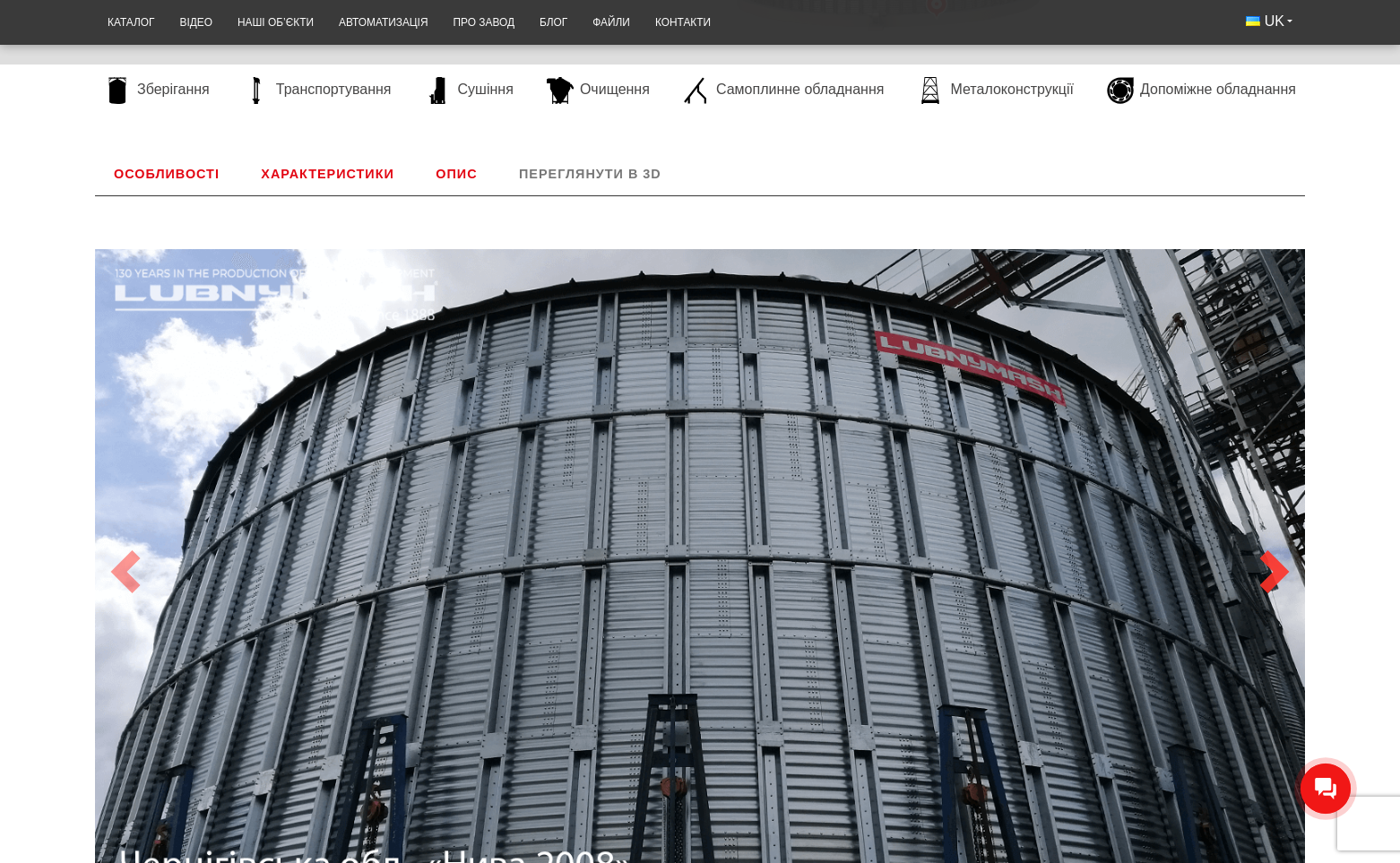
click at [1263, 578] on span at bounding box center [1274, 571] width 43 height 43
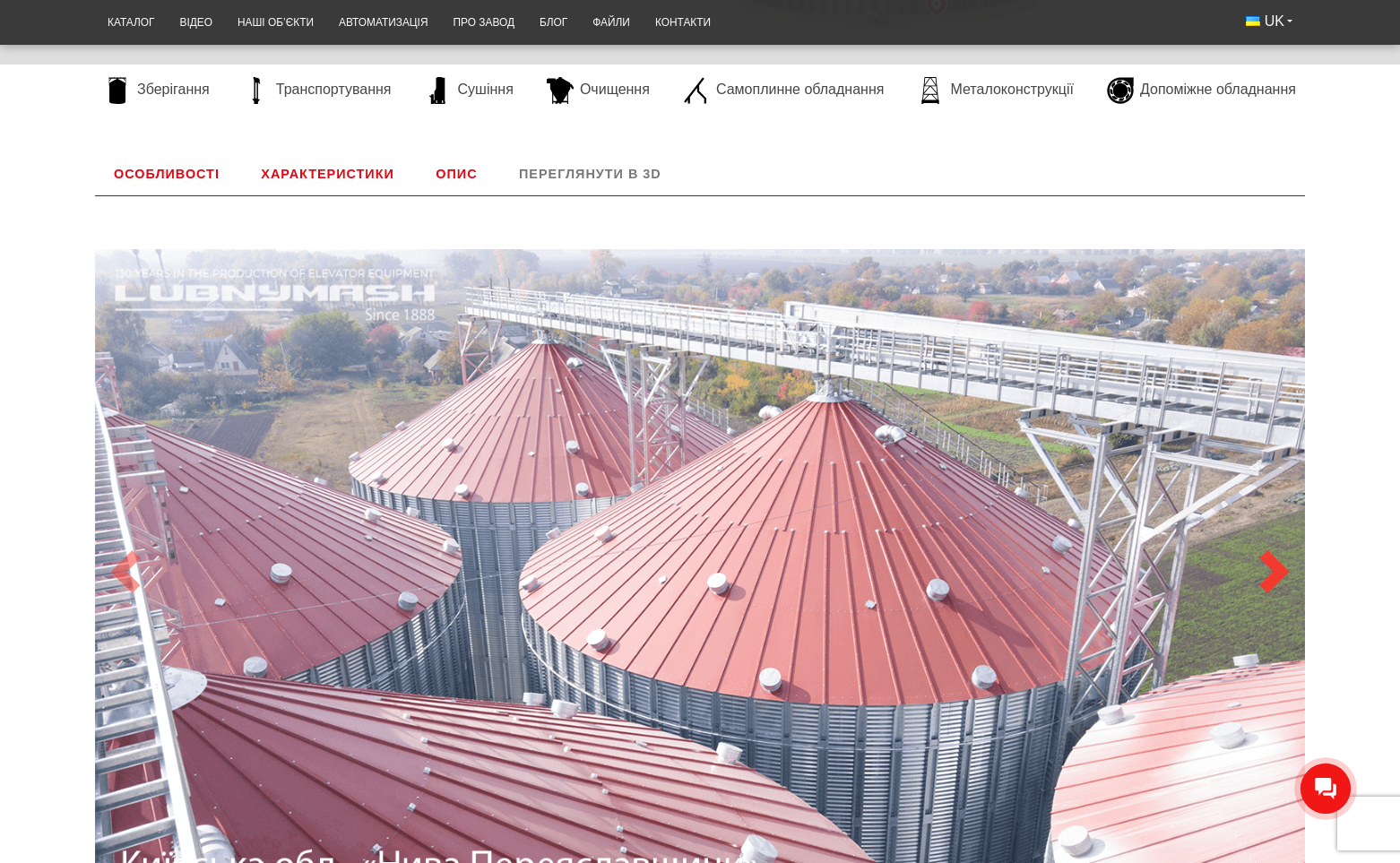
click at [1254, 581] on span at bounding box center [1274, 571] width 43 height 43
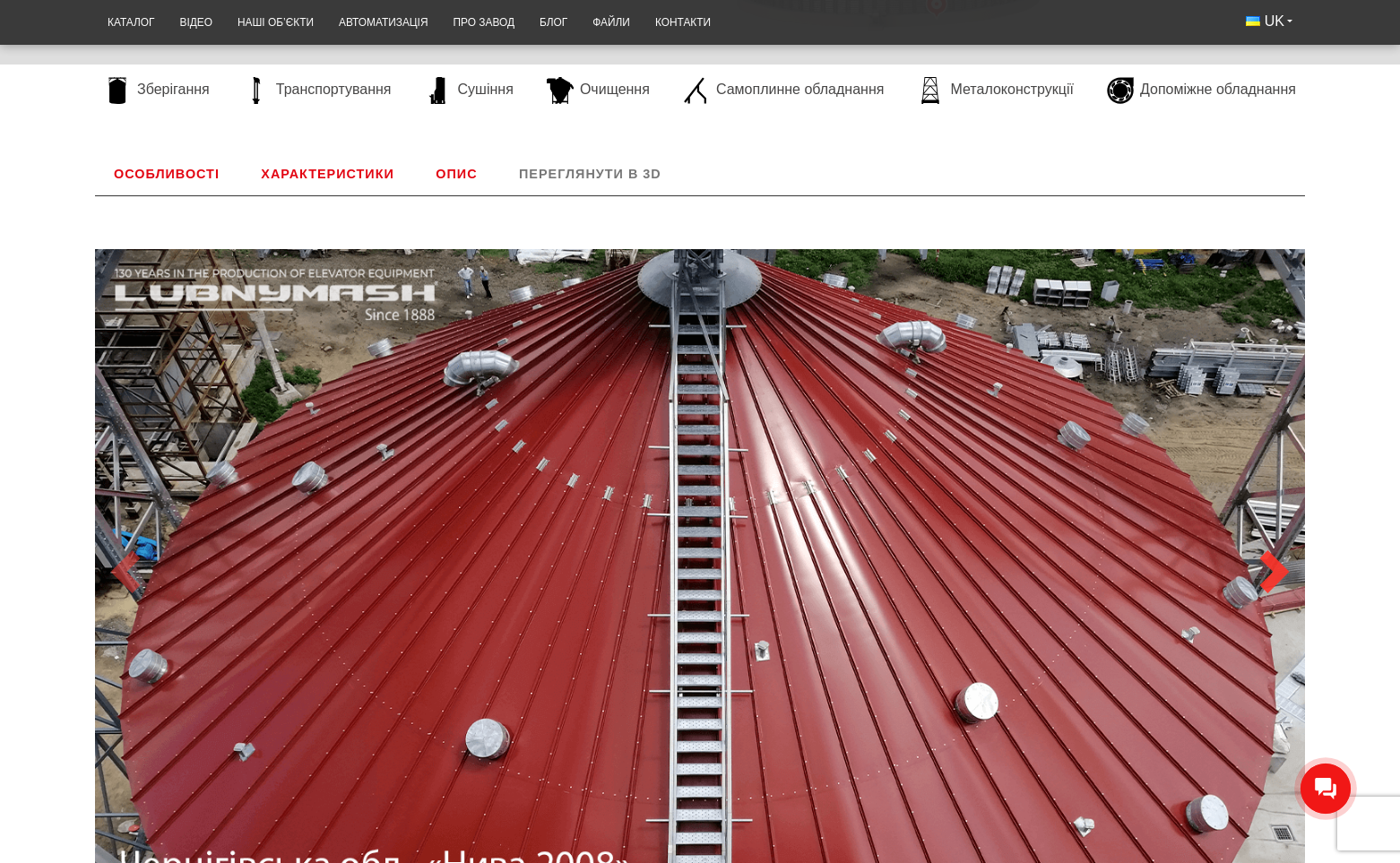
click at [1250, 560] on link "Next" at bounding box center [1275, 572] width 61 height 752
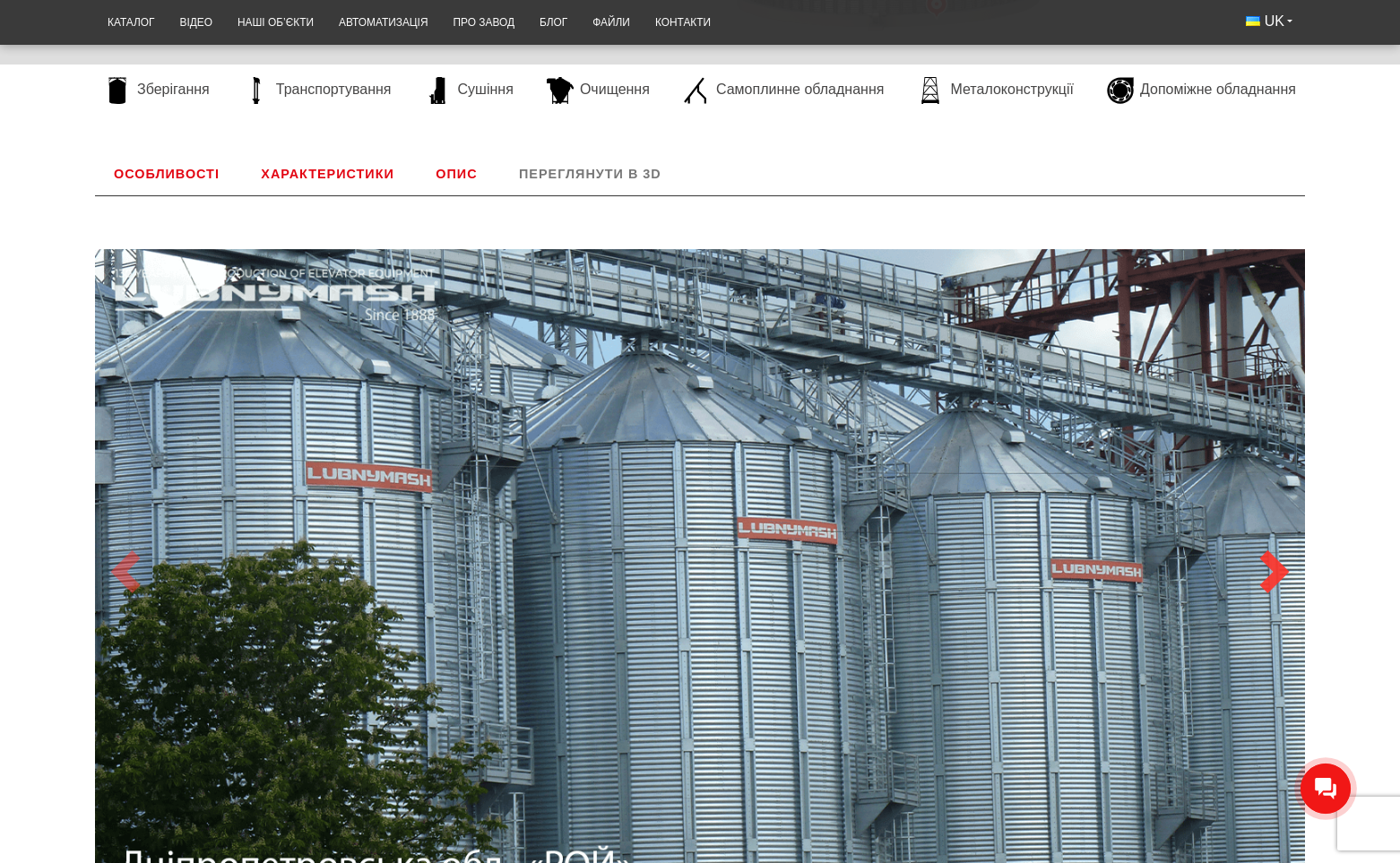
click at [1248, 560] on link "Next" at bounding box center [1275, 572] width 61 height 752
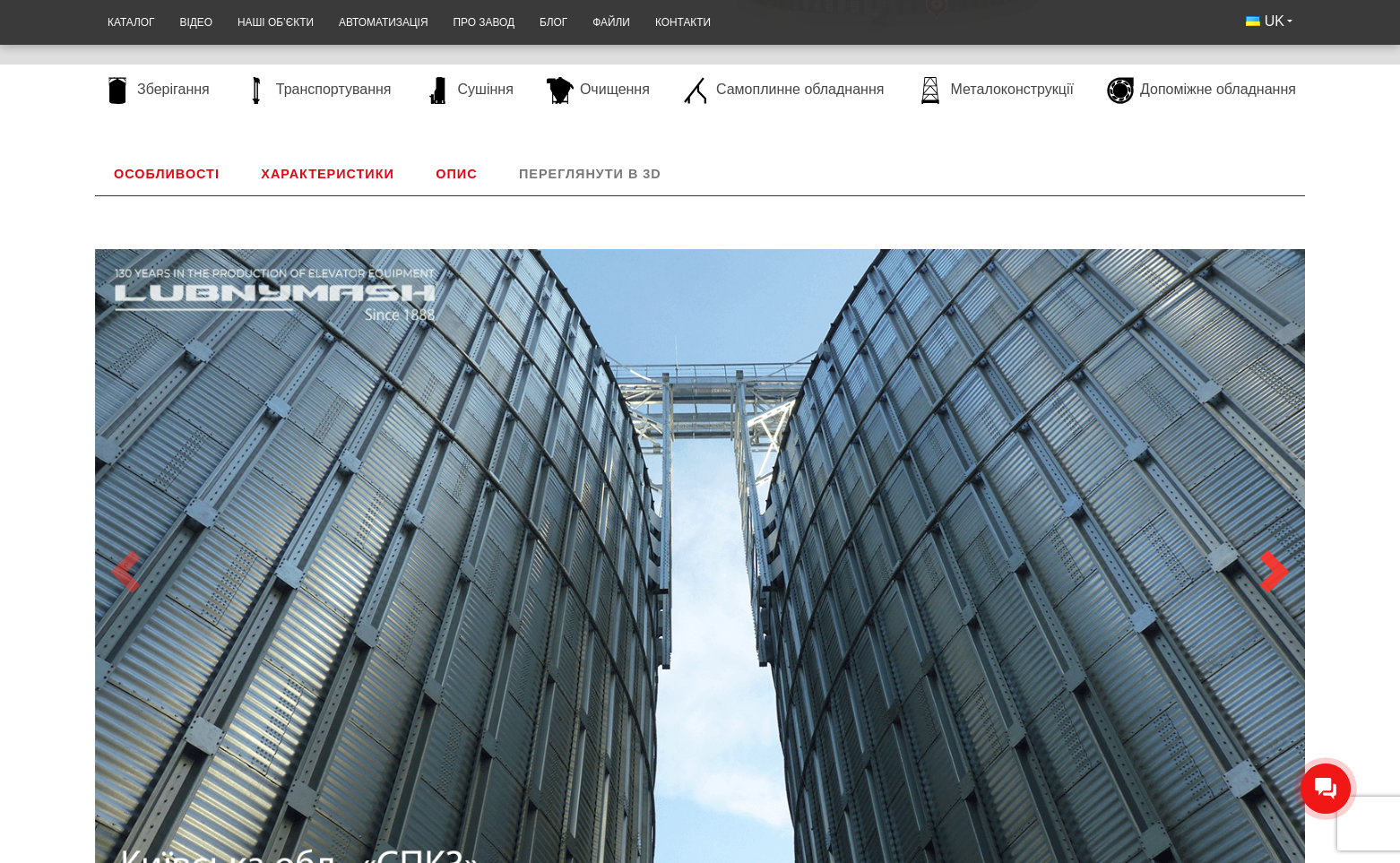
click at [1248, 560] on link "Next" at bounding box center [1275, 572] width 61 height 752
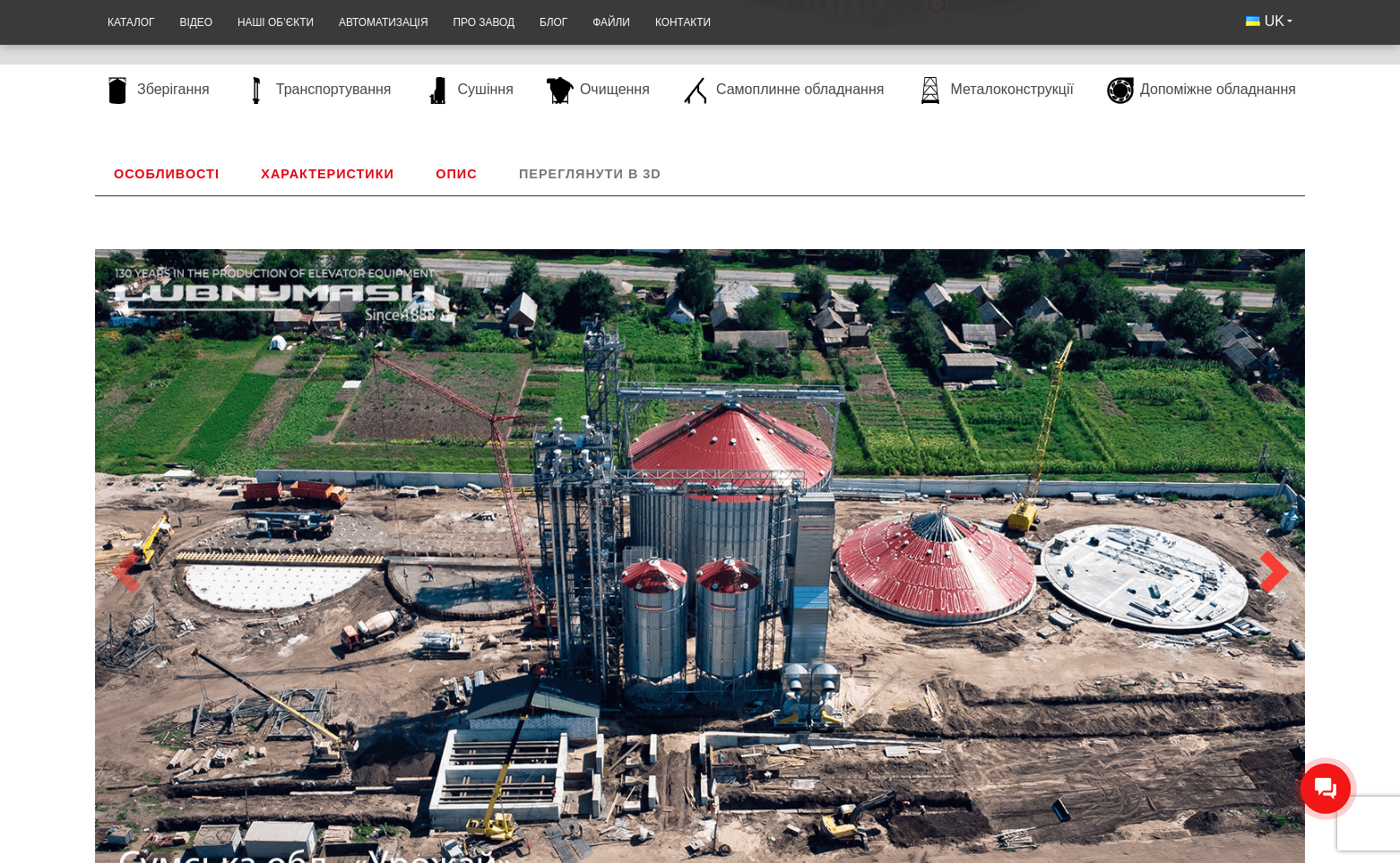
click at [1246, 560] on link "Next" at bounding box center [1275, 572] width 61 height 752
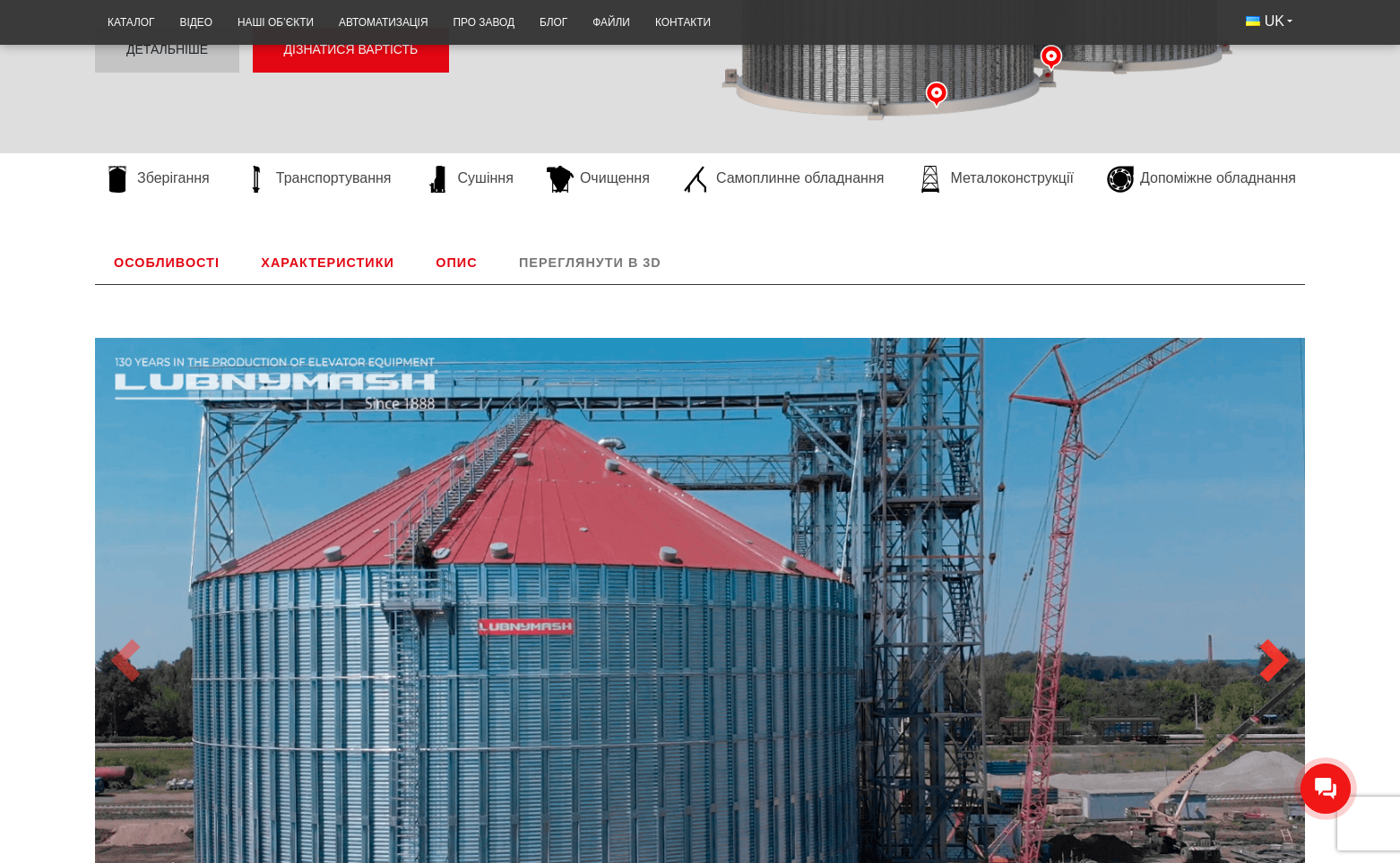
scroll to position [508, 0]
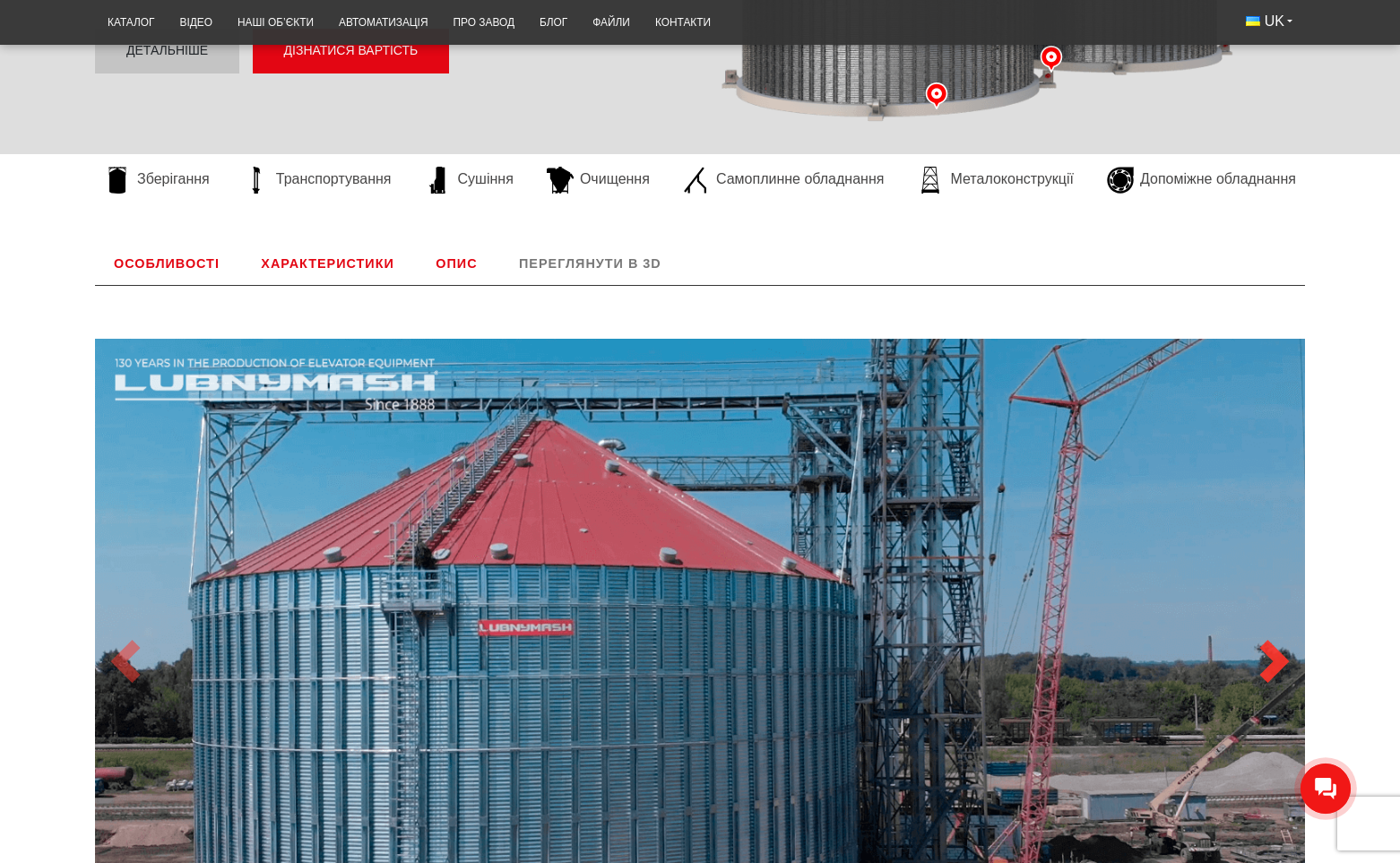
click at [1267, 668] on span at bounding box center [1274, 662] width 43 height 43
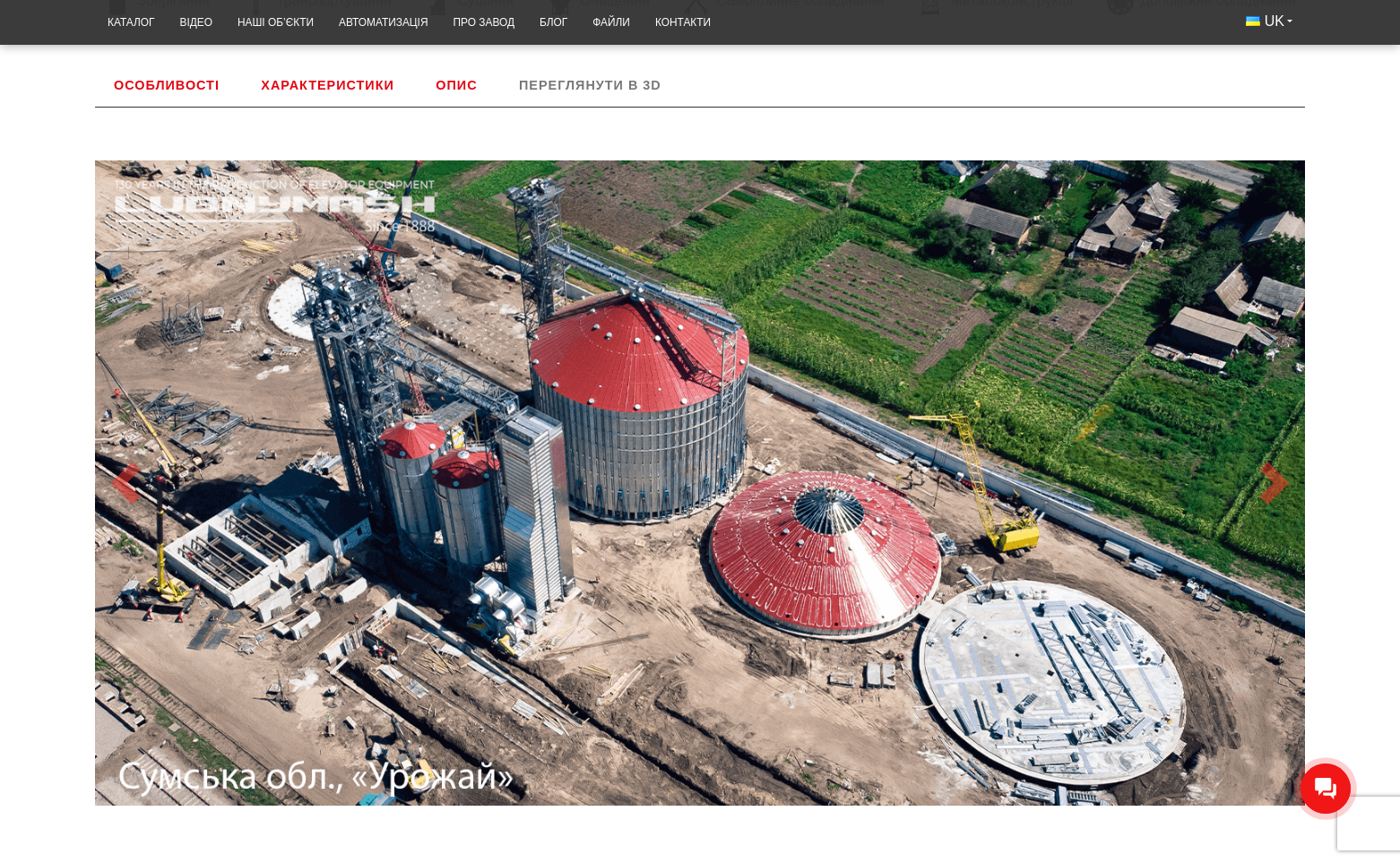
scroll to position [687, 0]
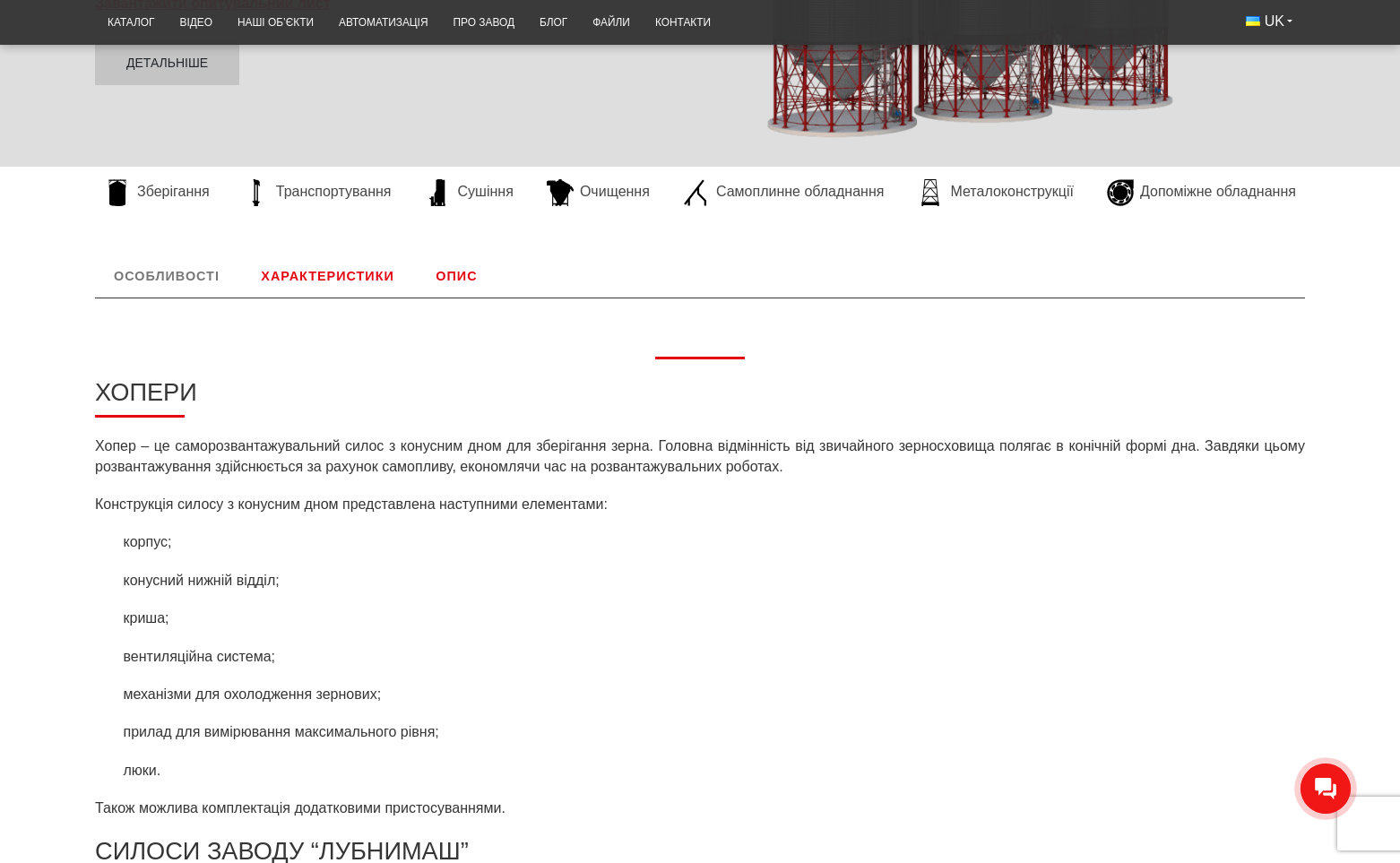
scroll to position [301, 0]
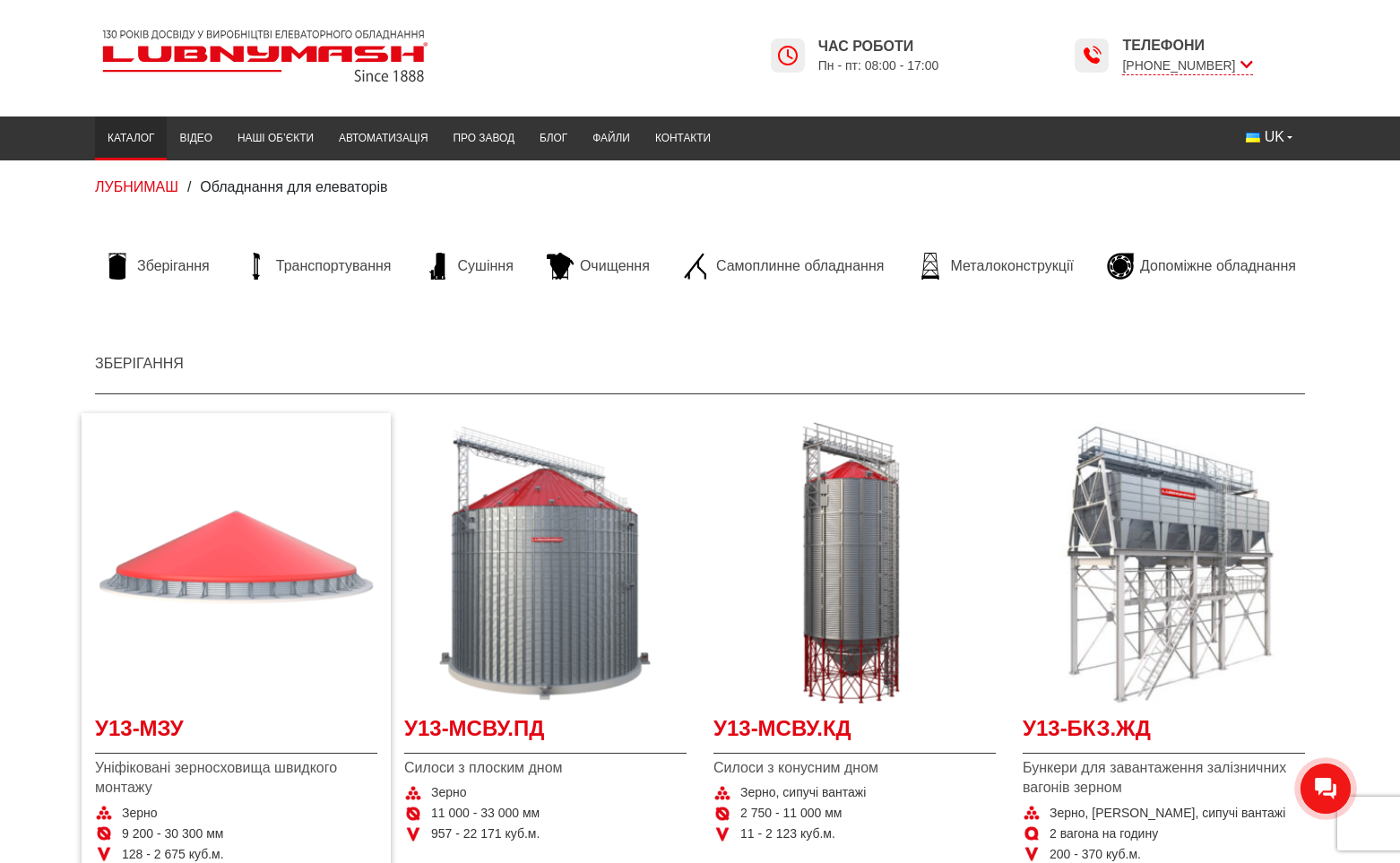
scroll to position [90, 0]
